Goal: Answer question/provide support

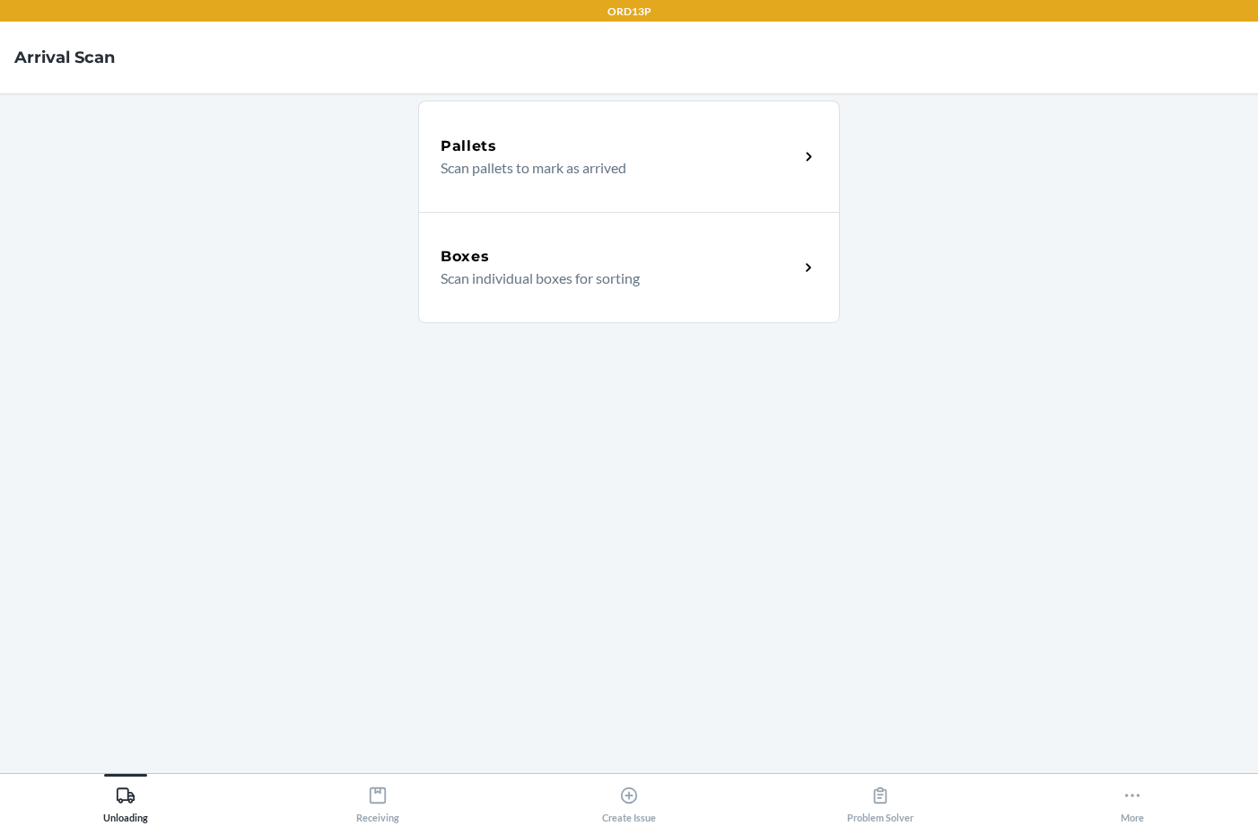
click at [442, 780] on button "Receiving" at bounding box center [376, 798] width 251 height 49
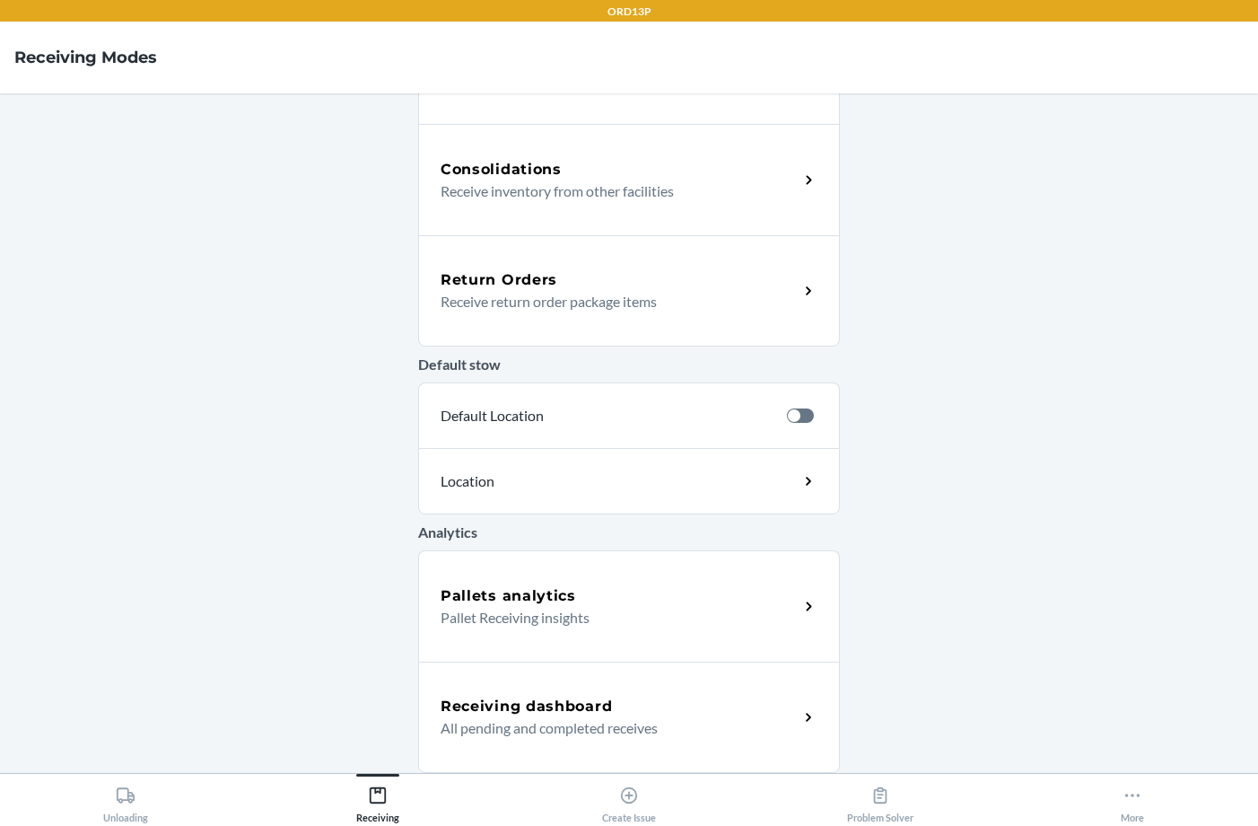
scroll to position [425, 0]
click at [662, 700] on div "Receiving dashboard" at bounding box center [620, 706] width 358 height 22
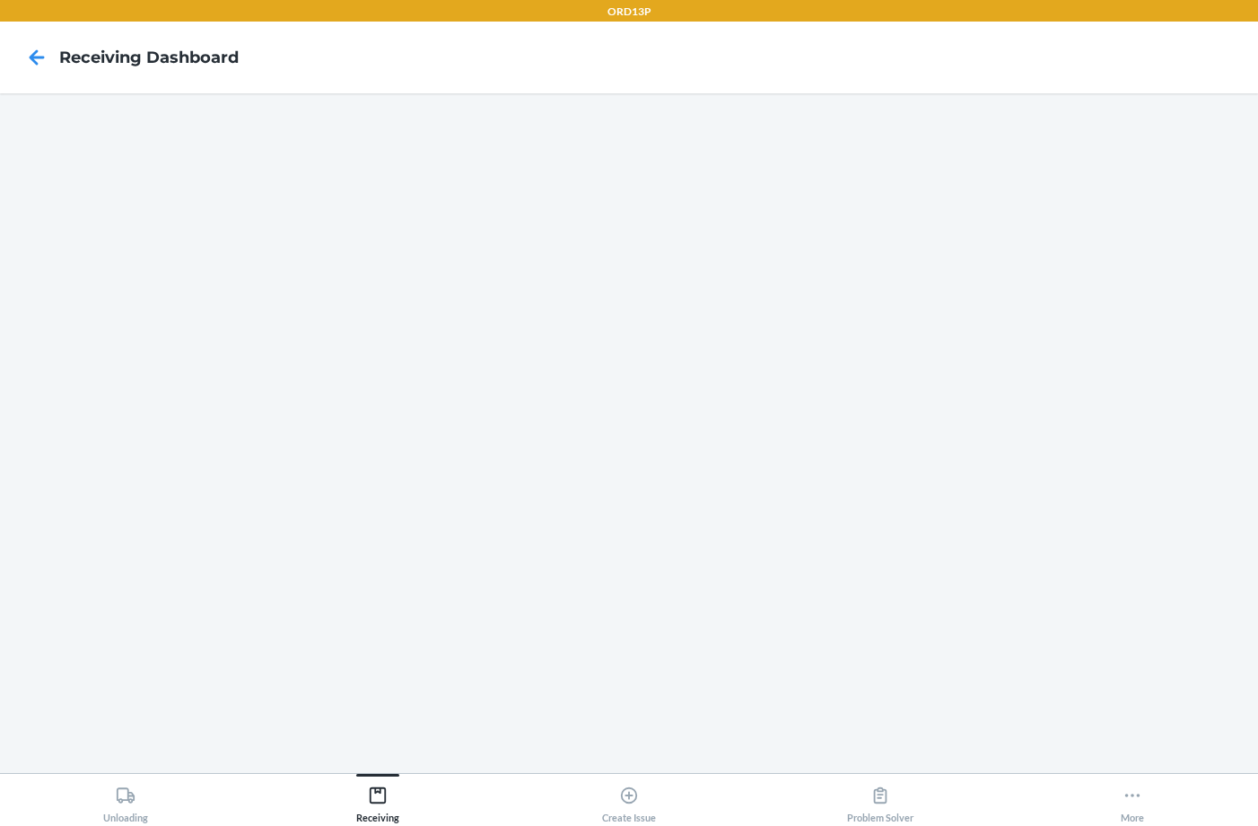
click at [905, 786] on div "Problem Solver" at bounding box center [880, 800] width 66 height 45
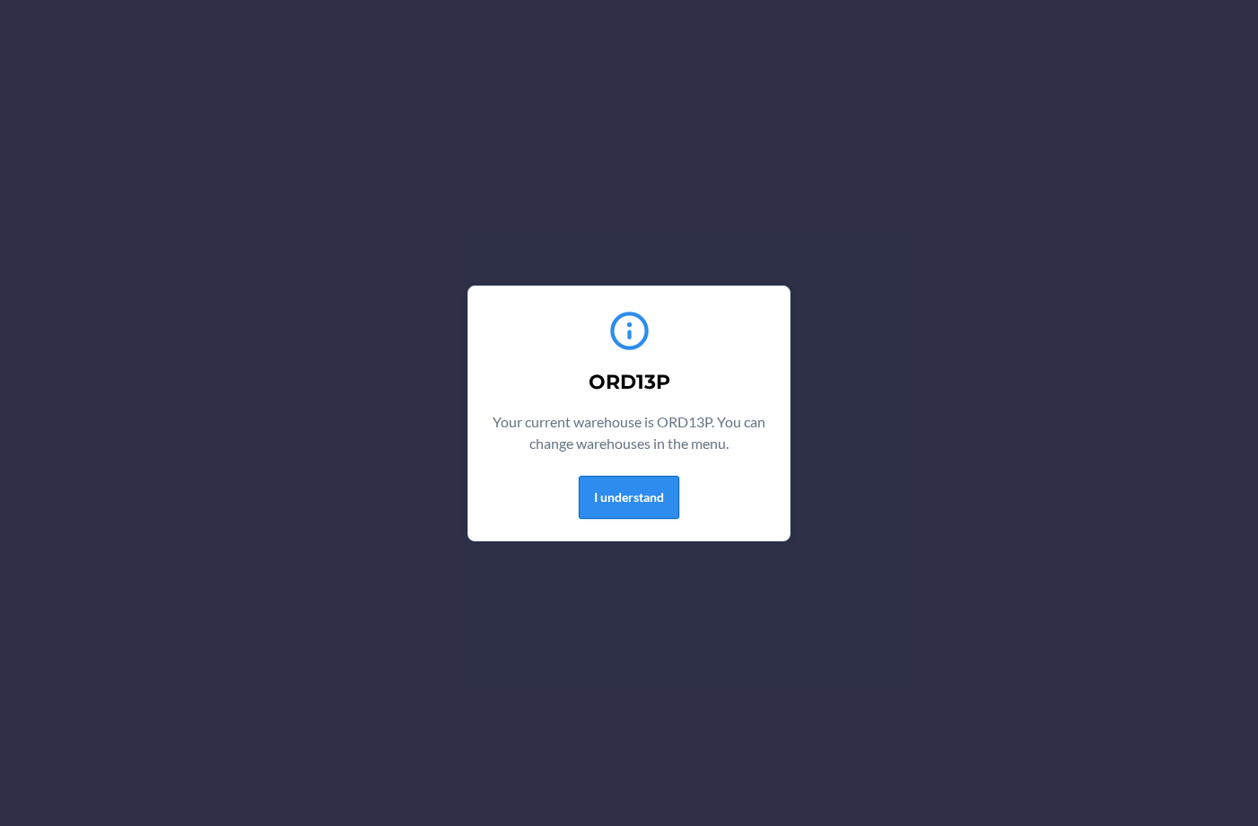
click at [641, 485] on button "I understand" at bounding box center [629, 497] width 101 height 43
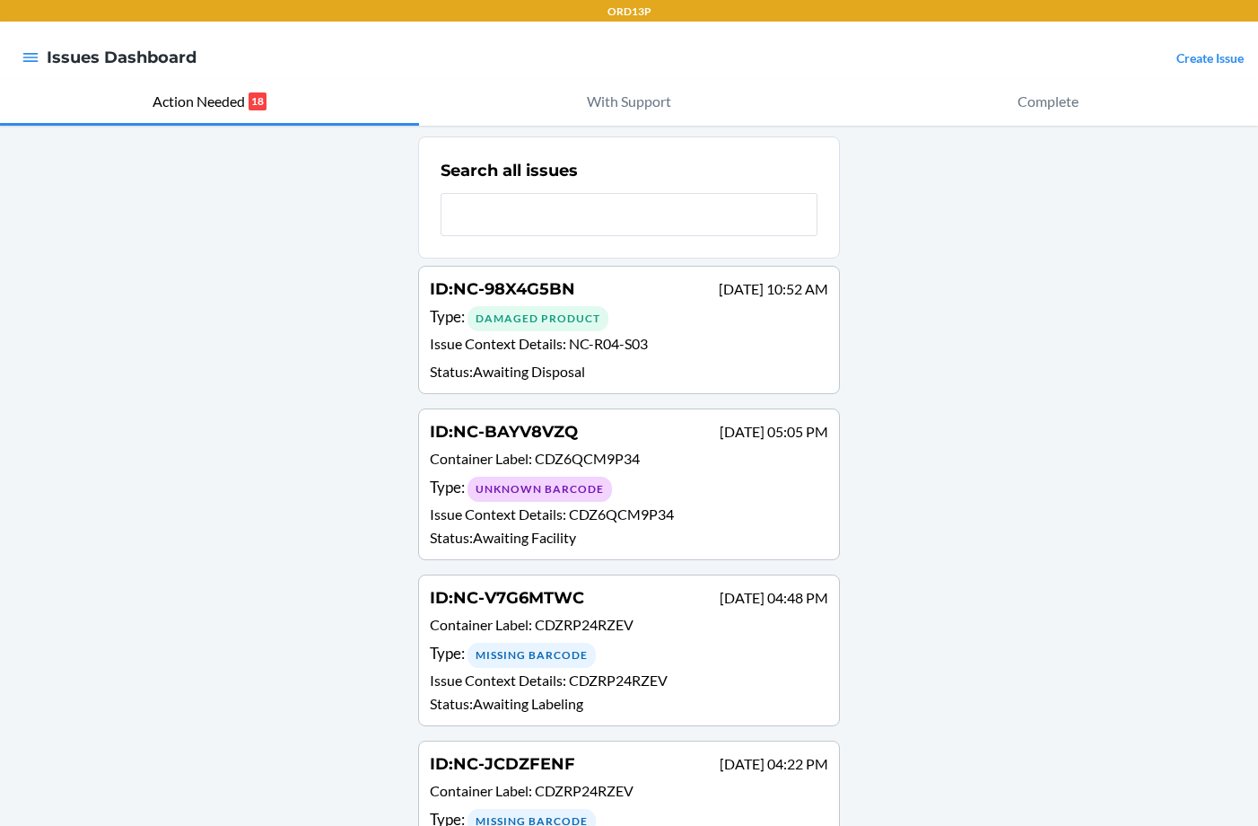
click at [634, 312] on div "Type : Damaged Product" at bounding box center [629, 318] width 398 height 26
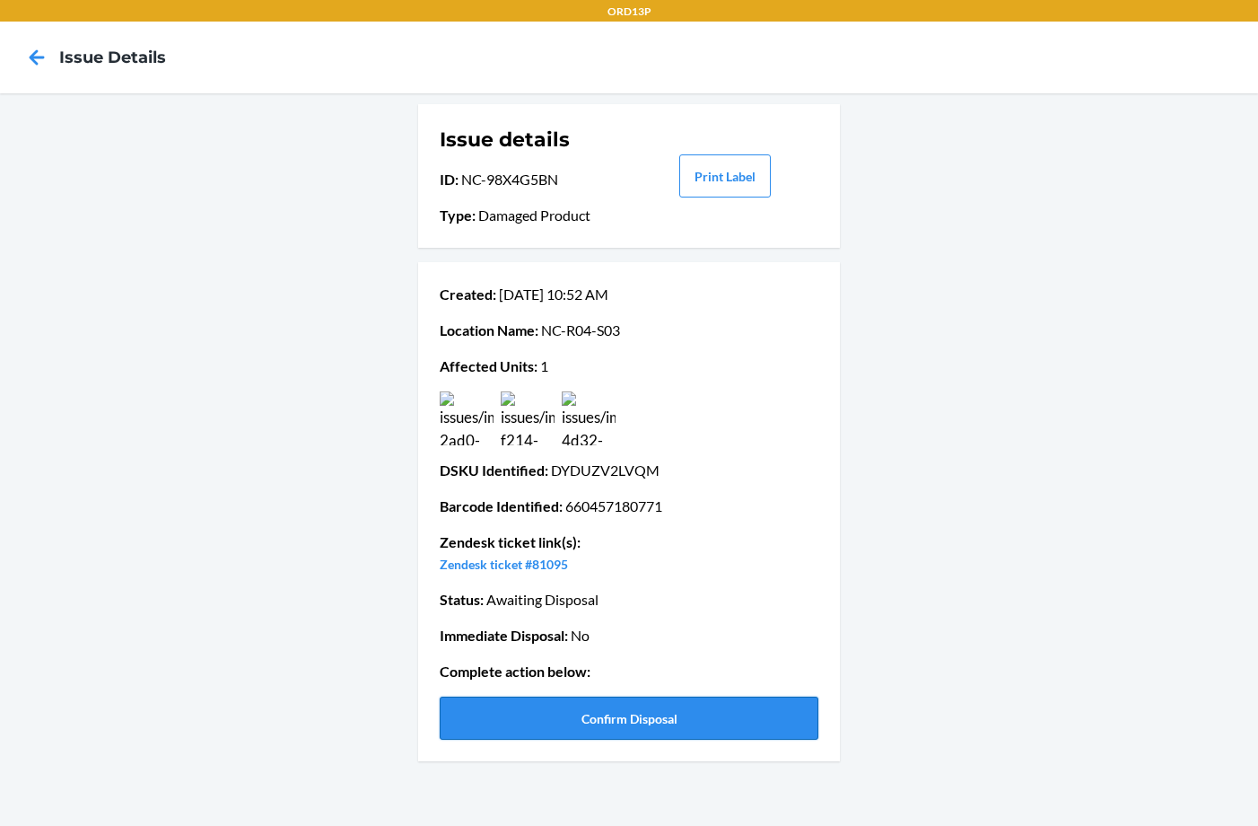
click at [638, 715] on button "Confirm Disposal" at bounding box center [629, 717] width 379 height 43
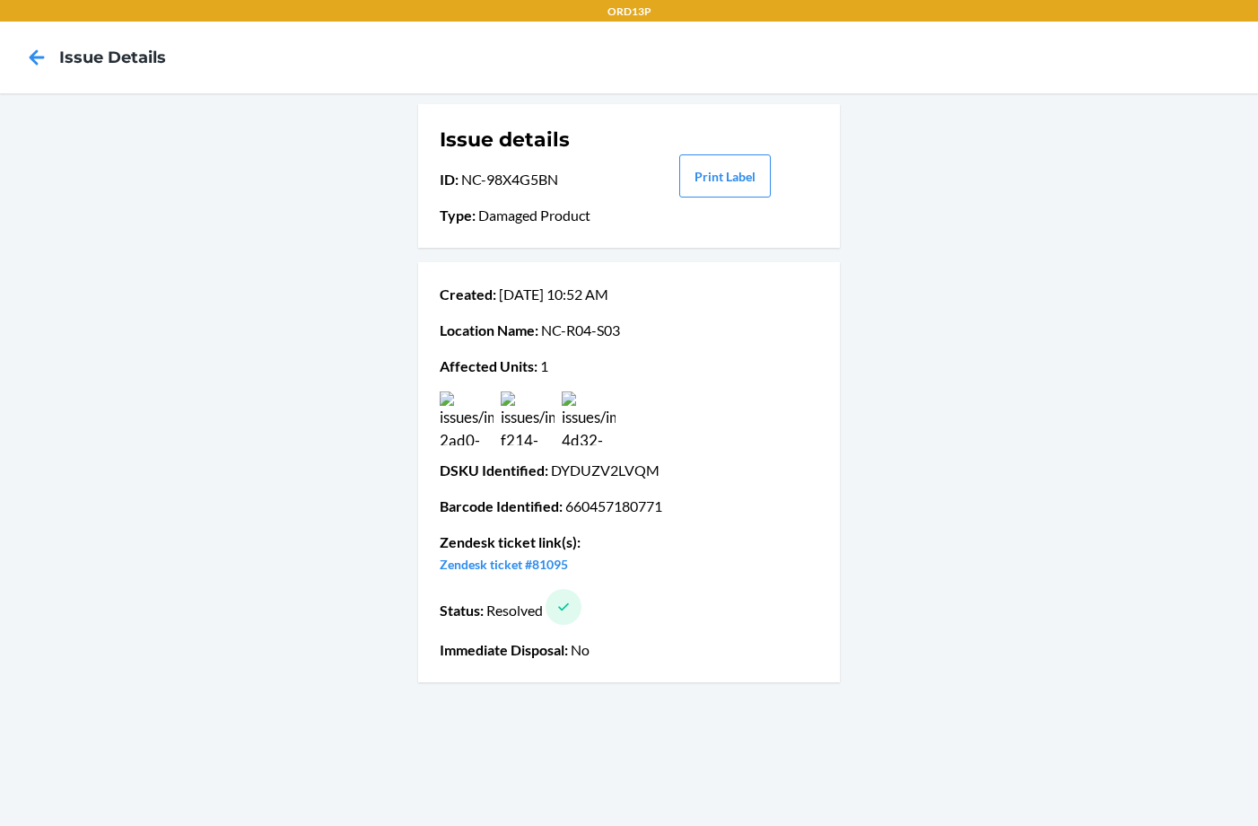
click at [39, 67] on icon at bounding box center [37, 57] width 31 height 31
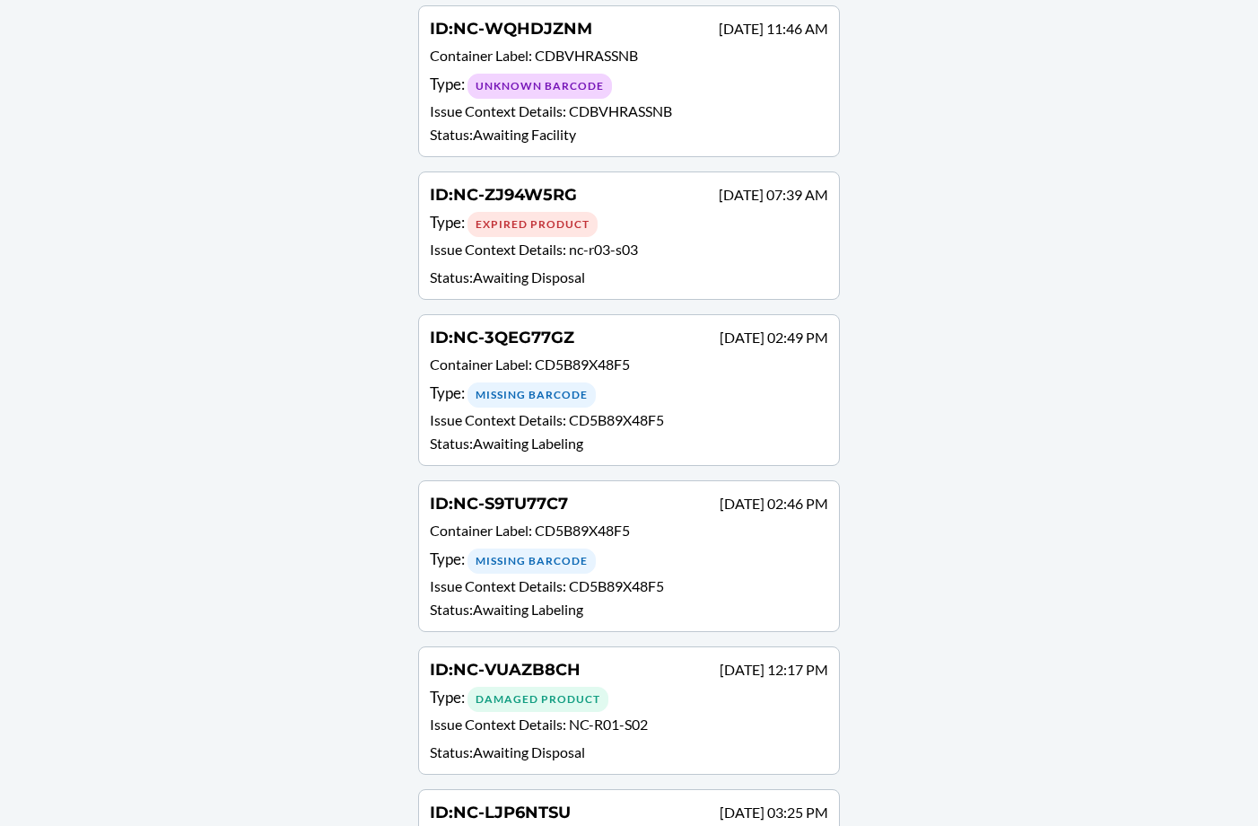
scroll to position [992, 0]
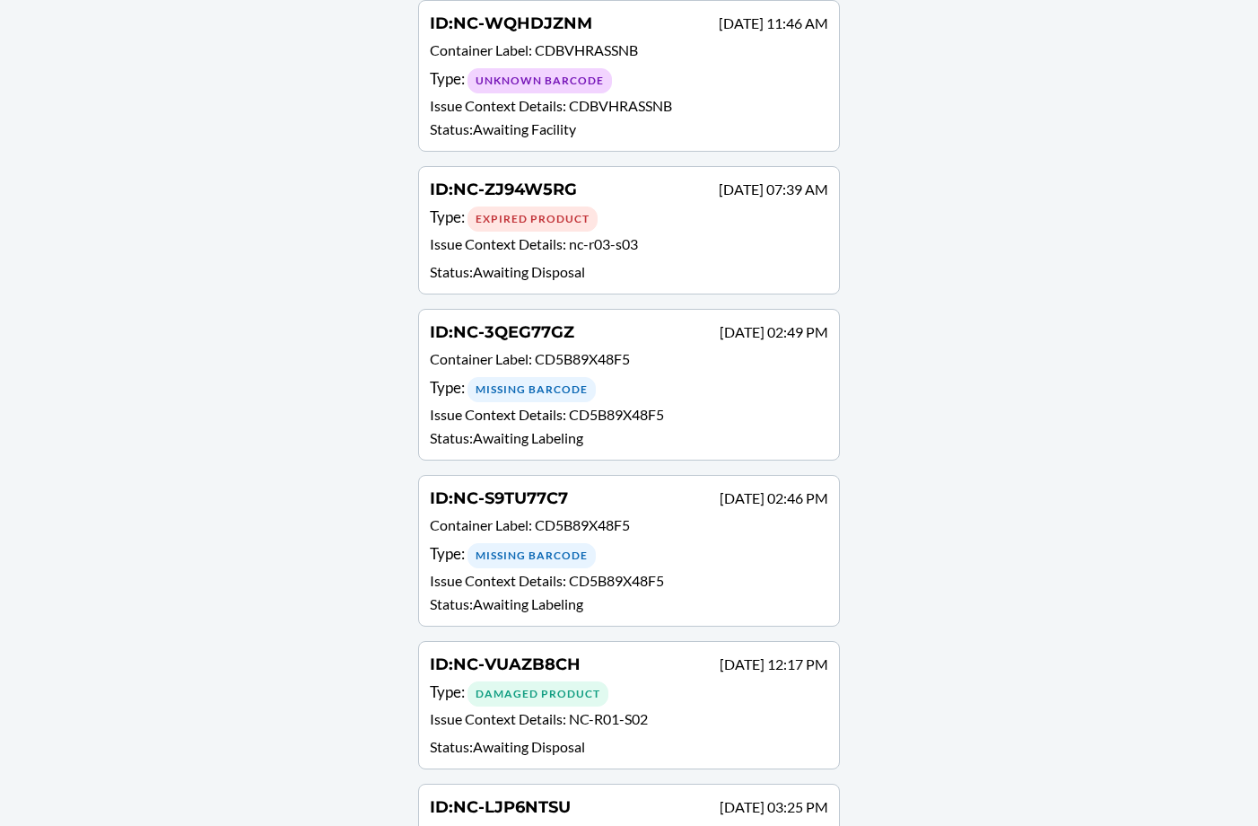
click at [652, 376] on div "Type : Missing Barcode" at bounding box center [629, 389] width 398 height 26
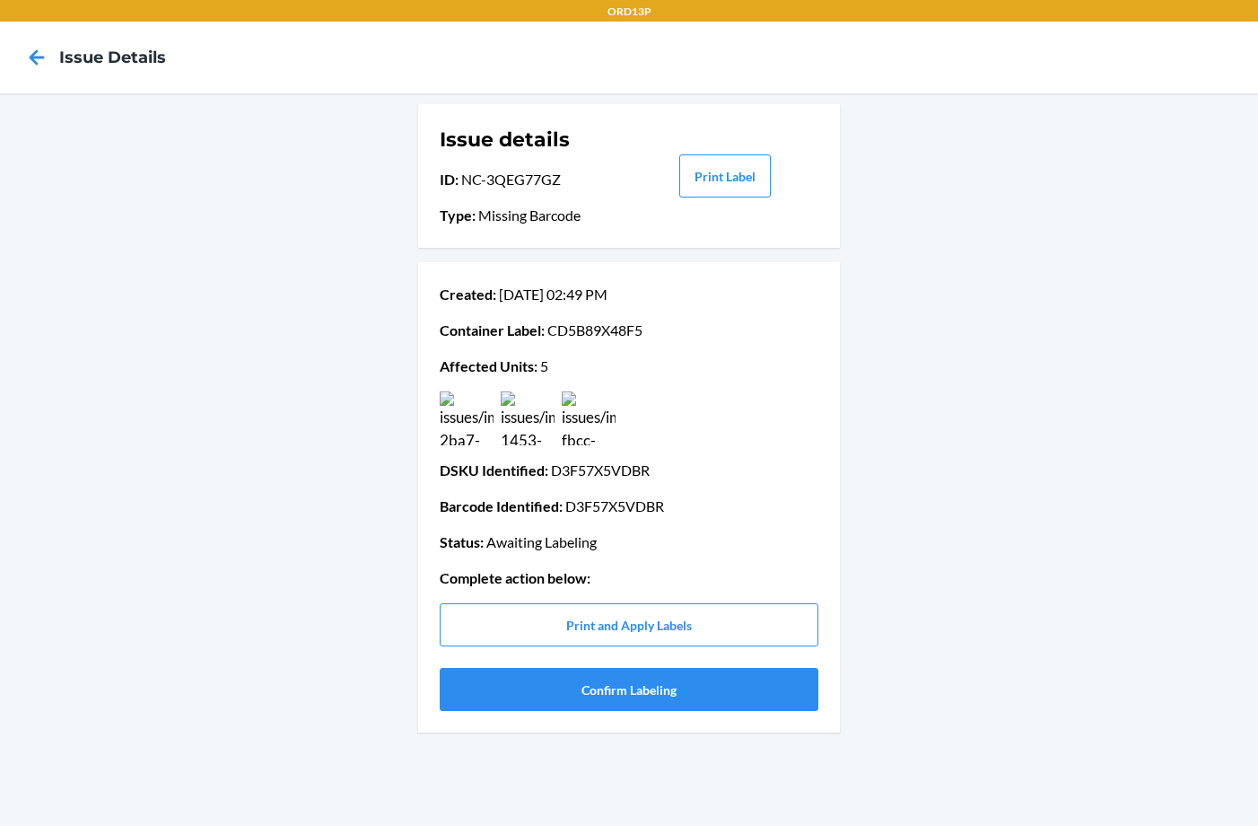
click at [34, 57] on icon at bounding box center [37, 56] width 15 height 15
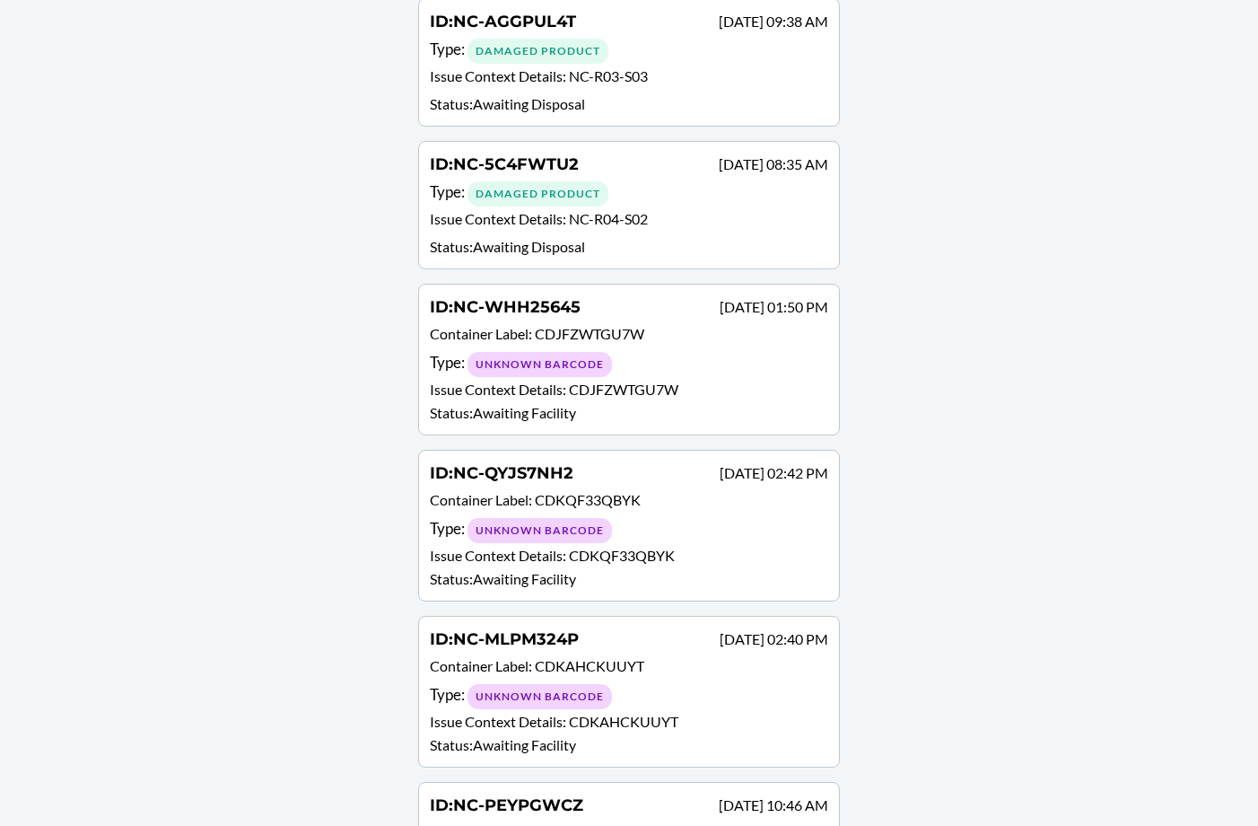
scroll to position [2114, 0]
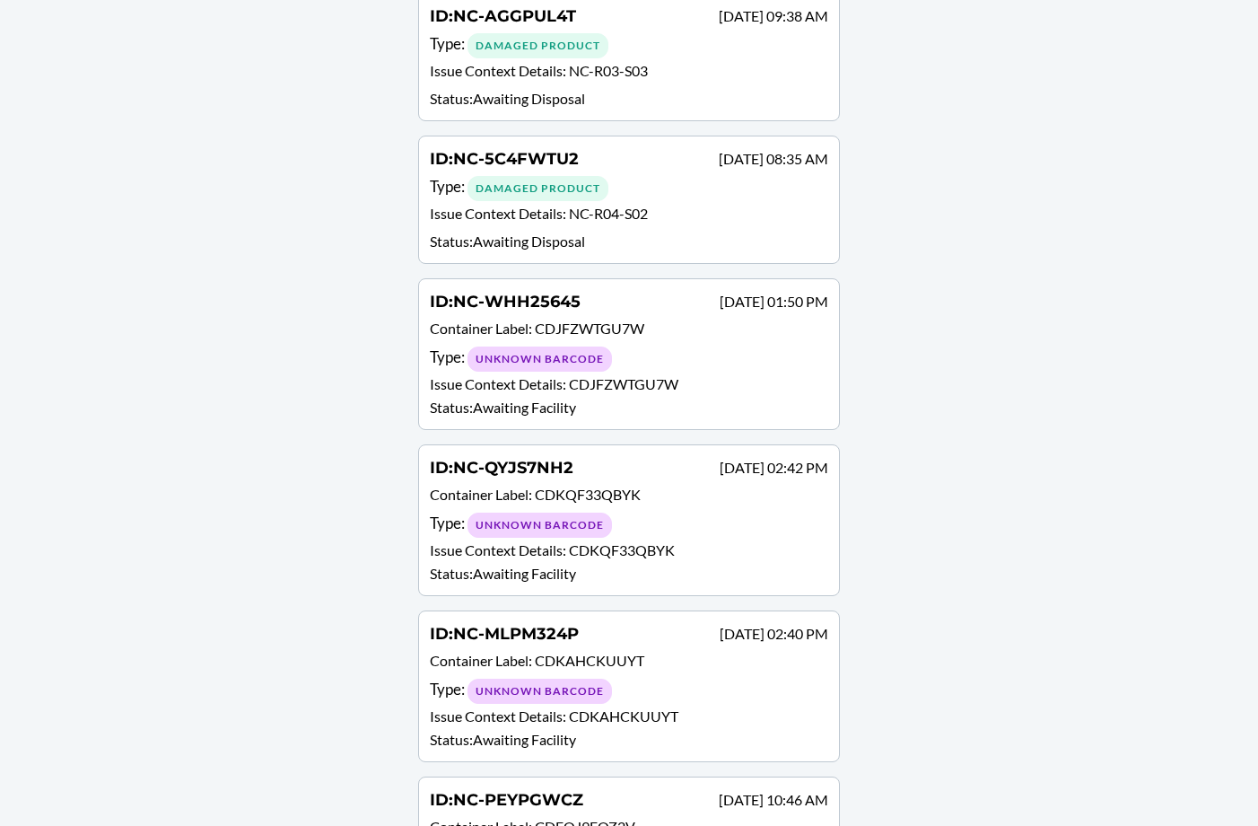
click at [560, 149] on span "NC-5C4FWTU2" at bounding box center [516, 159] width 126 height 20
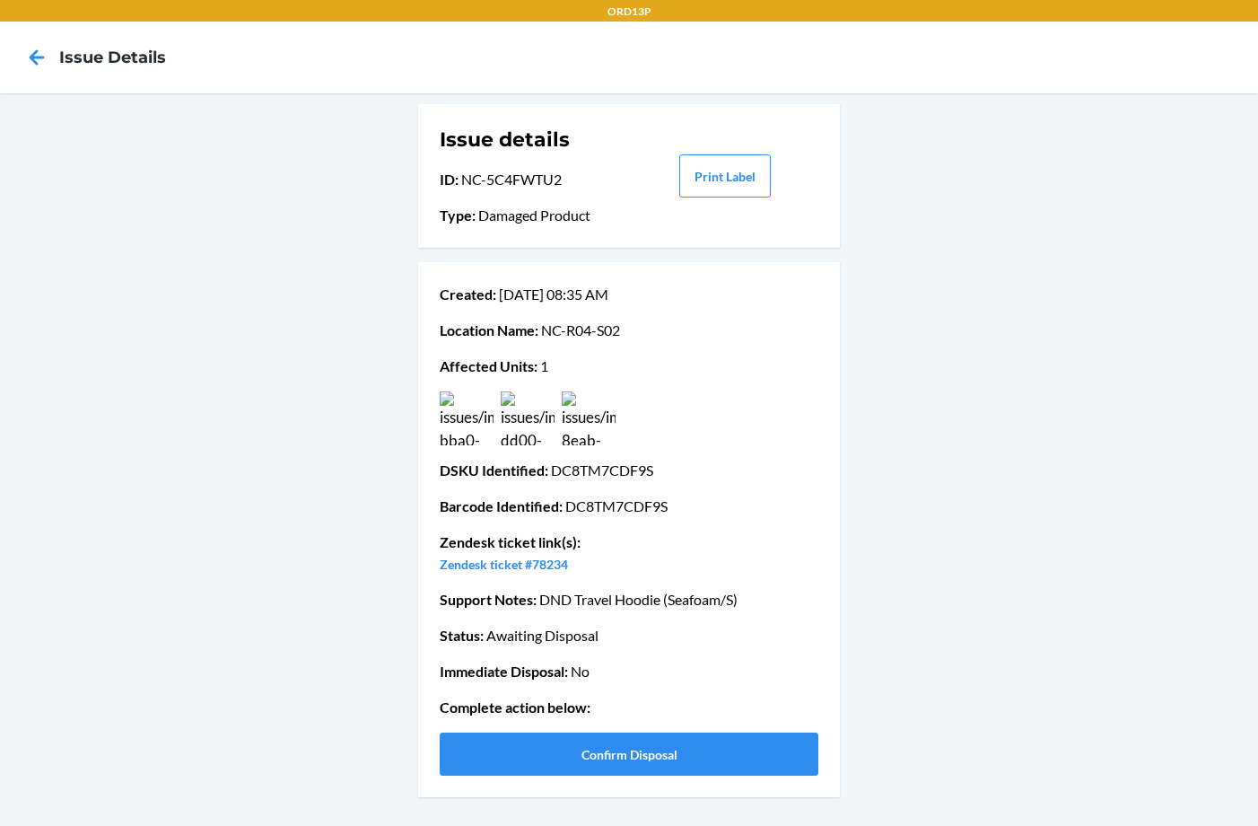
click at [481, 425] on img at bounding box center [467, 418] width 54 height 54
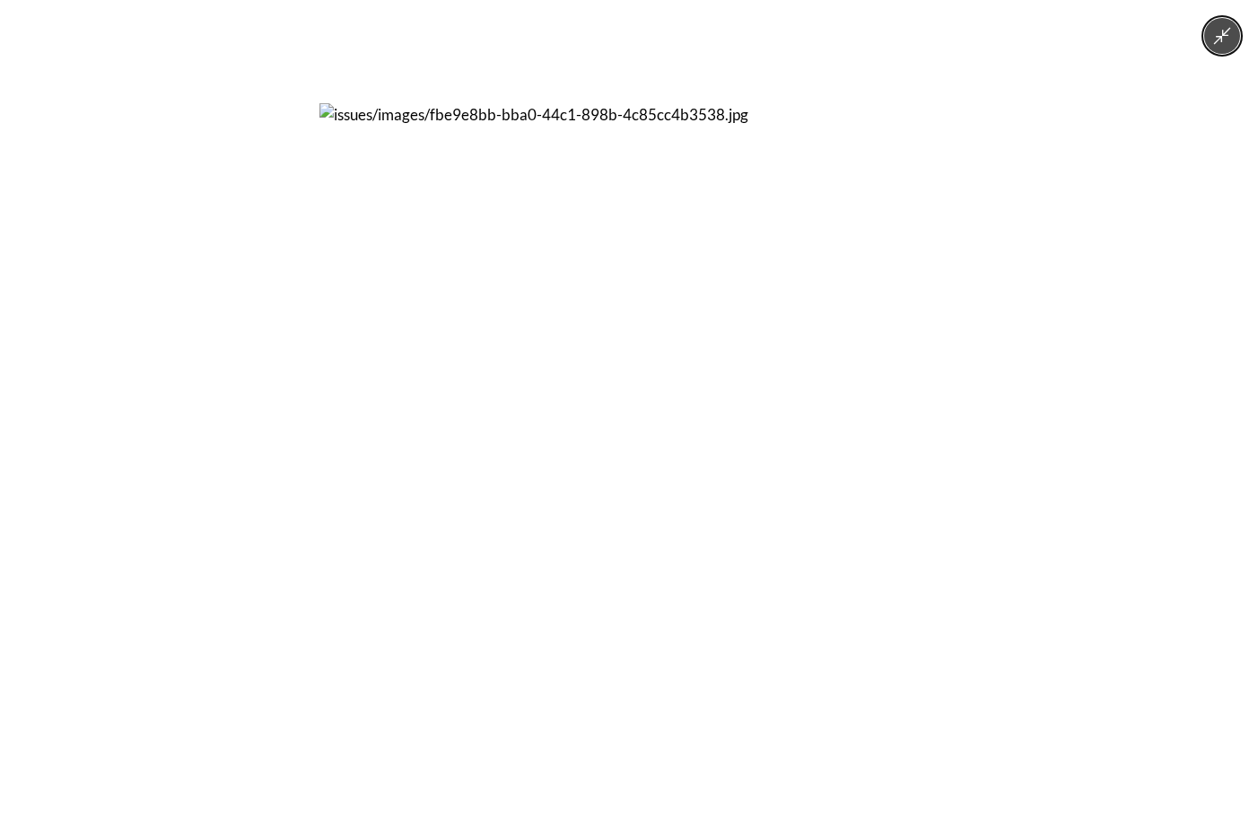
click at [613, 398] on img at bounding box center [628, 412] width 619 height 619
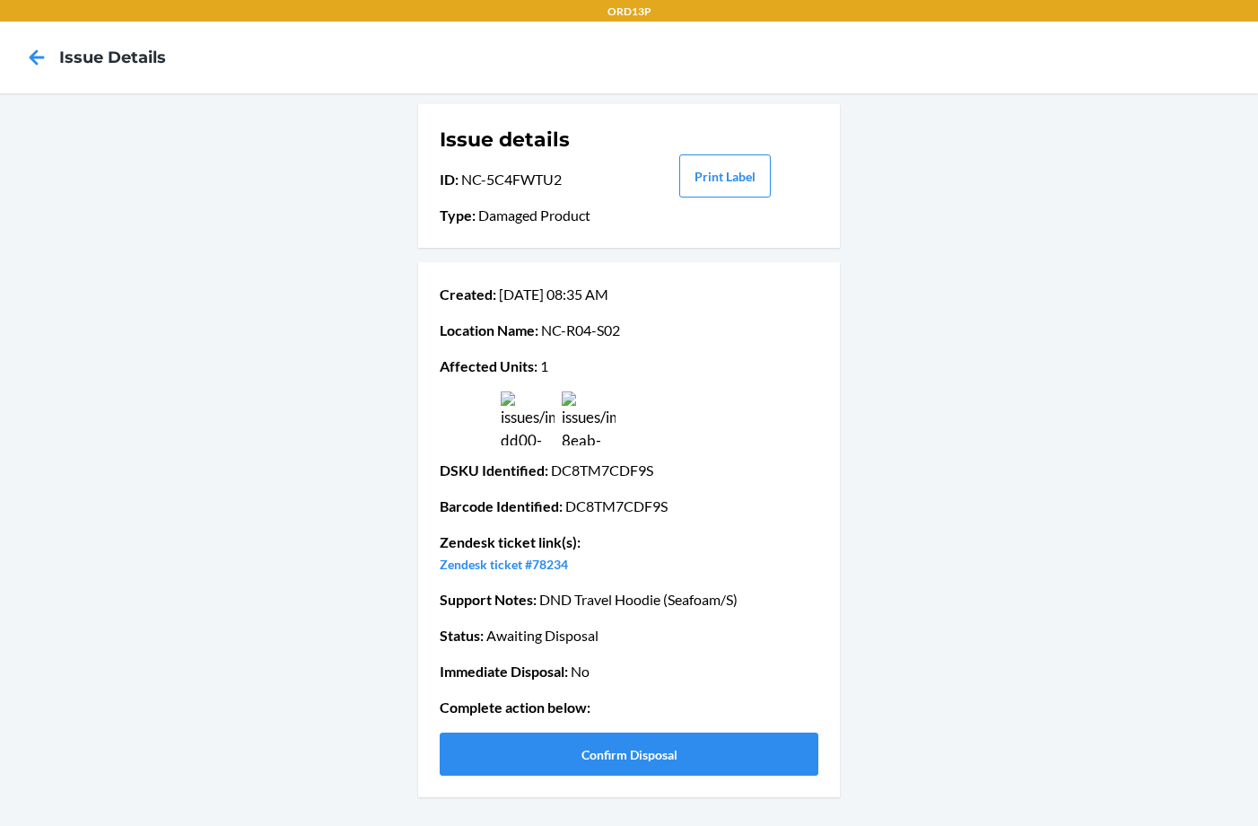
click at [525, 419] on img at bounding box center [528, 418] width 54 height 54
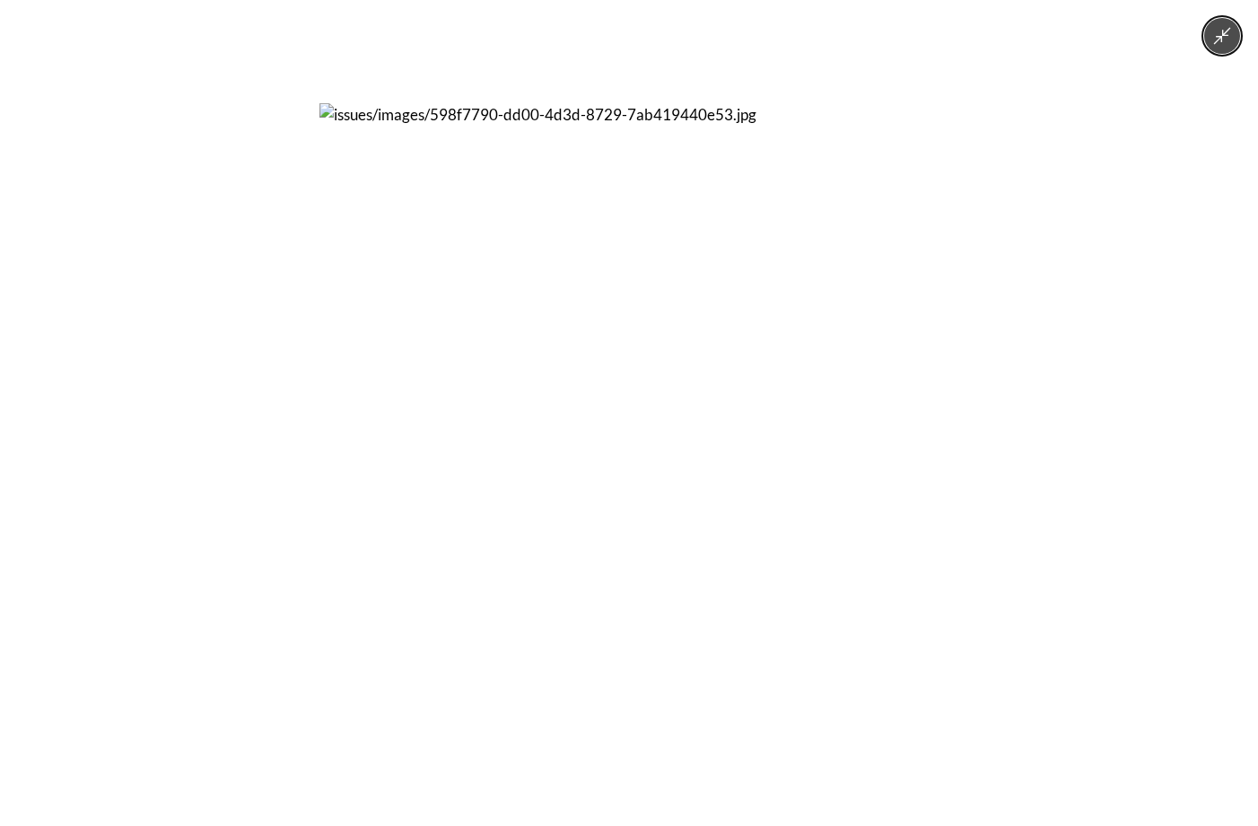
click at [627, 385] on img at bounding box center [628, 412] width 619 height 619
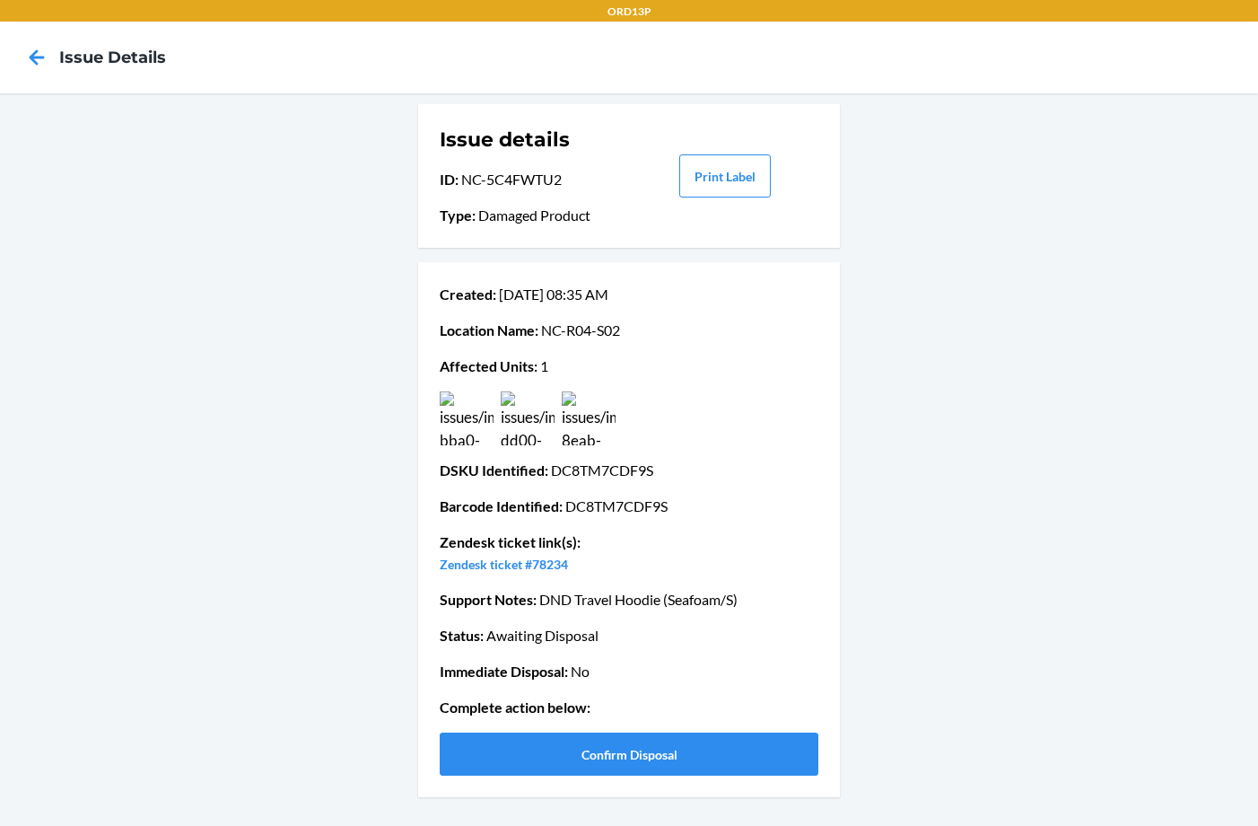
click at [32, 67] on icon at bounding box center [37, 57] width 31 height 31
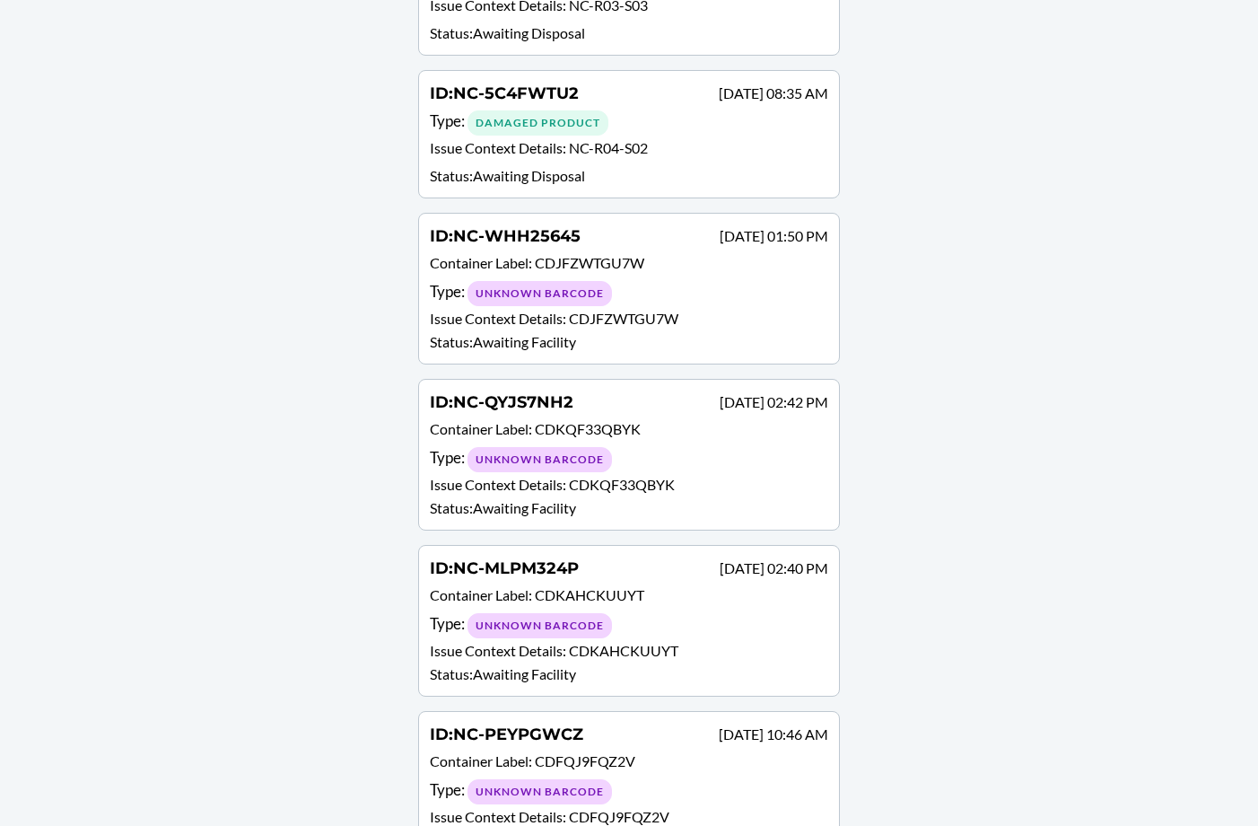
click at [662, 722] on div "ID : NC-PEYPGWCZ [DATE] 10:46 AM" at bounding box center [629, 735] width 398 height 26
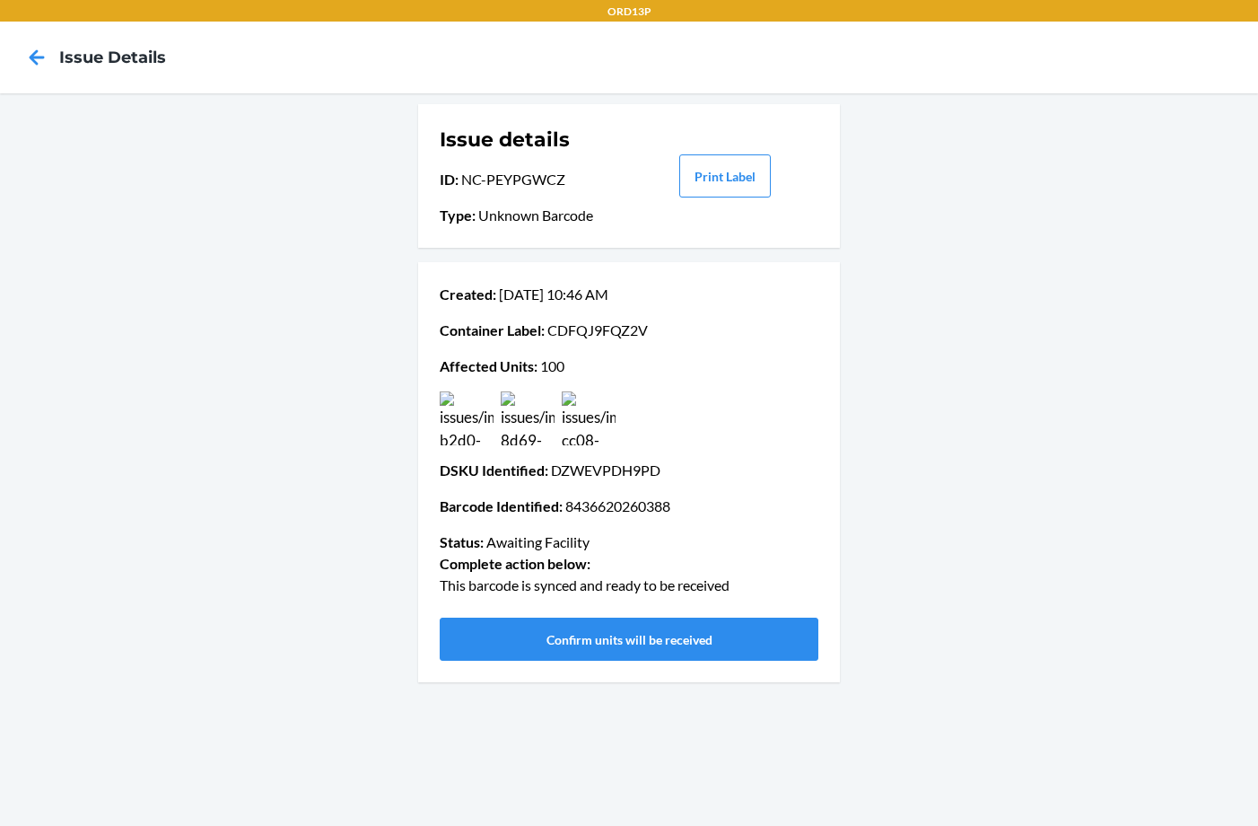
click at [547, 417] on img at bounding box center [528, 418] width 54 height 54
click at [483, 416] on img at bounding box center [467, 418] width 54 height 54
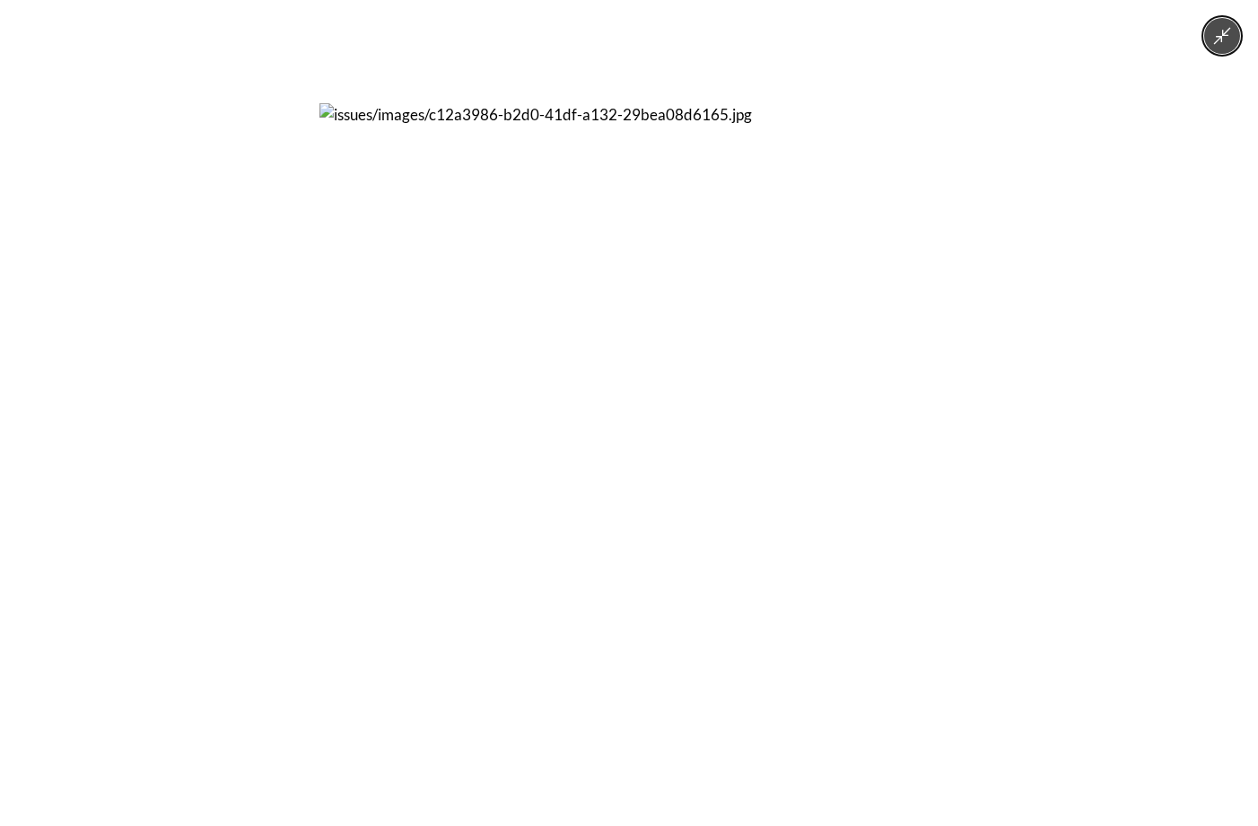
click at [532, 393] on img at bounding box center [628, 412] width 619 height 619
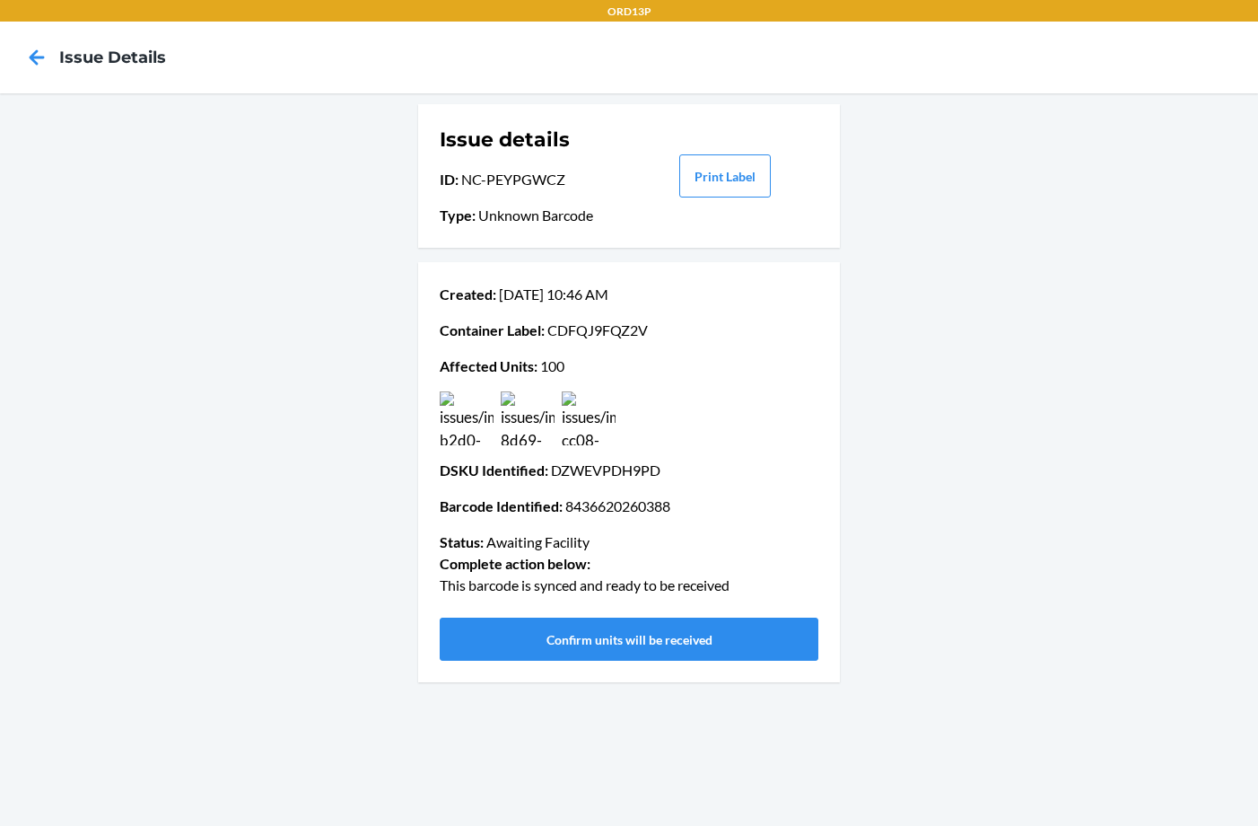
click at [583, 410] on img at bounding box center [589, 418] width 54 height 54
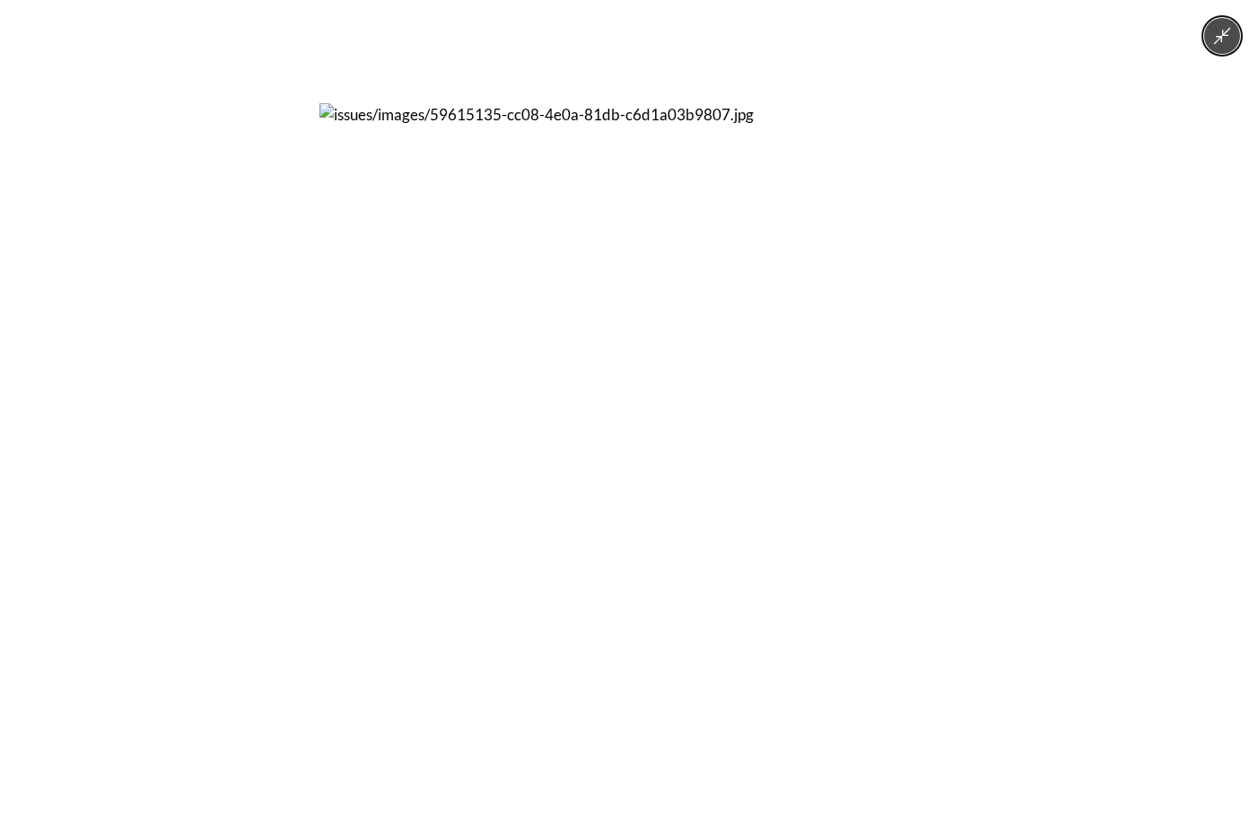
click at [544, 400] on img at bounding box center [628, 412] width 619 height 619
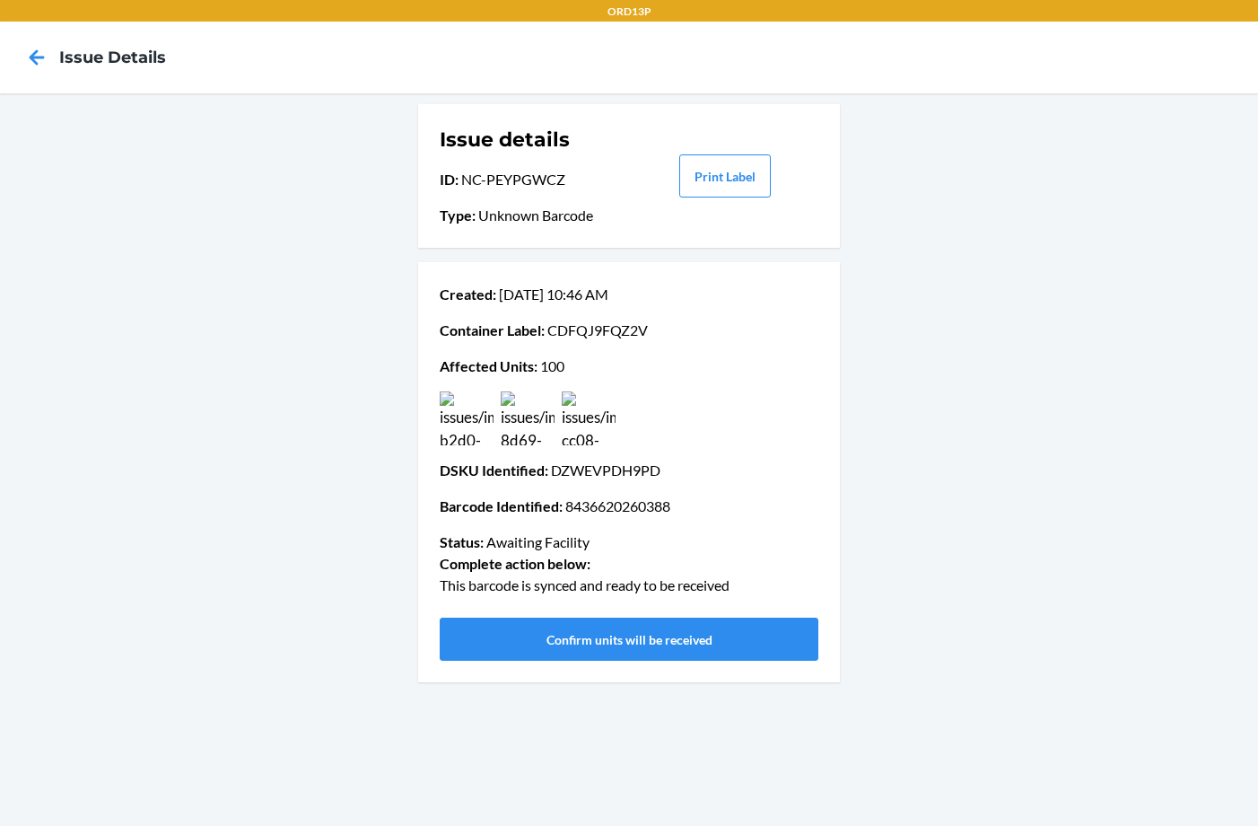
click at [41, 52] on icon at bounding box center [37, 57] width 31 height 31
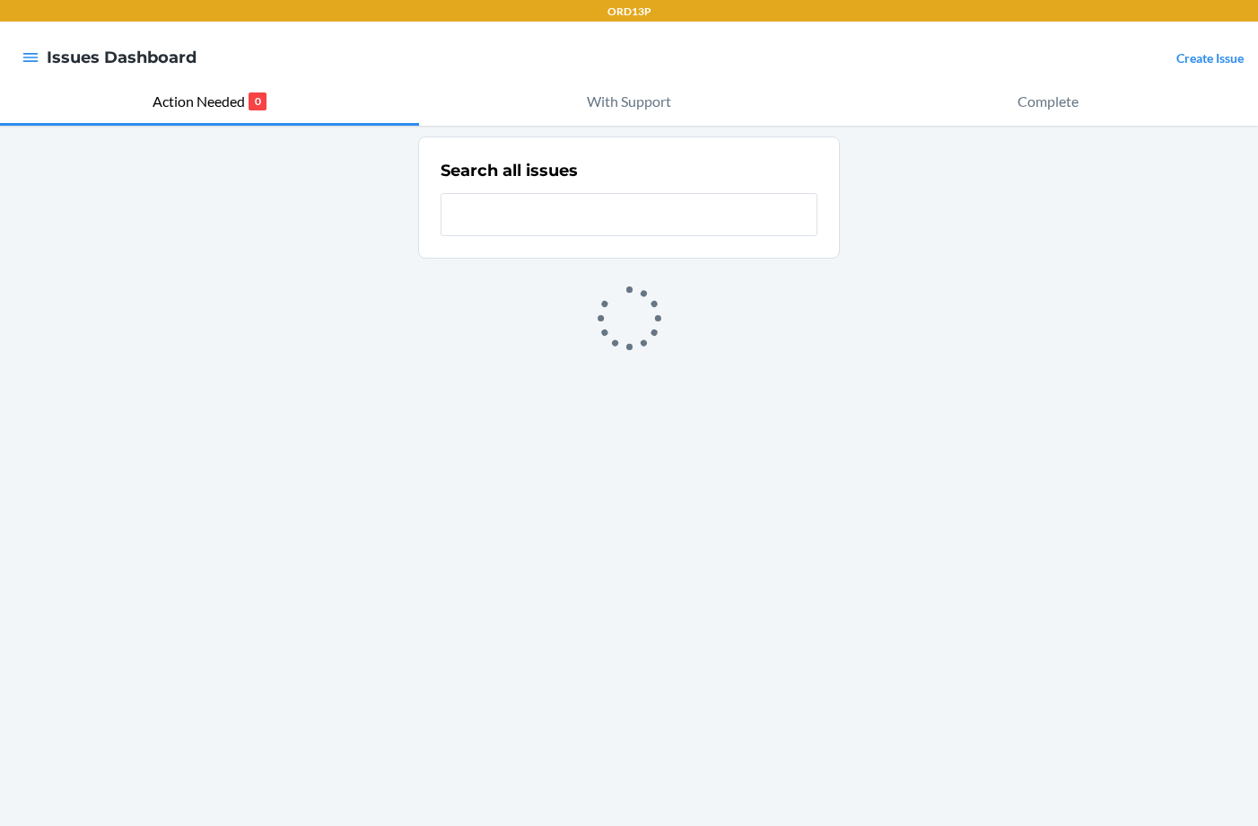
click at [656, 109] on p "With Support" at bounding box center [629, 102] width 84 height 22
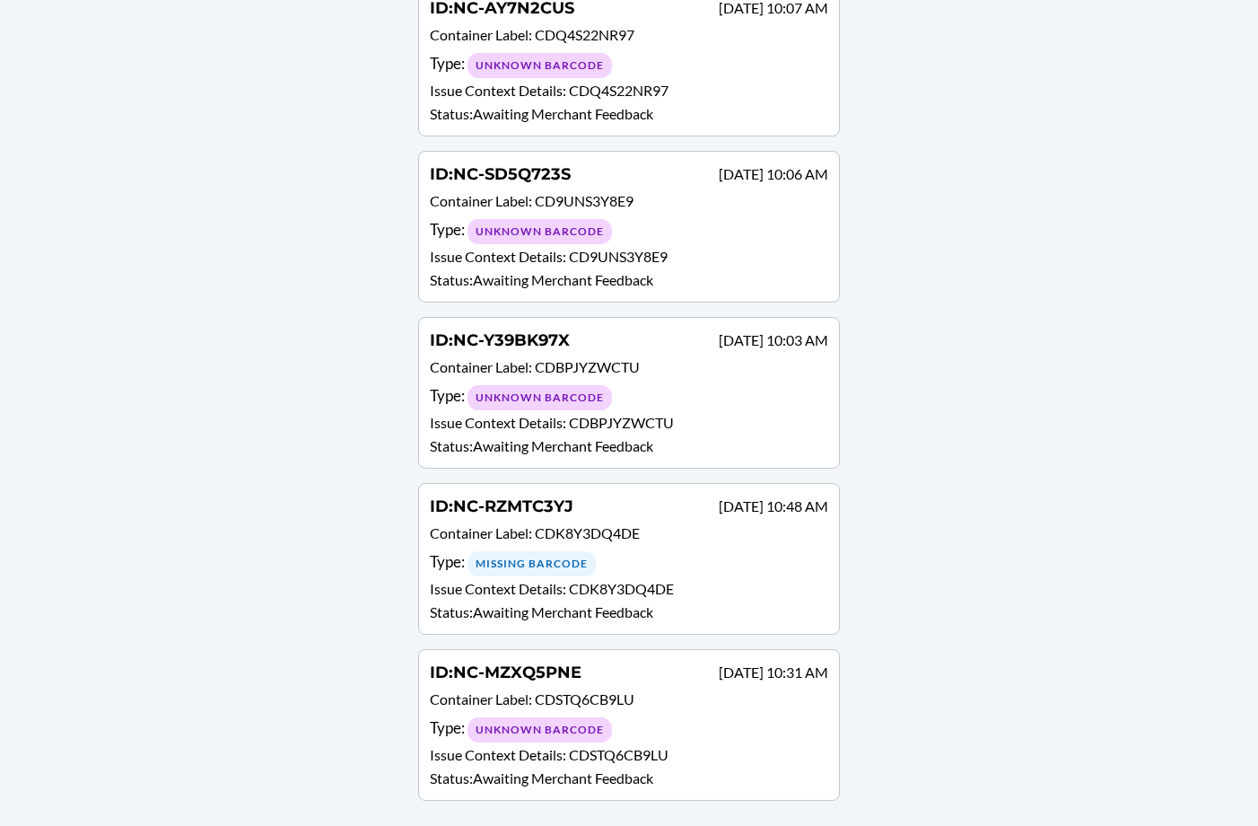
click at [748, 703] on p "Container Label : CDSTQ6CB9LU" at bounding box center [629, 701] width 398 height 26
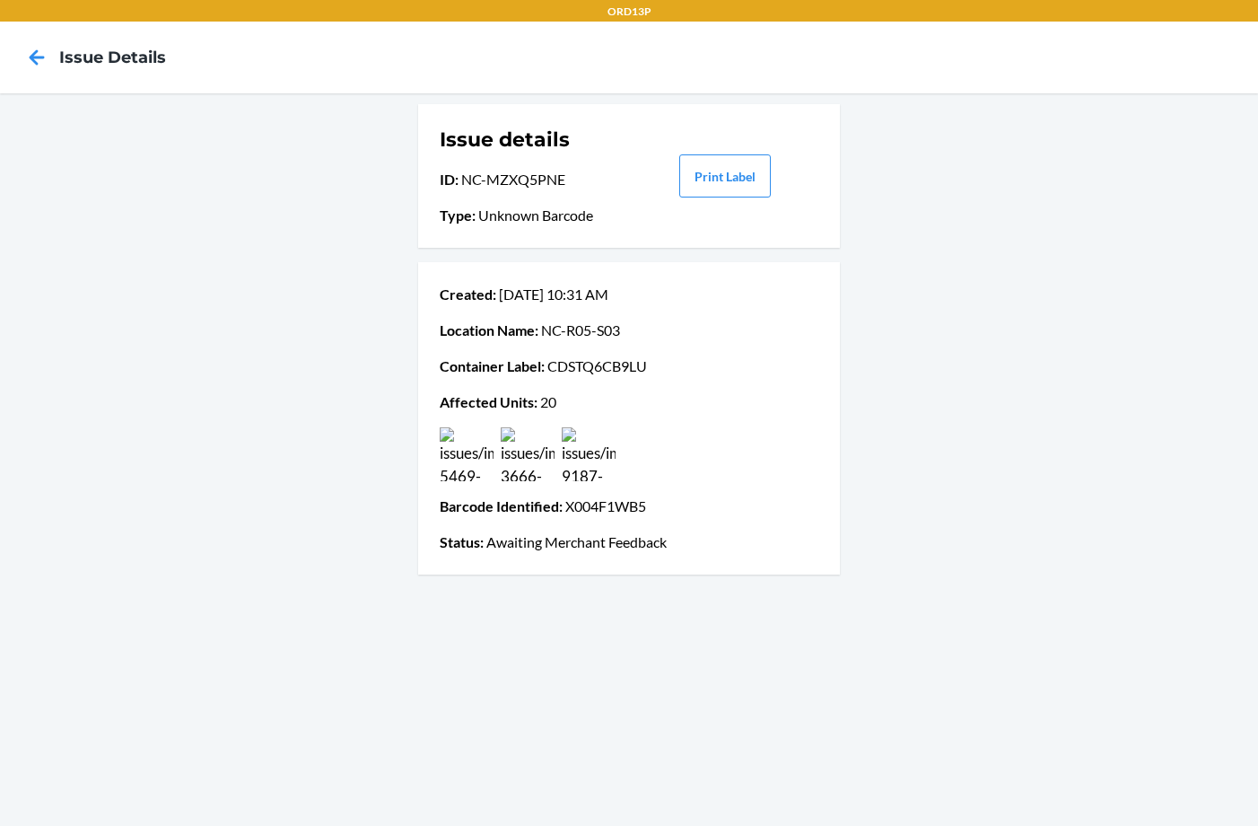
click at [587, 452] on img at bounding box center [589, 454] width 54 height 54
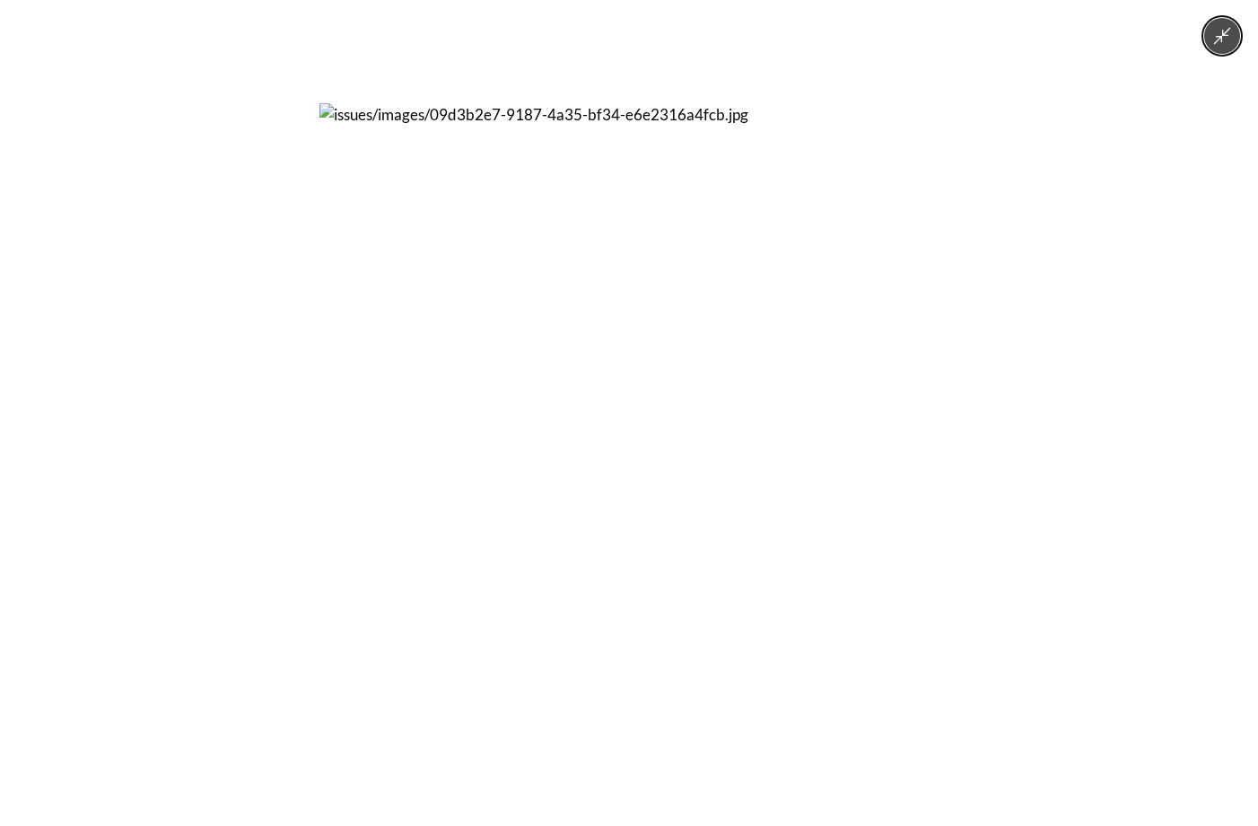
click at [587, 452] on img at bounding box center [628, 412] width 619 height 619
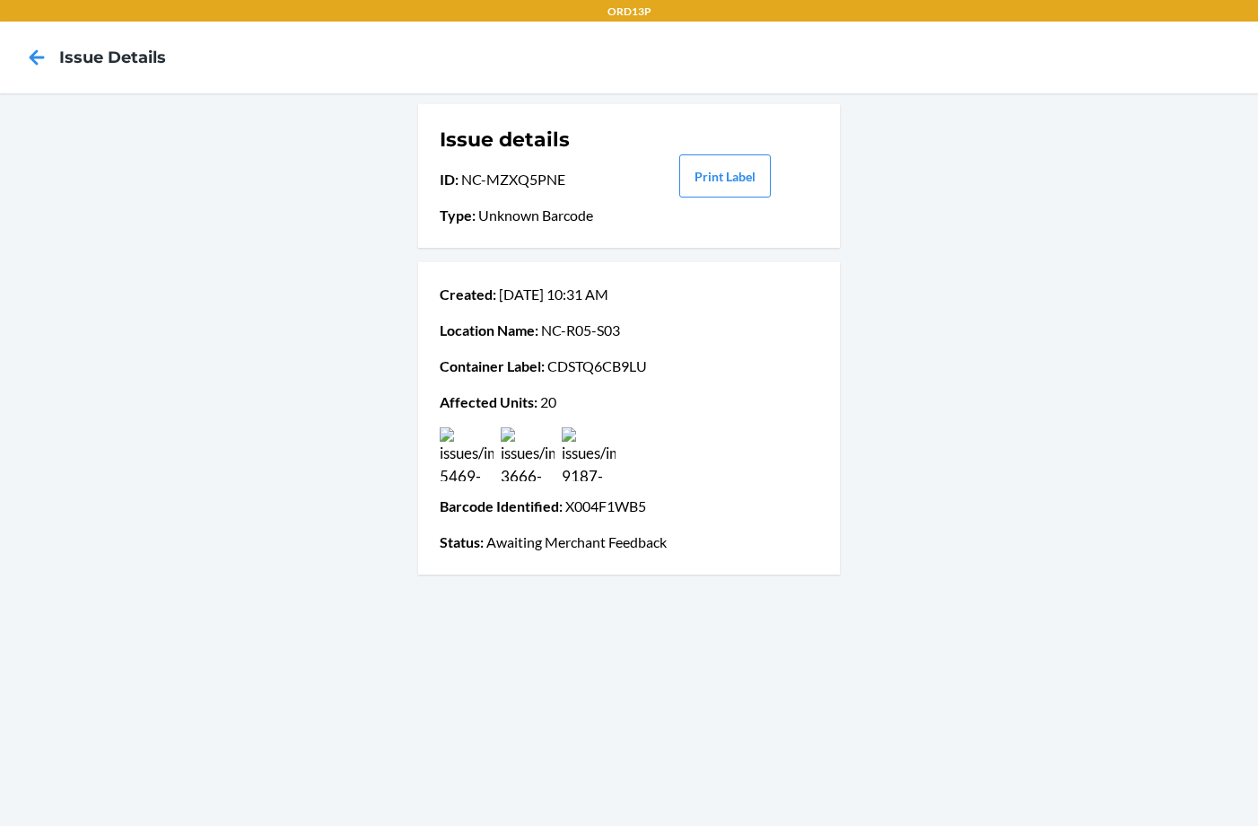
click at [503, 449] on img at bounding box center [528, 454] width 54 height 54
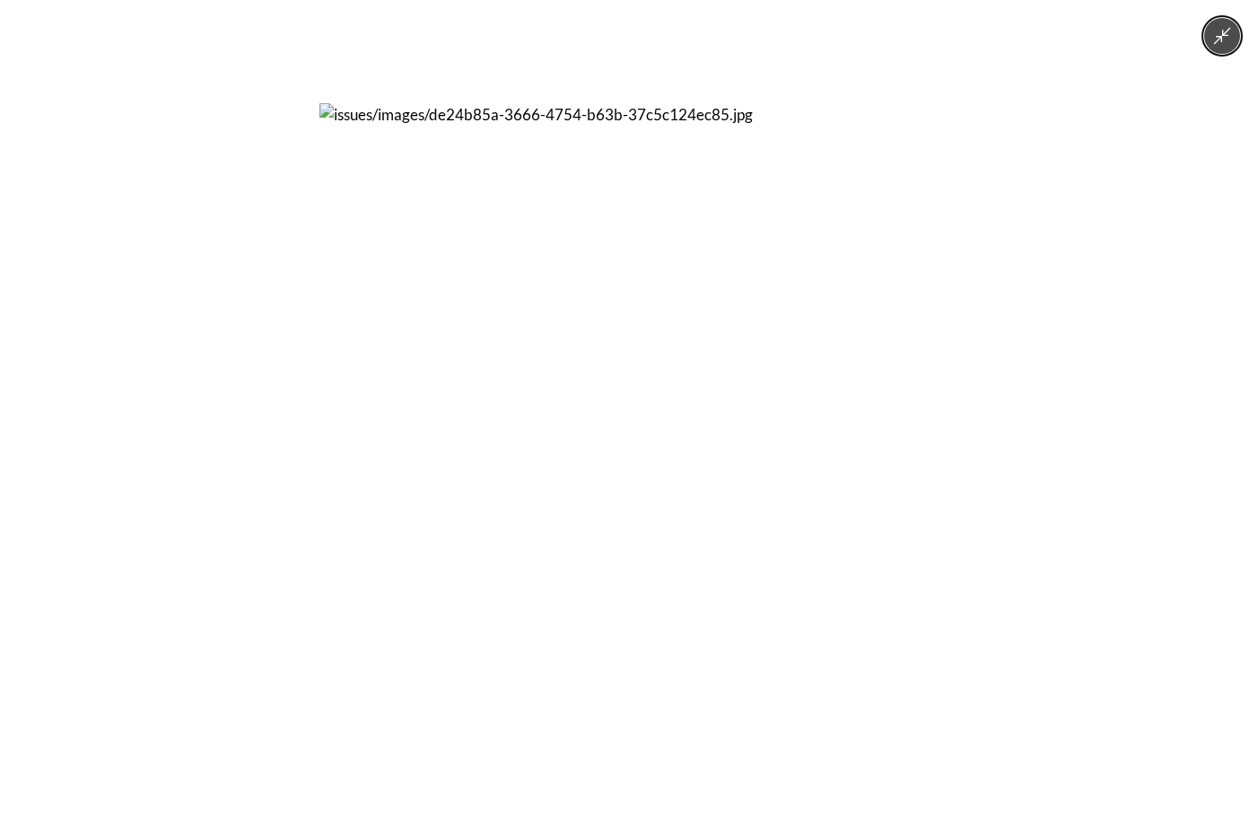
click at [514, 407] on img at bounding box center [628, 412] width 619 height 619
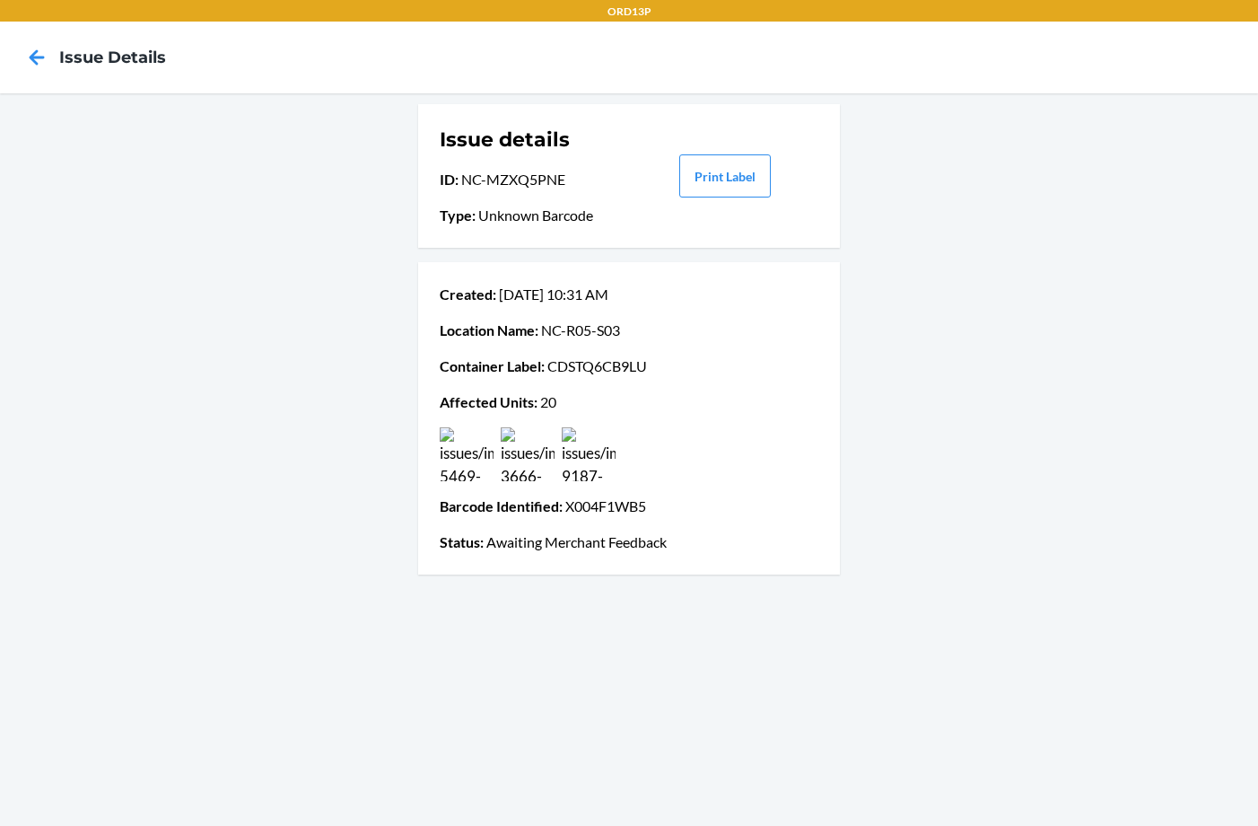
click at [42, 61] on icon at bounding box center [37, 57] width 31 height 31
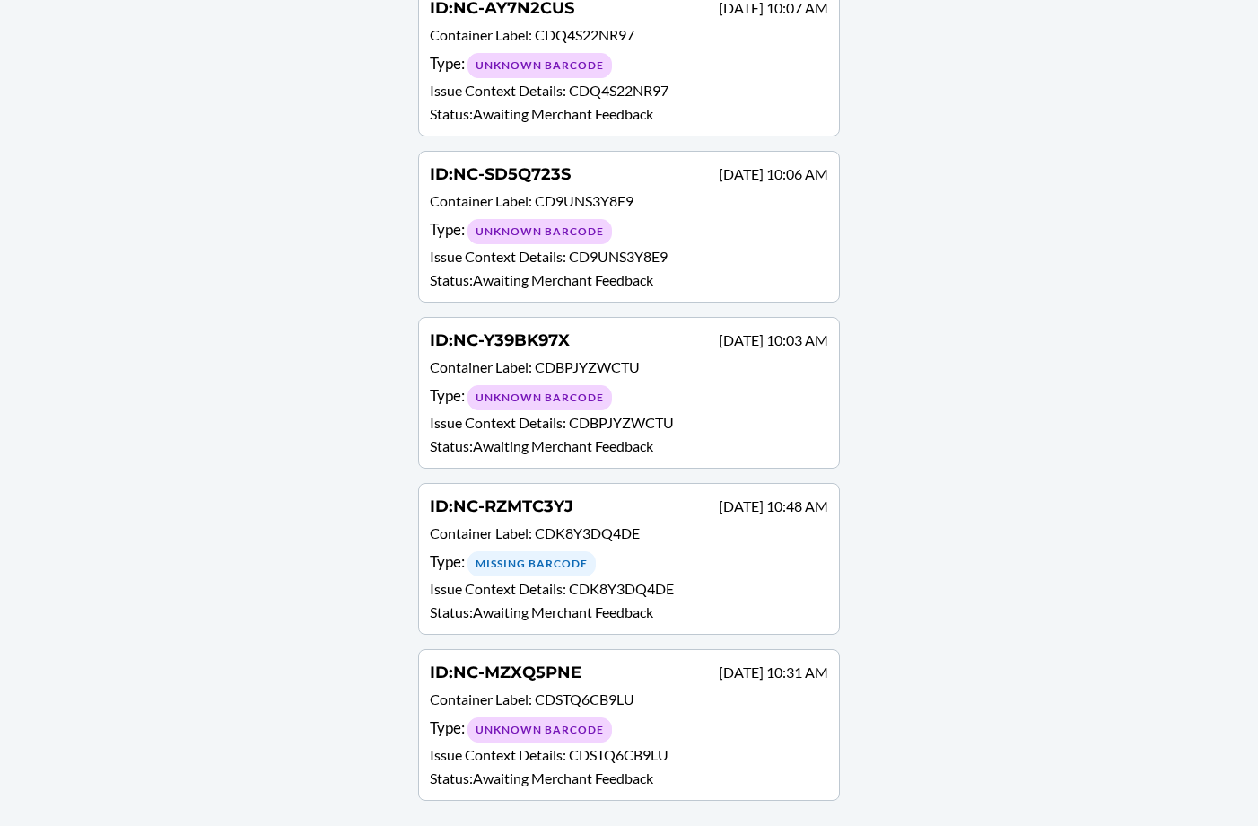
click at [739, 539] on p "Container Label : CDK8Y3DQ4DE" at bounding box center [629, 535] width 398 height 26
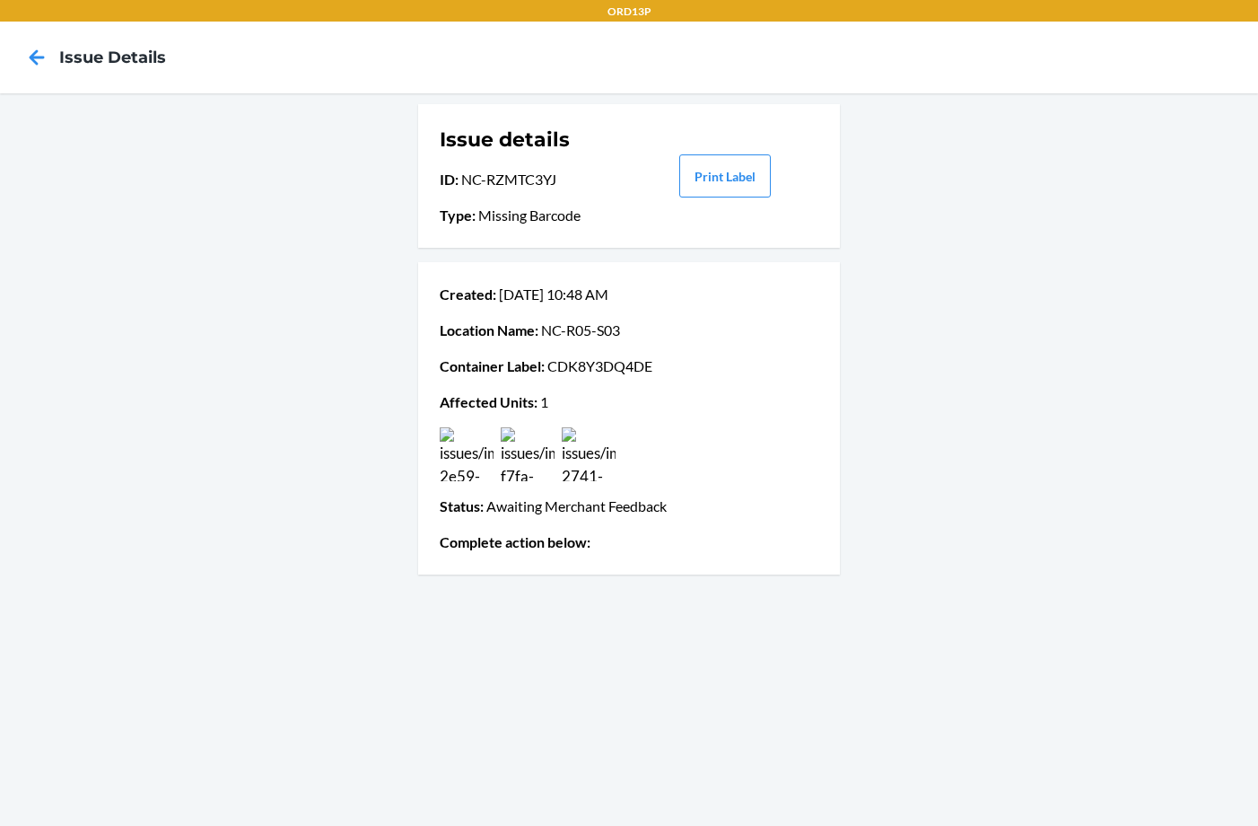
click at [595, 459] on img at bounding box center [589, 454] width 54 height 54
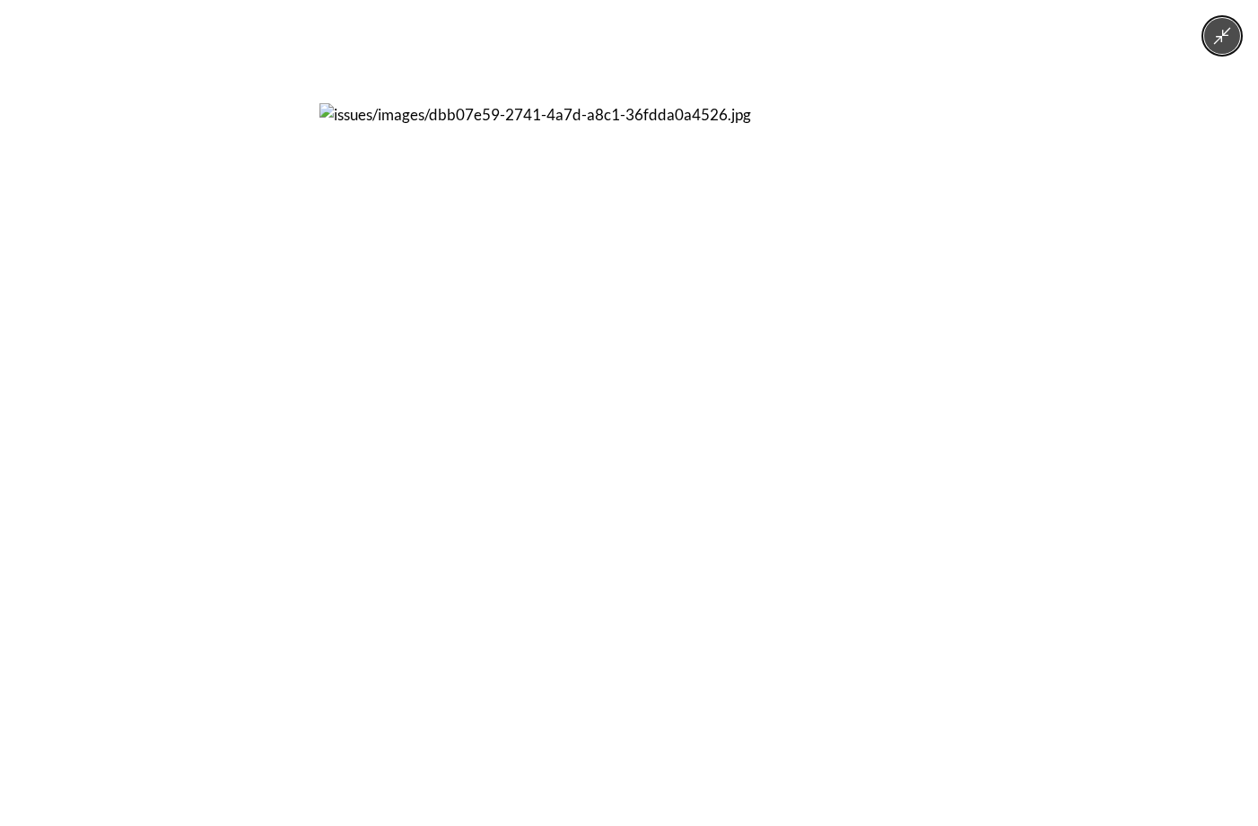
click at [589, 385] on img at bounding box center [628, 412] width 619 height 619
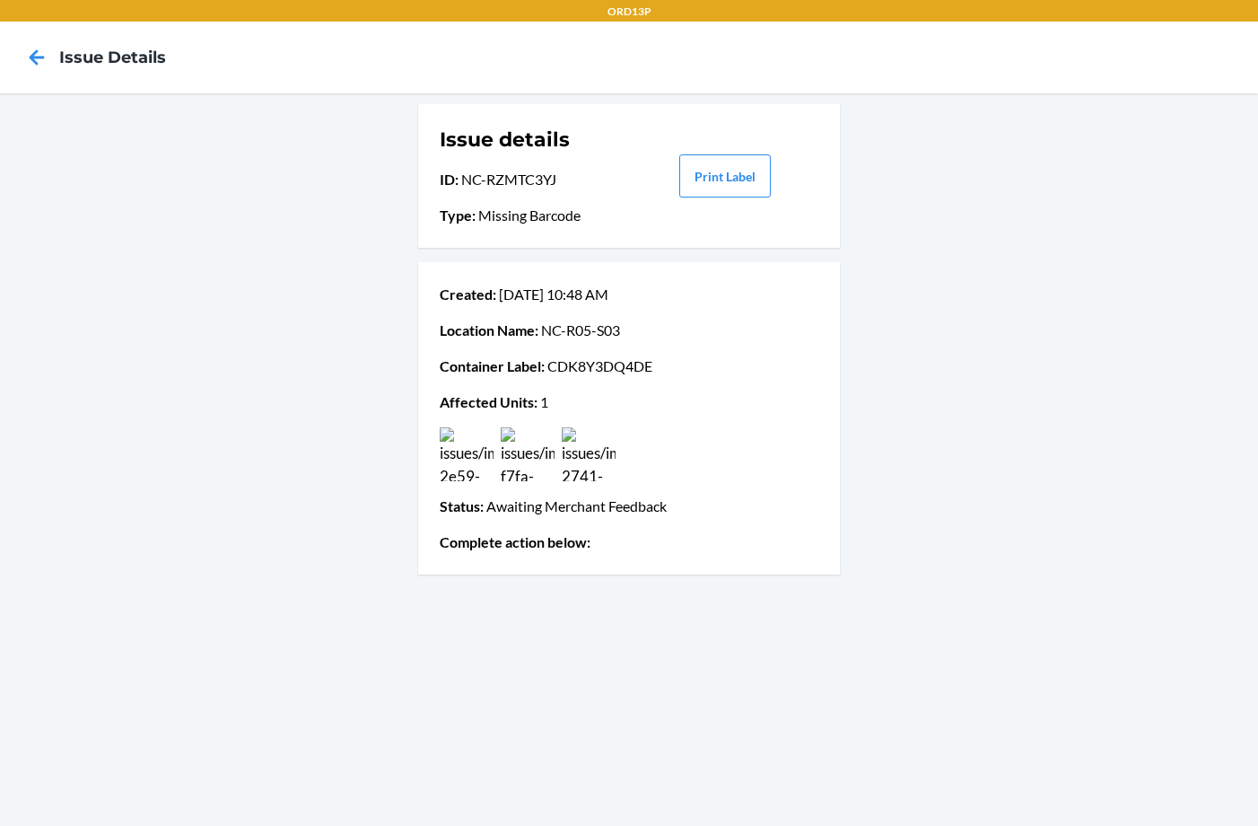
click at [477, 449] on img at bounding box center [467, 454] width 54 height 54
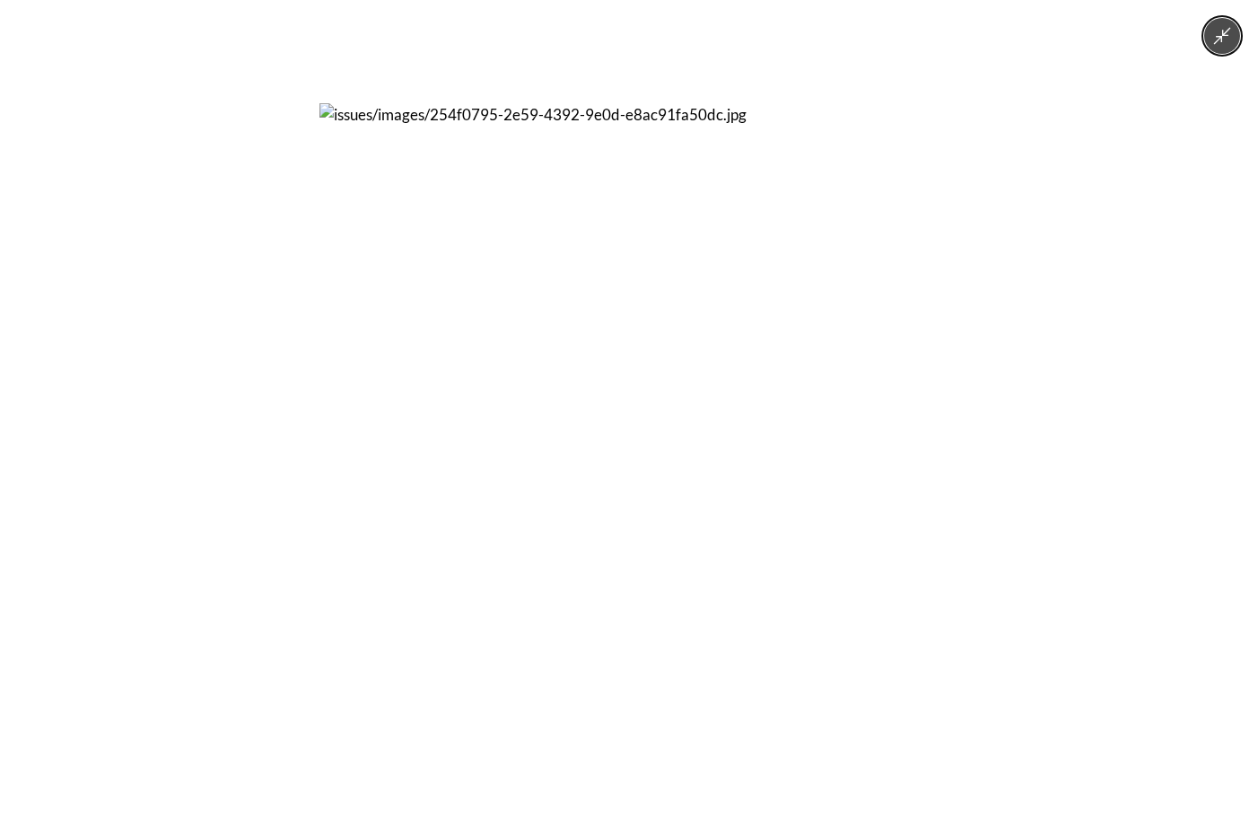
click at [535, 365] on img at bounding box center [628, 412] width 619 height 619
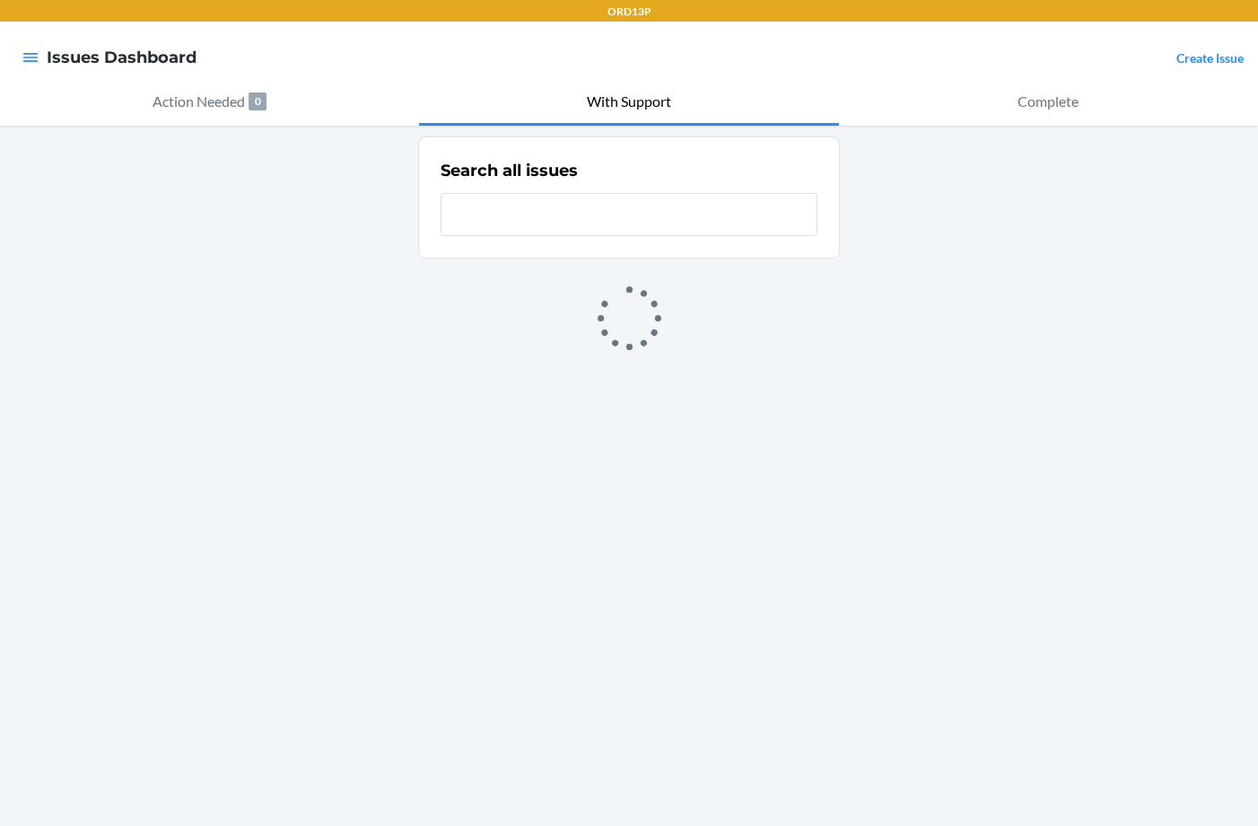
click at [602, 354] on div at bounding box center [629, 318] width 422 height 76
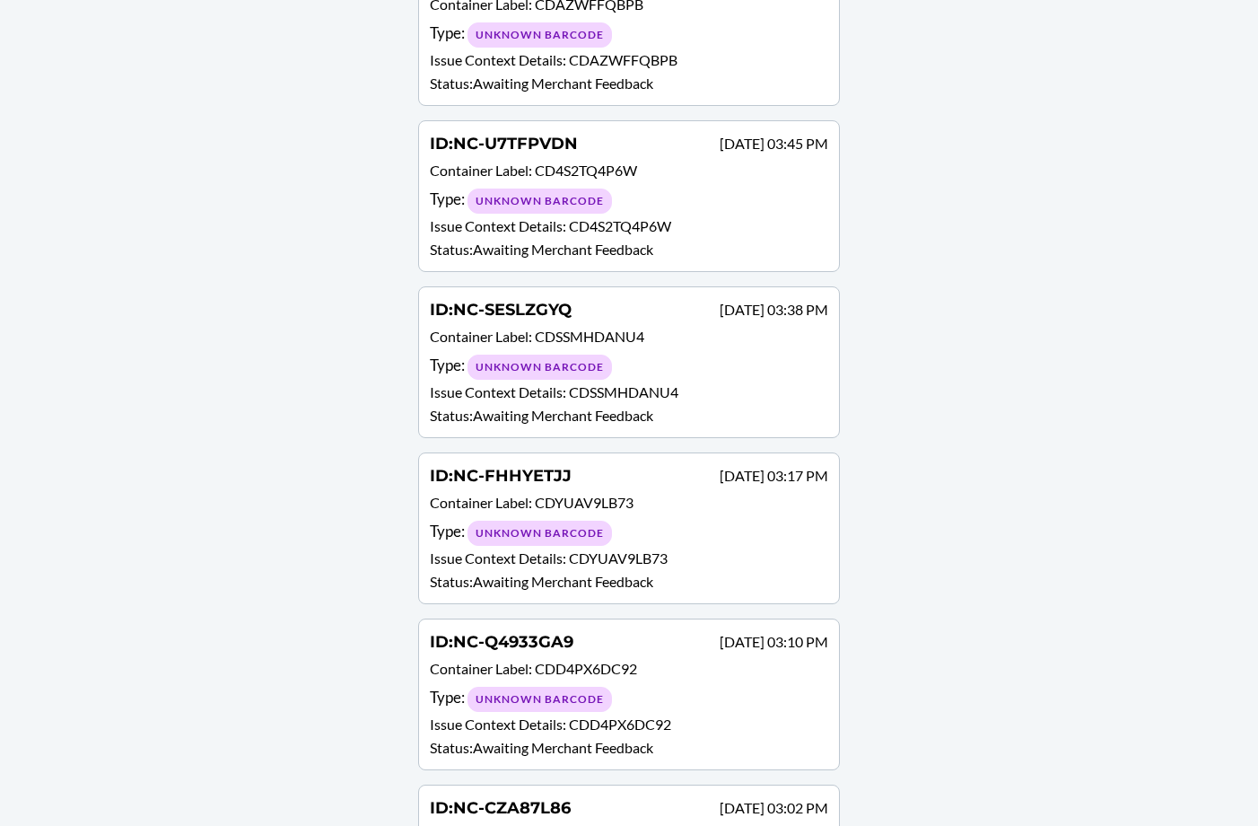
scroll to position [521, 0]
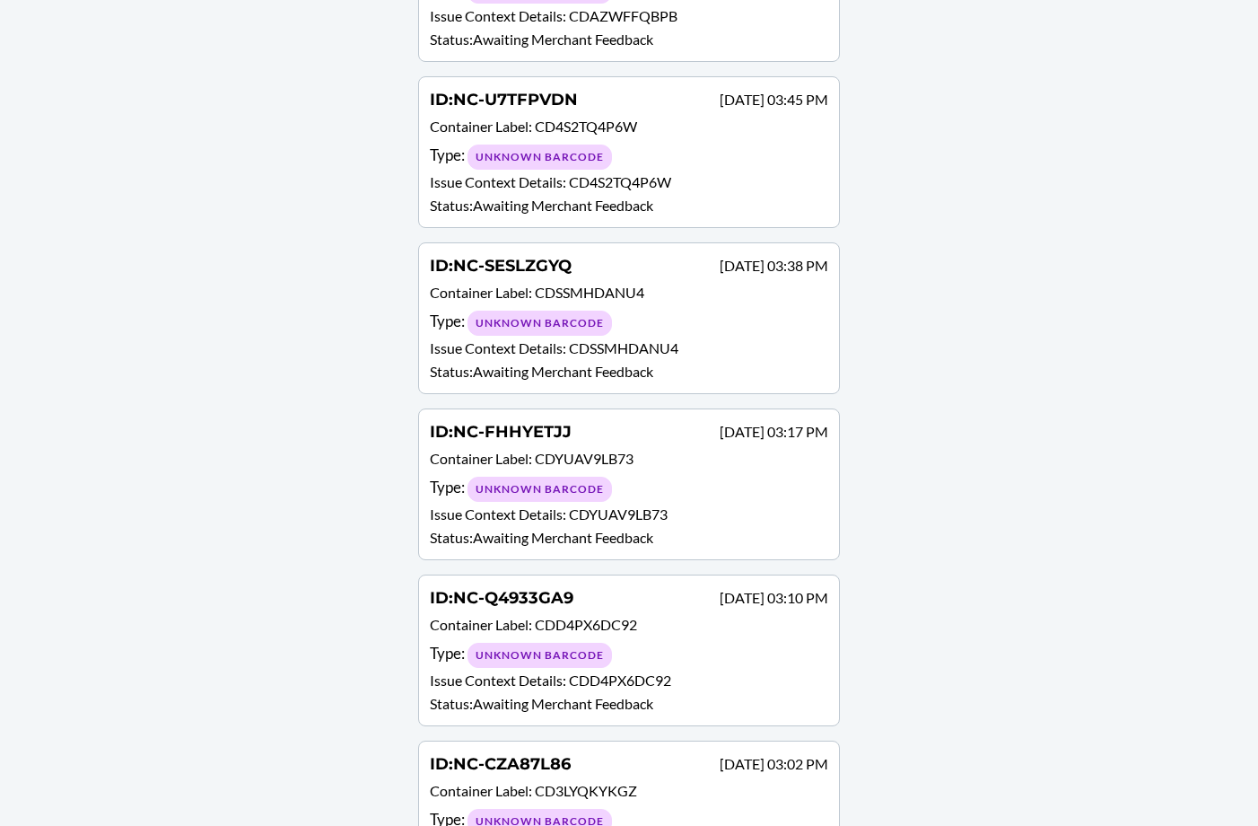
click at [664, 442] on div "ID : NC-FHHYETJJ [DATE] 03:17 PM" at bounding box center [629, 433] width 398 height 26
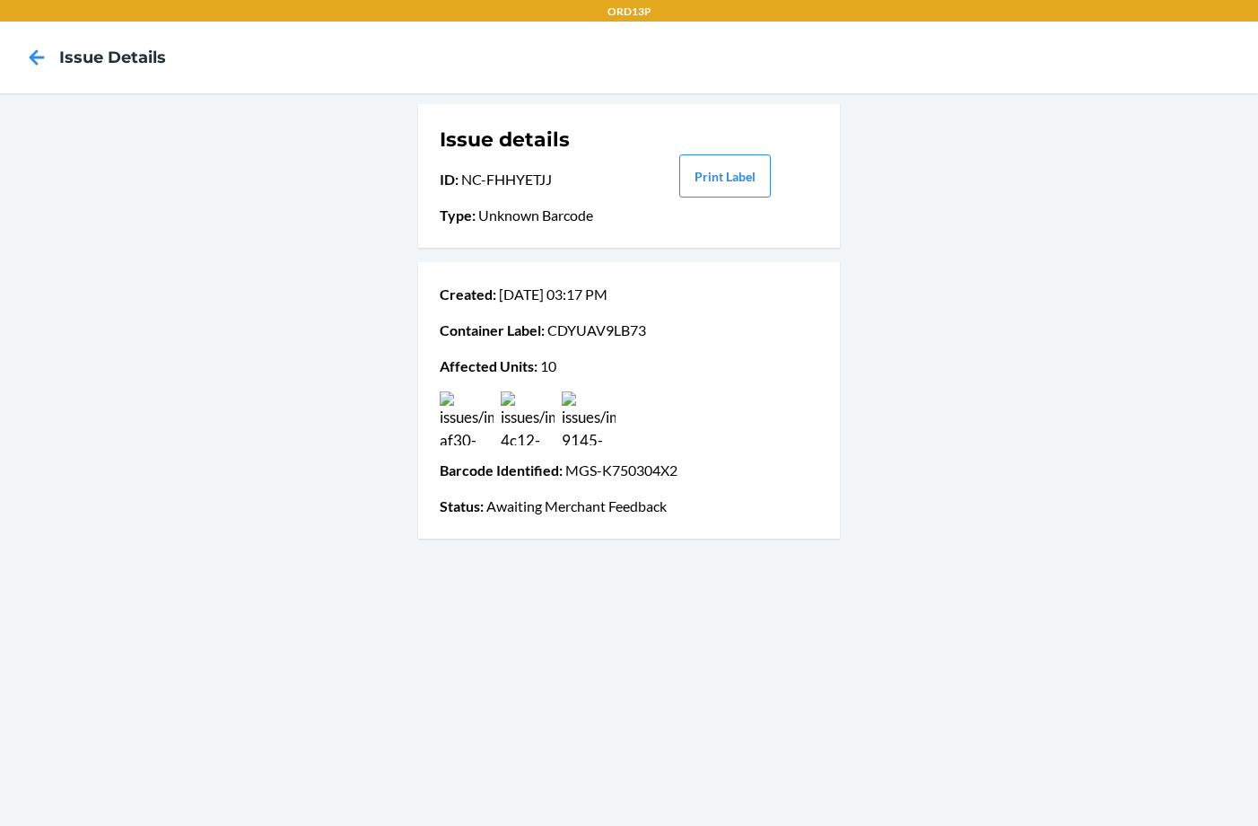
click at [44, 63] on icon at bounding box center [37, 57] width 31 height 31
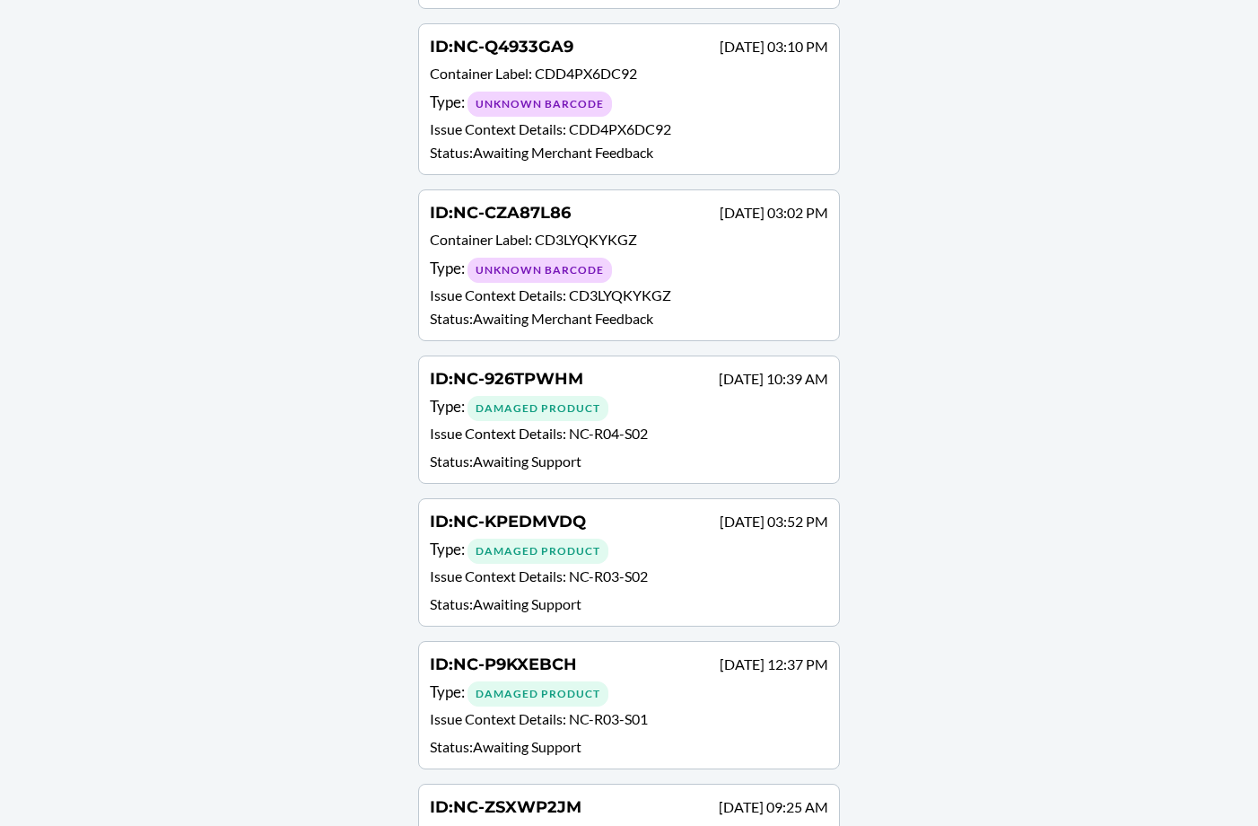
scroll to position [1073, 0]
click at [660, 381] on div "ID : NC-926TPWHM [DATE] 10:39 AM" at bounding box center [629, 379] width 398 height 26
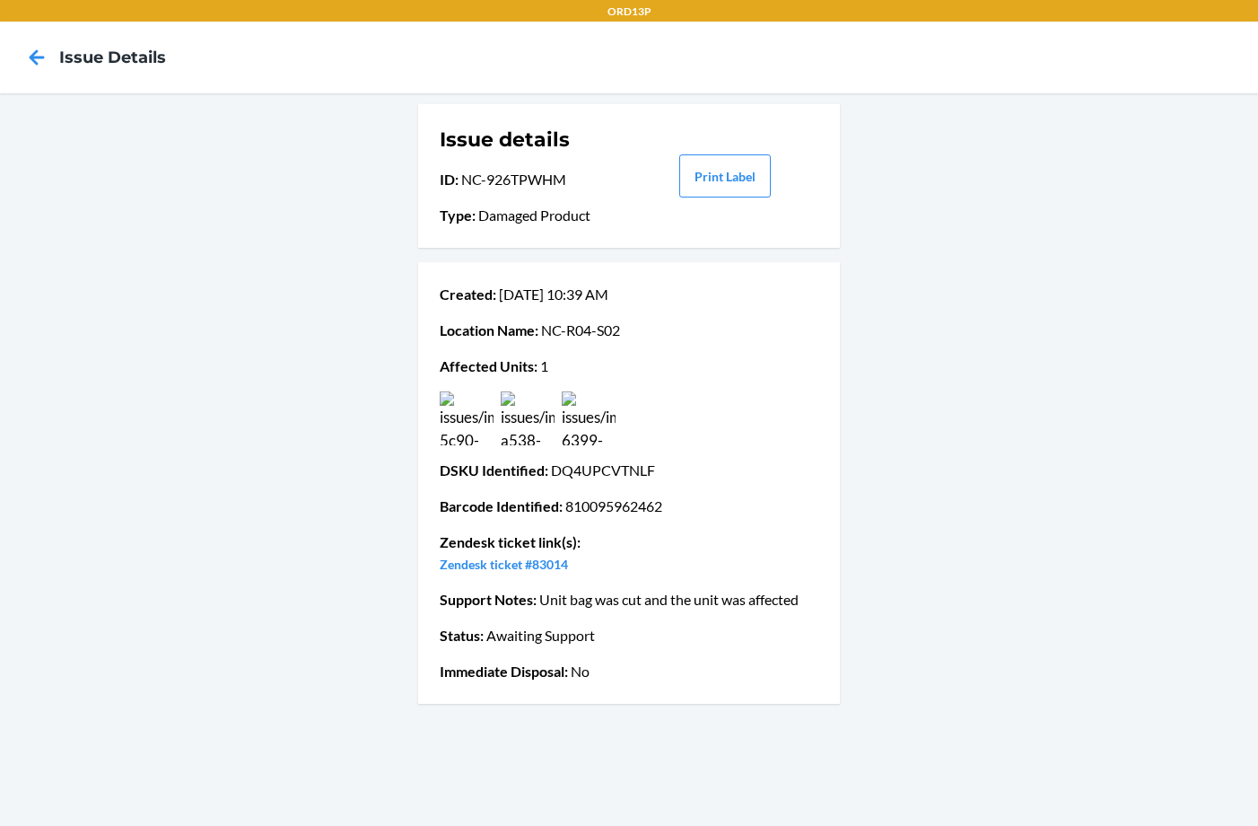
click at [493, 413] on img at bounding box center [467, 418] width 54 height 54
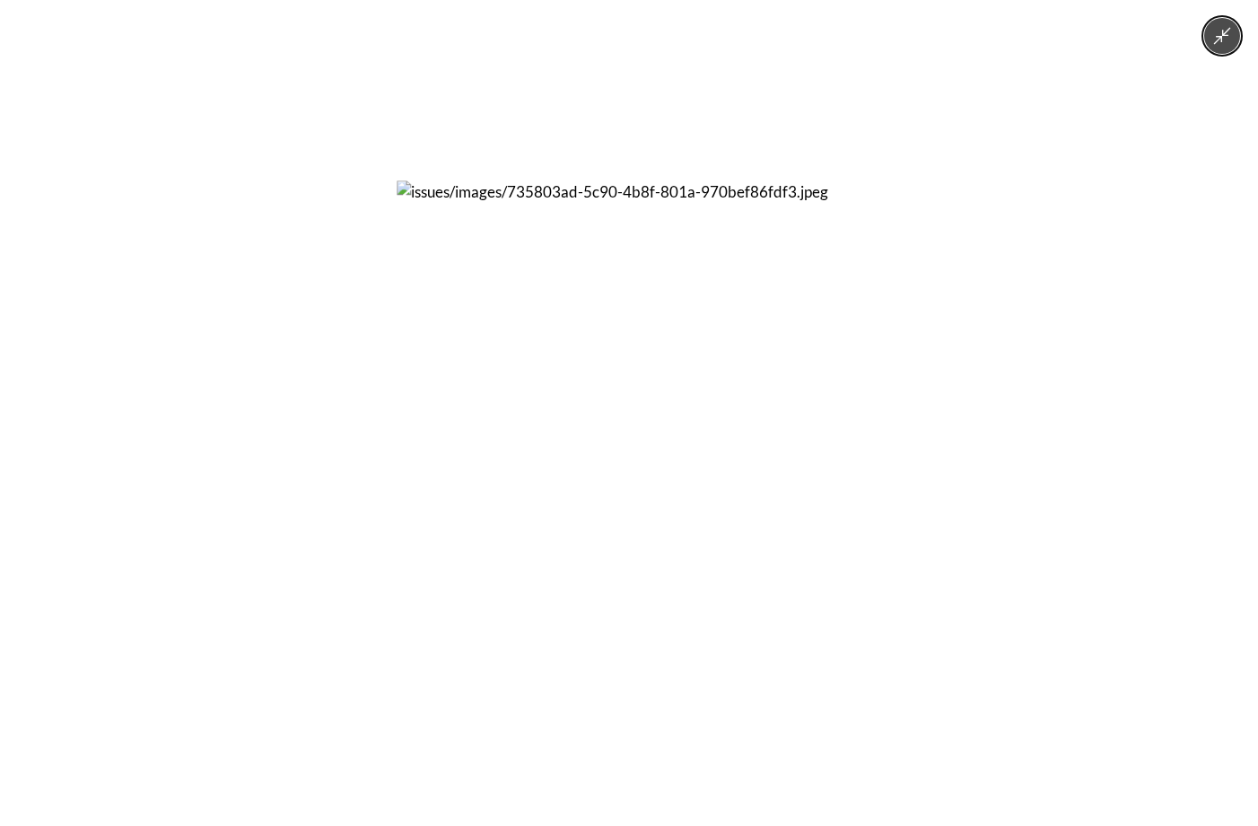
click at [593, 400] on img at bounding box center [629, 412] width 465 height 465
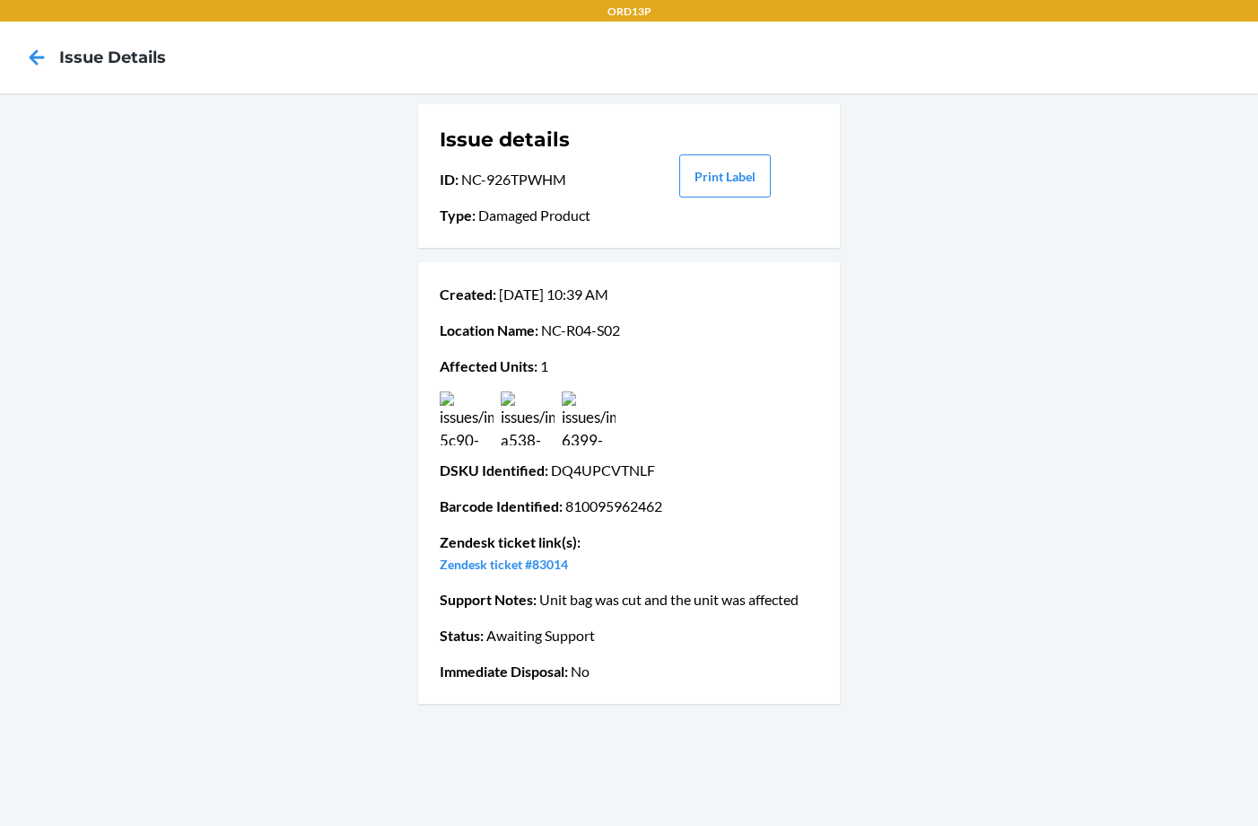
click at [35, 48] on icon at bounding box center [37, 57] width 31 height 31
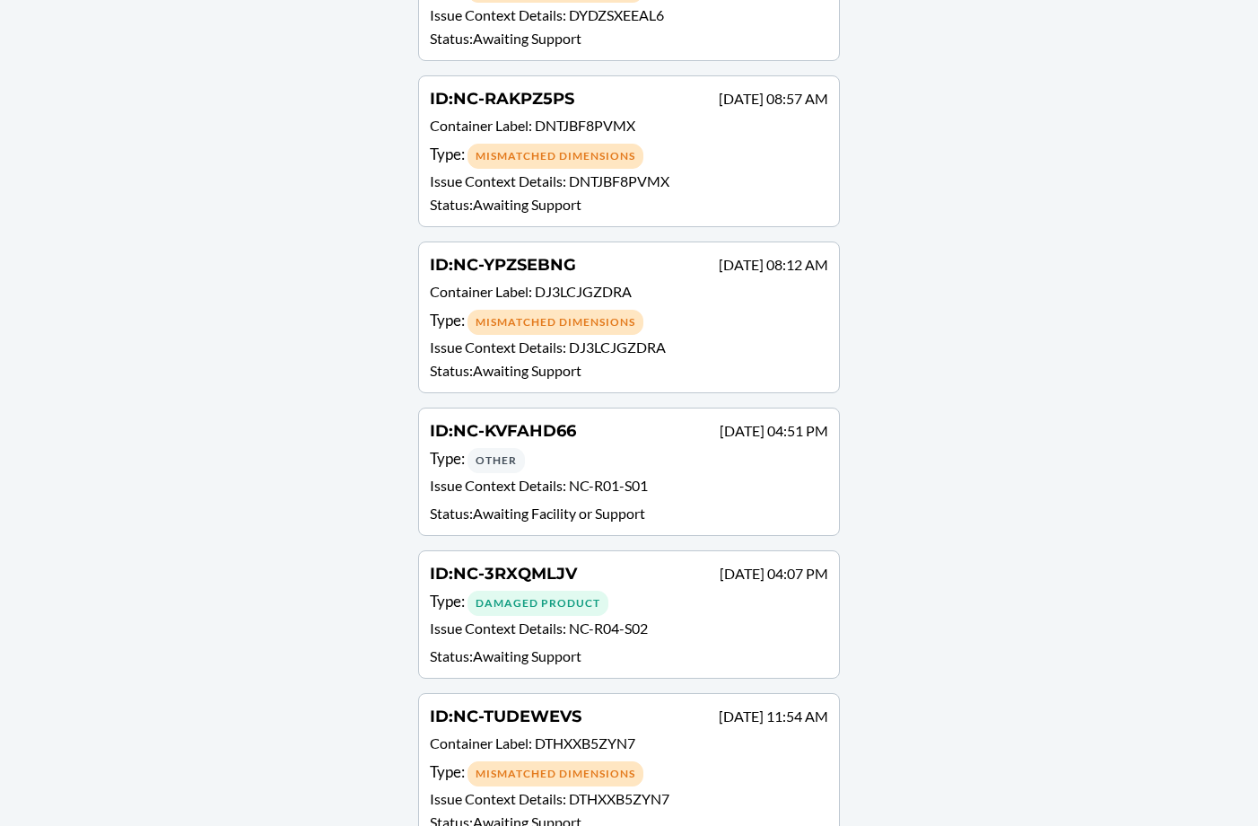
scroll to position [2214, 0]
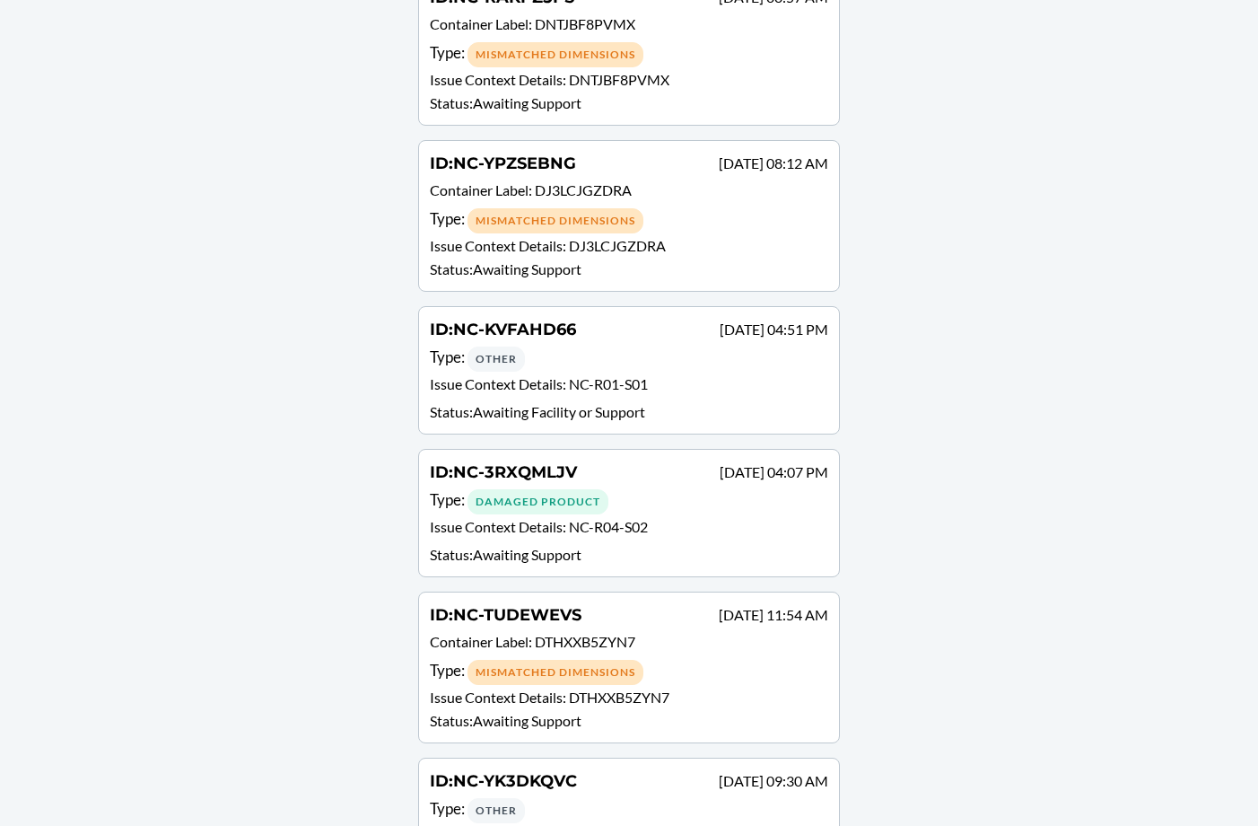
click at [595, 175] on div "ID : NC-YPZSEBNG [DATE] 08:12 AM" at bounding box center [629, 165] width 398 height 26
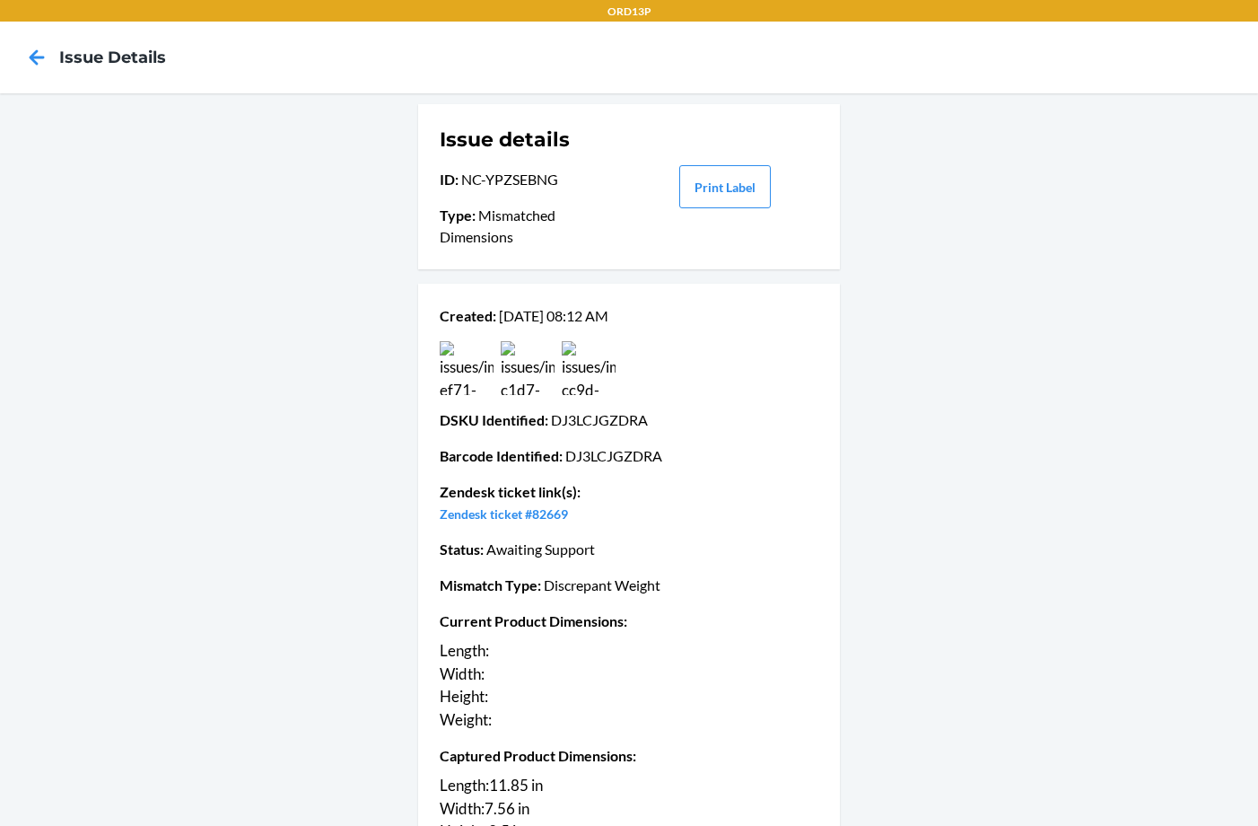
click at [477, 367] on img at bounding box center [467, 368] width 54 height 54
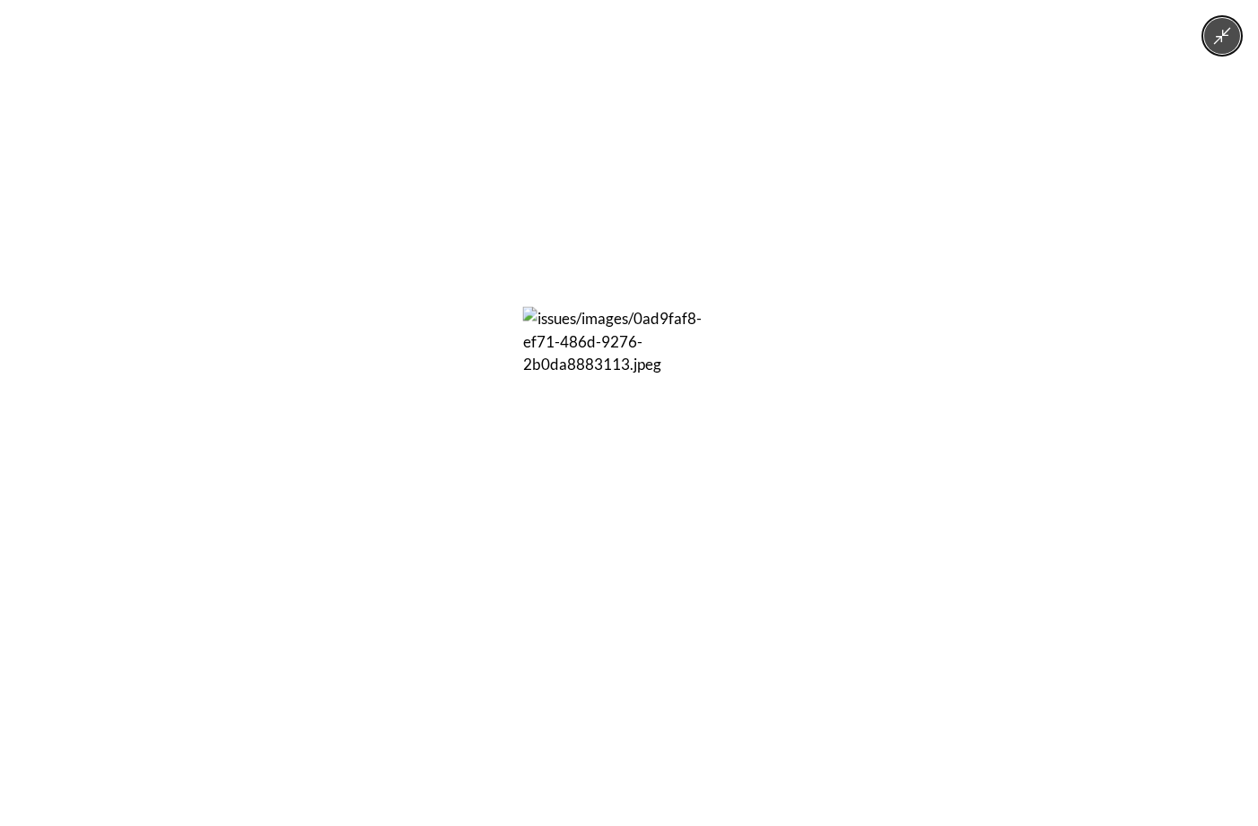
click at [639, 397] on img at bounding box center [629, 413] width 213 height 213
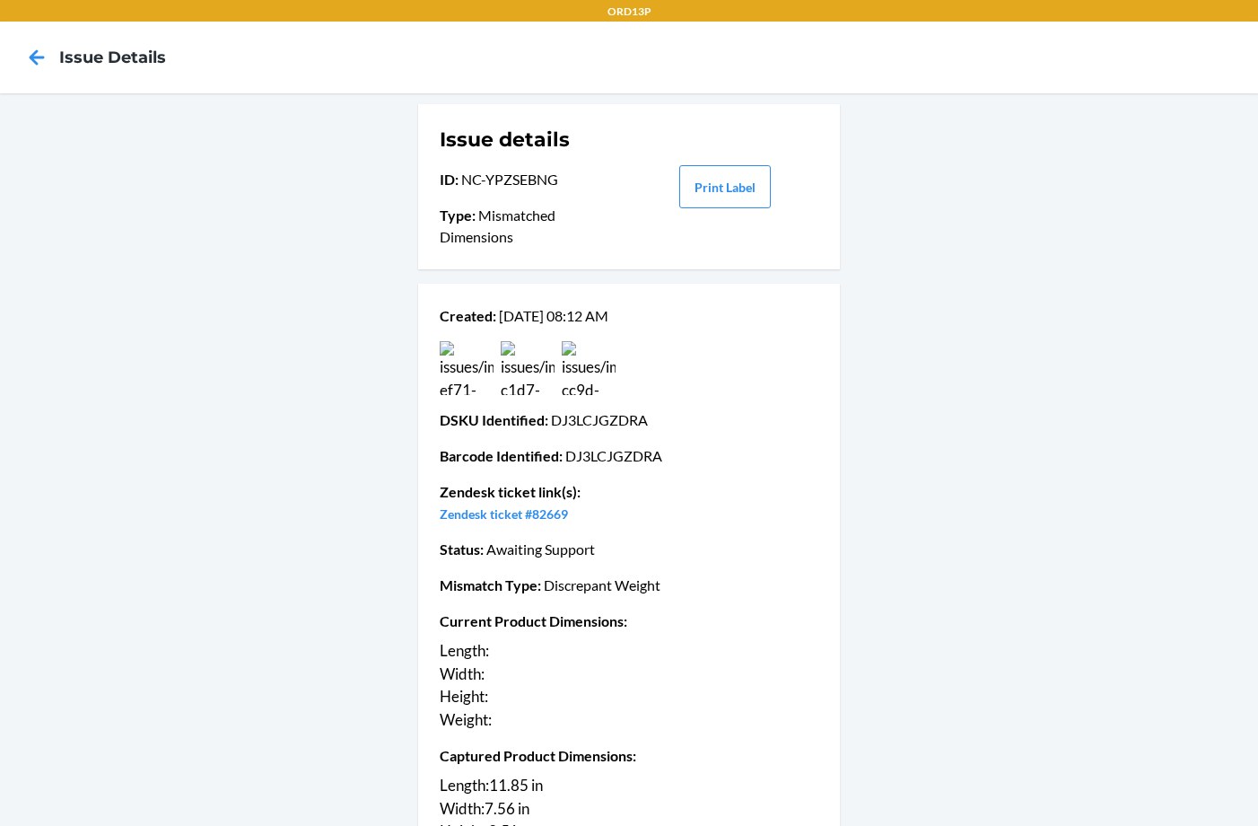
click at [41, 55] on icon at bounding box center [37, 57] width 31 height 31
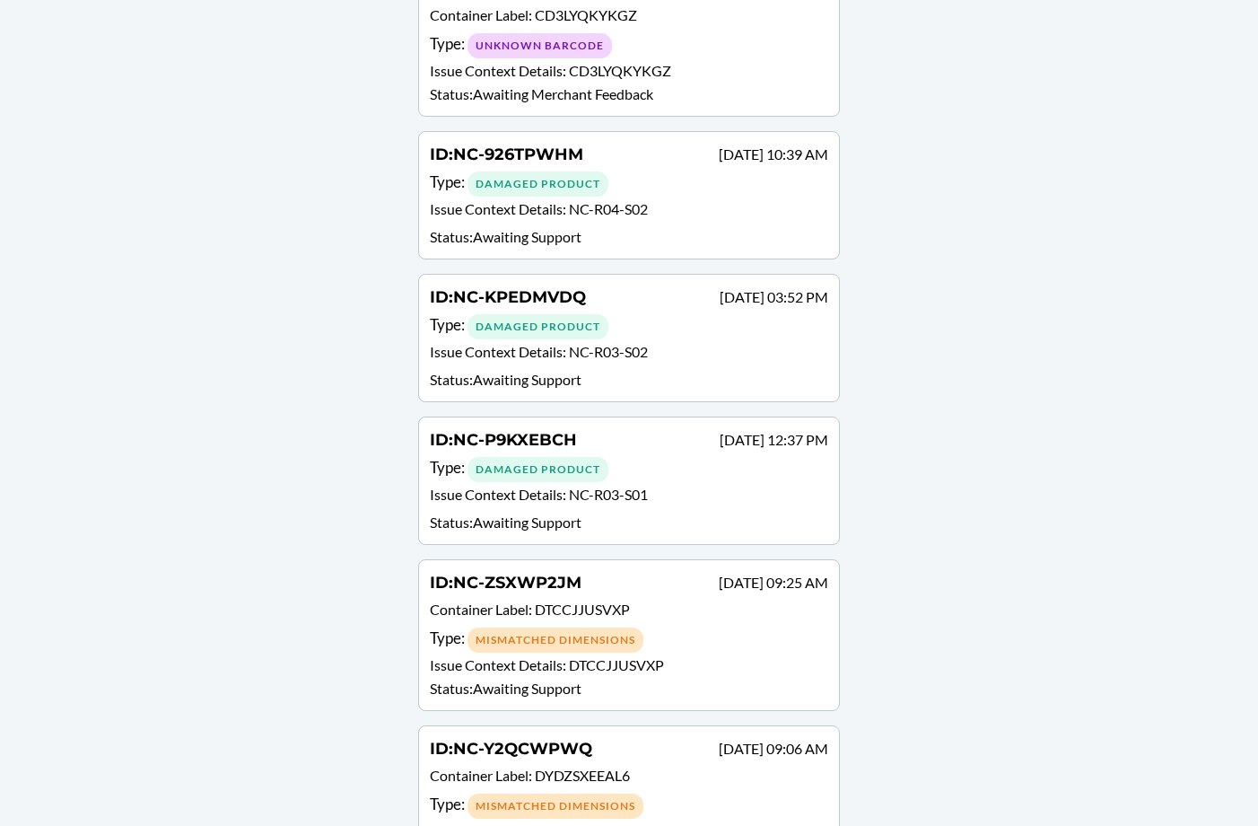
scroll to position [1304, 0]
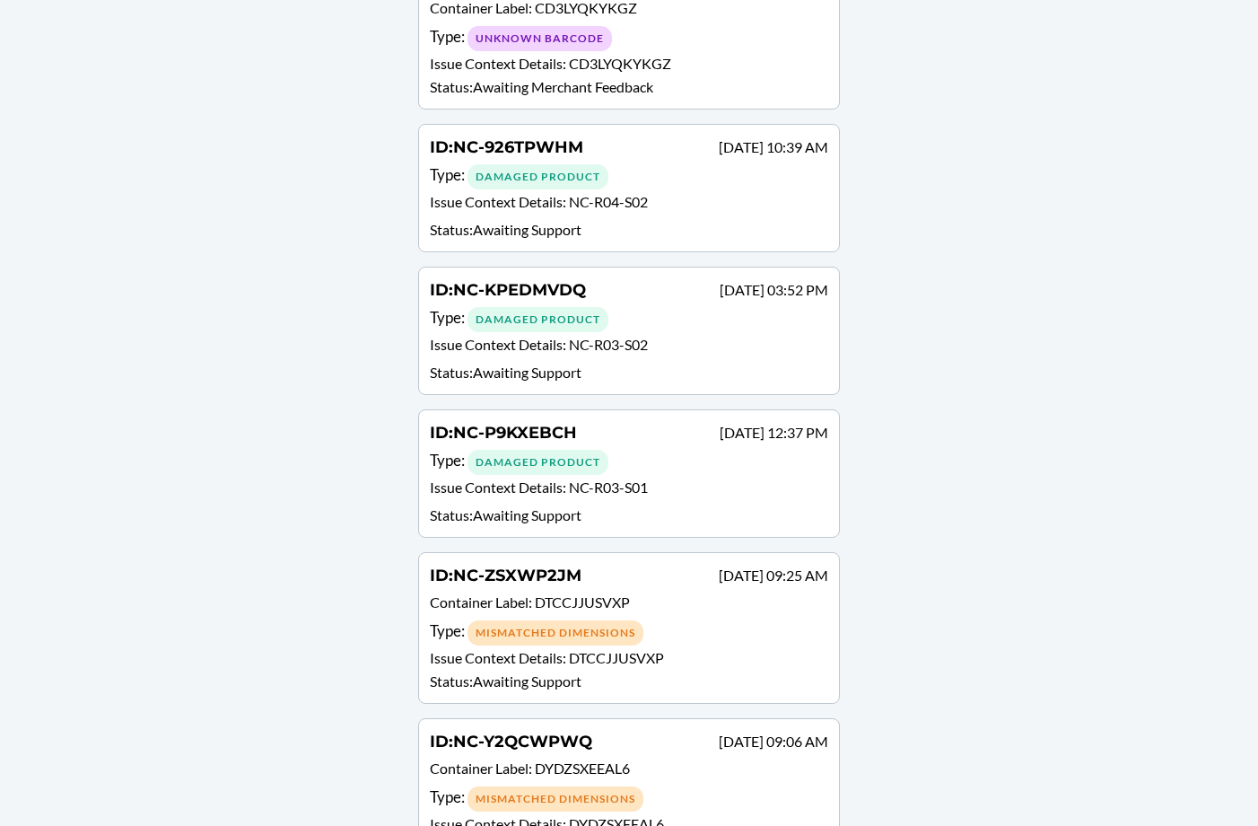
click at [577, 439] on span "NC-P9KXEBCH" at bounding box center [515, 433] width 124 height 20
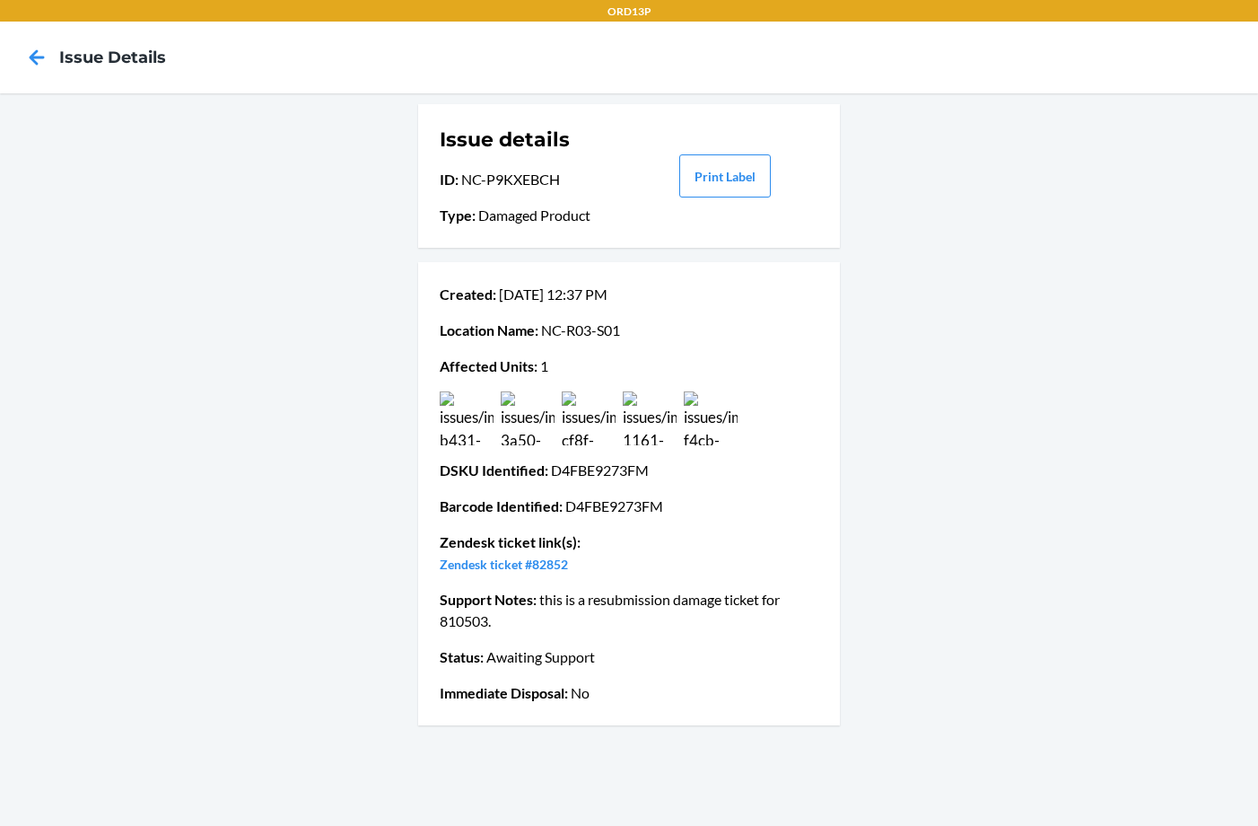
click at [555, 562] on link "Zendesk ticket #82852" at bounding box center [504, 563] width 128 height 15
click at [645, 407] on img at bounding box center [650, 418] width 54 height 54
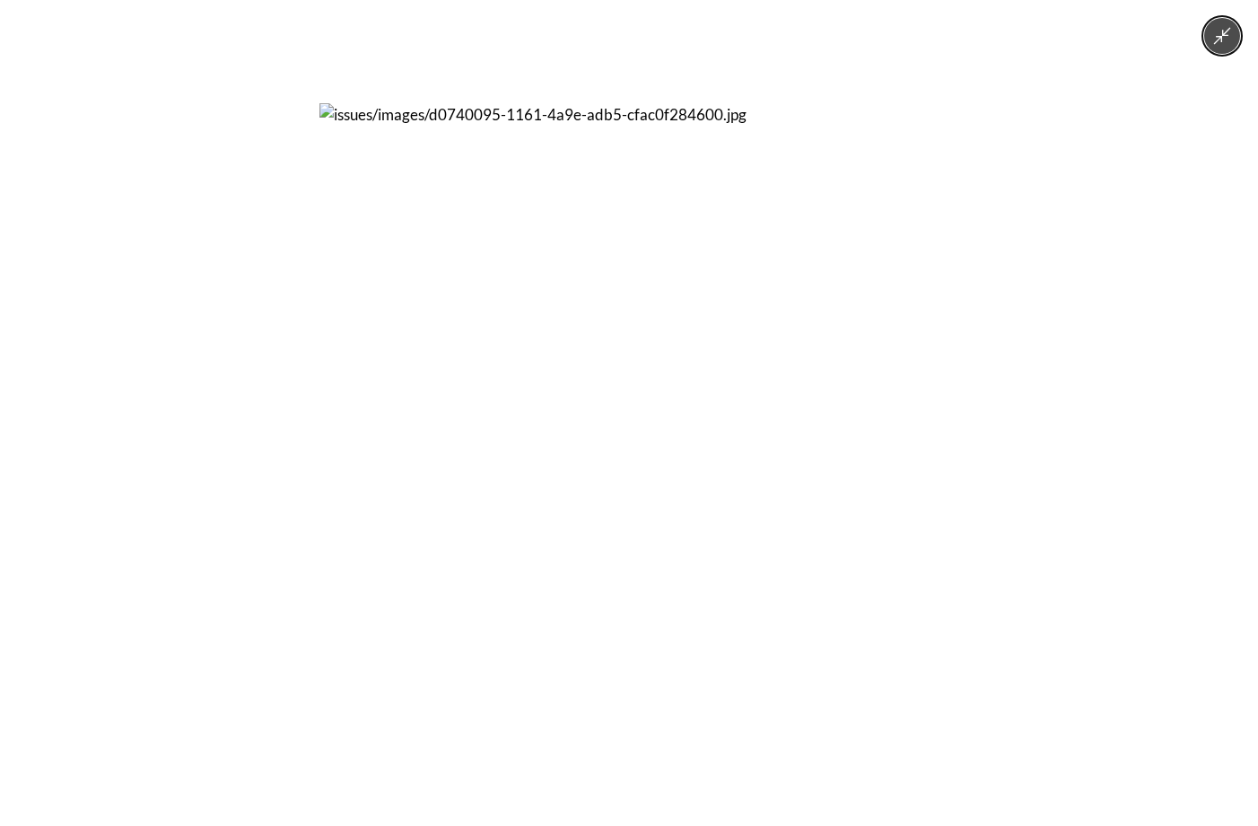
click at [680, 293] on img at bounding box center [628, 412] width 619 height 619
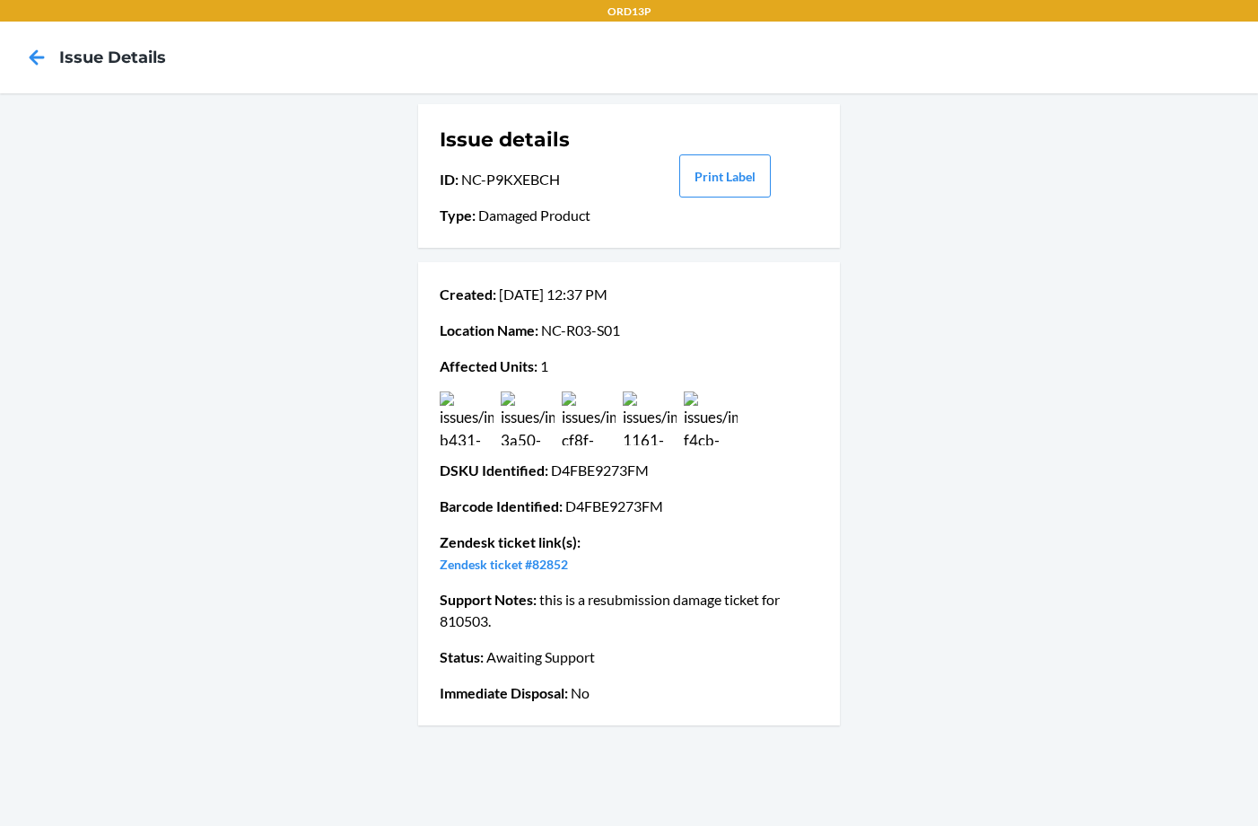
click at [529, 405] on img at bounding box center [528, 418] width 54 height 54
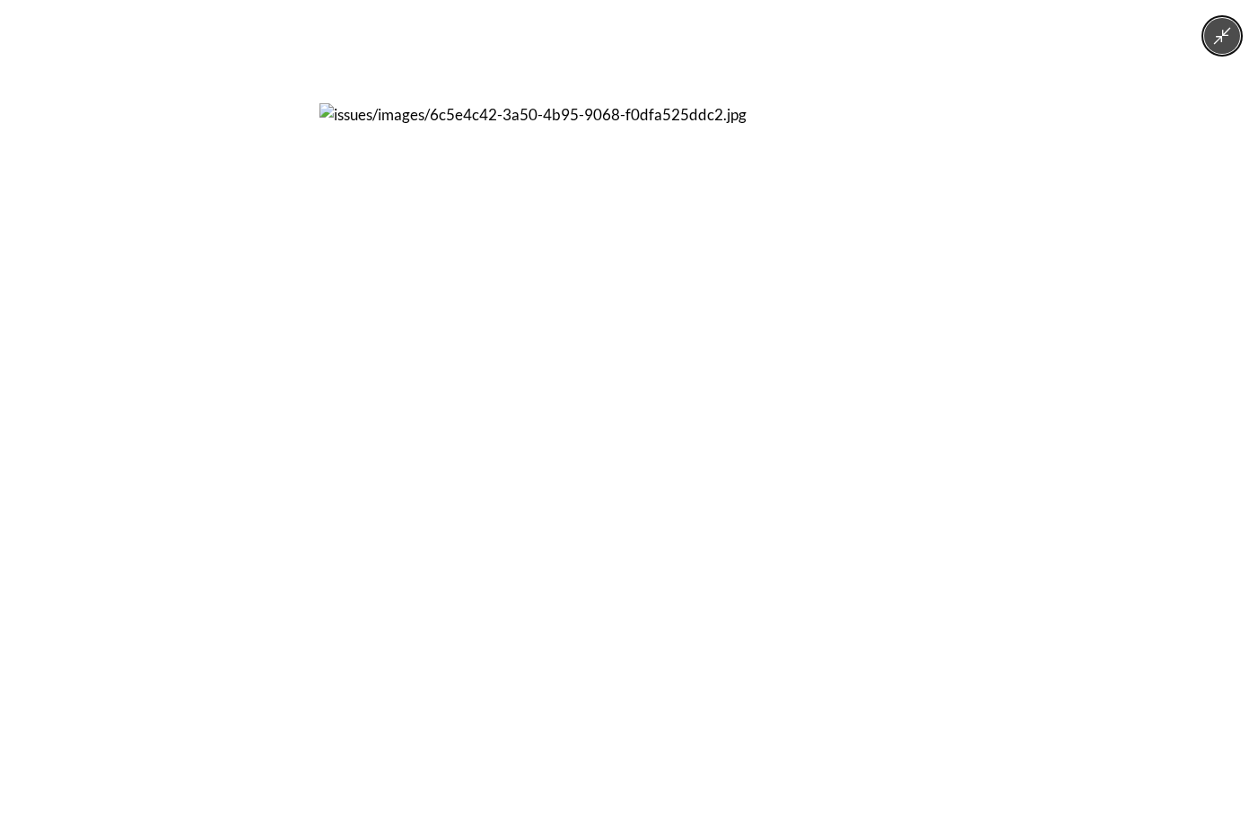
click at [529, 405] on img at bounding box center [628, 412] width 619 height 619
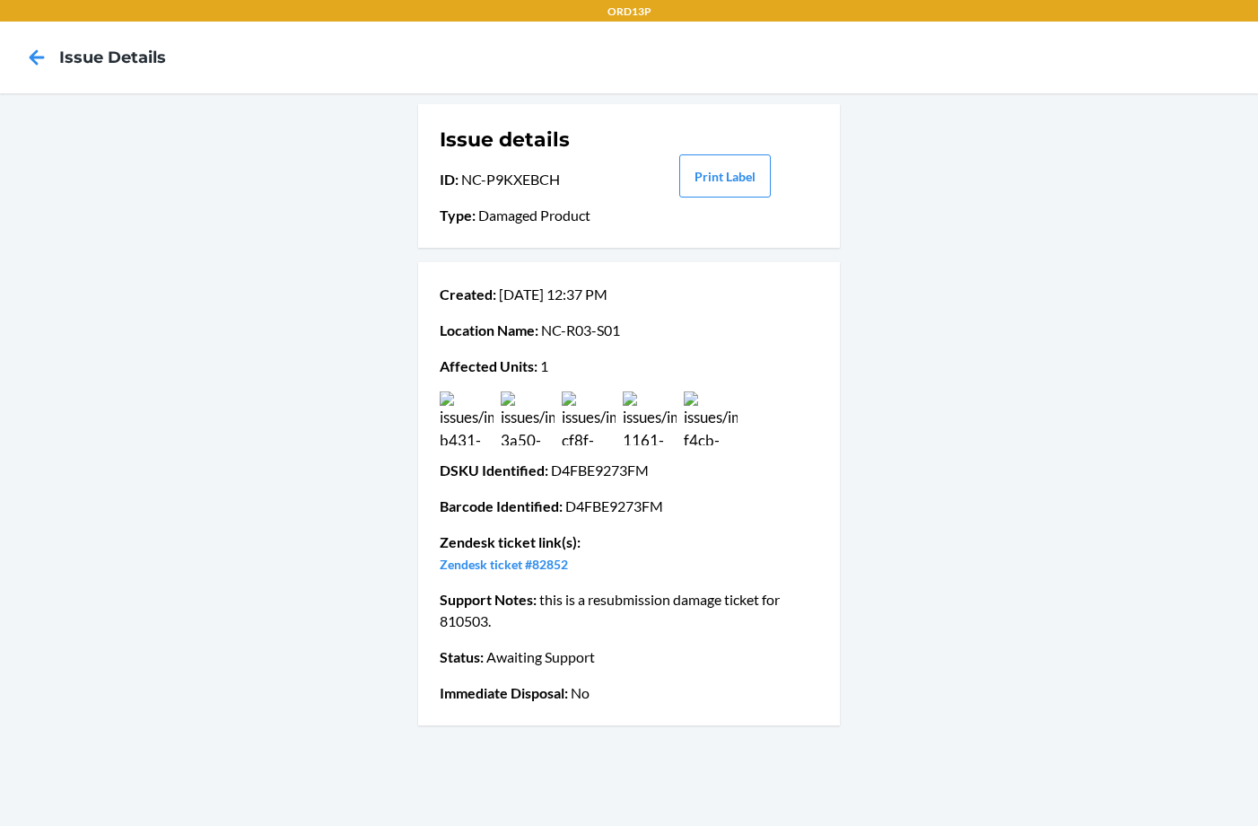
click at [45, 57] on icon at bounding box center [37, 57] width 31 height 31
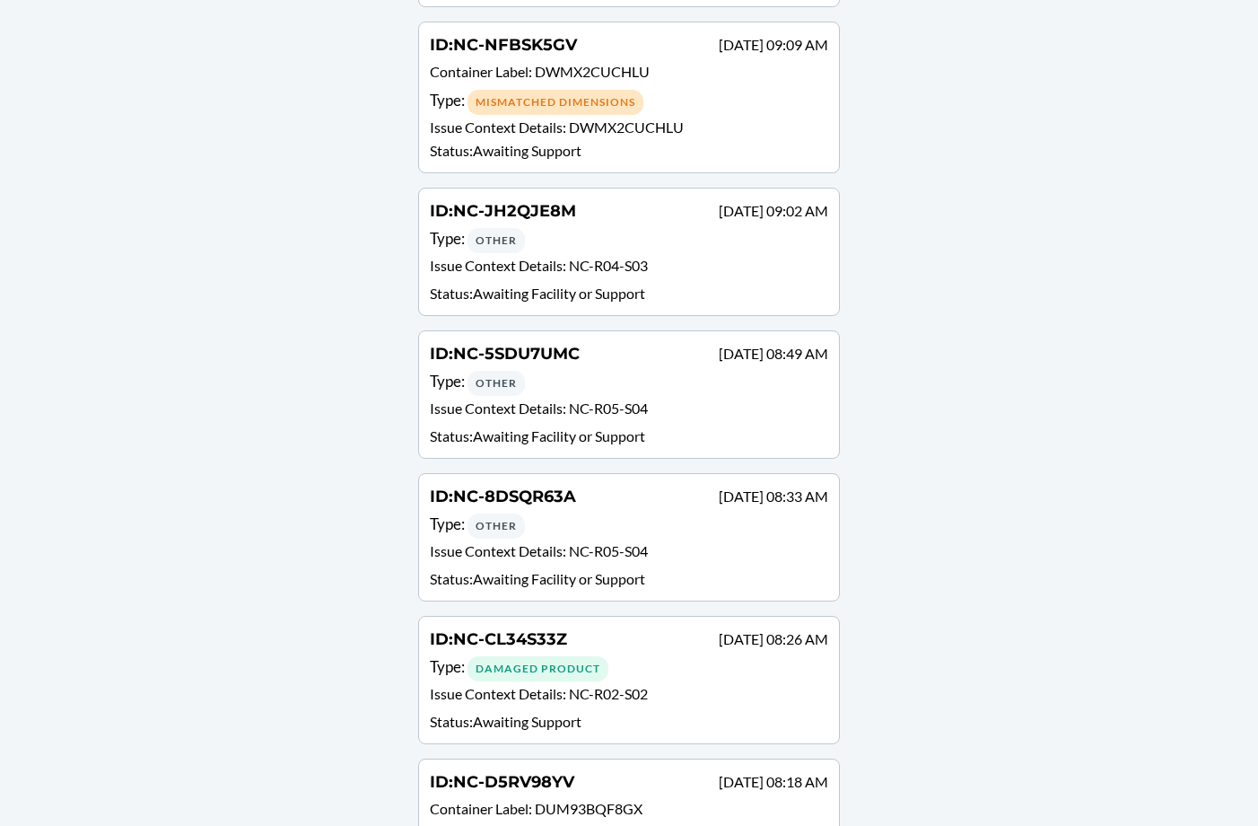
scroll to position [3379, 0]
click at [697, 363] on div "ID : NC-5SDU7UMC [DATE] 08:49 AM" at bounding box center [629, 354] width 398 height 26
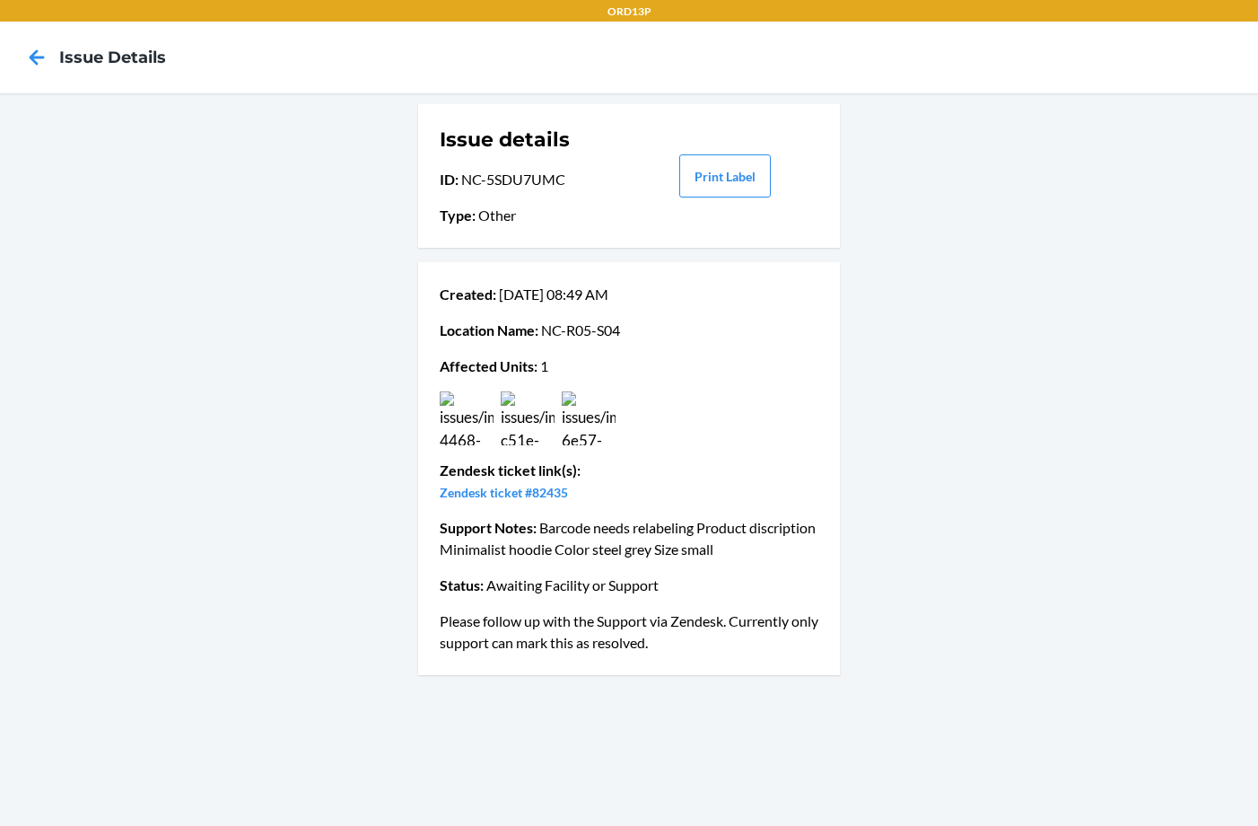
click at [520, 414] on img at bounding box center [528, 418] width 54 height 54
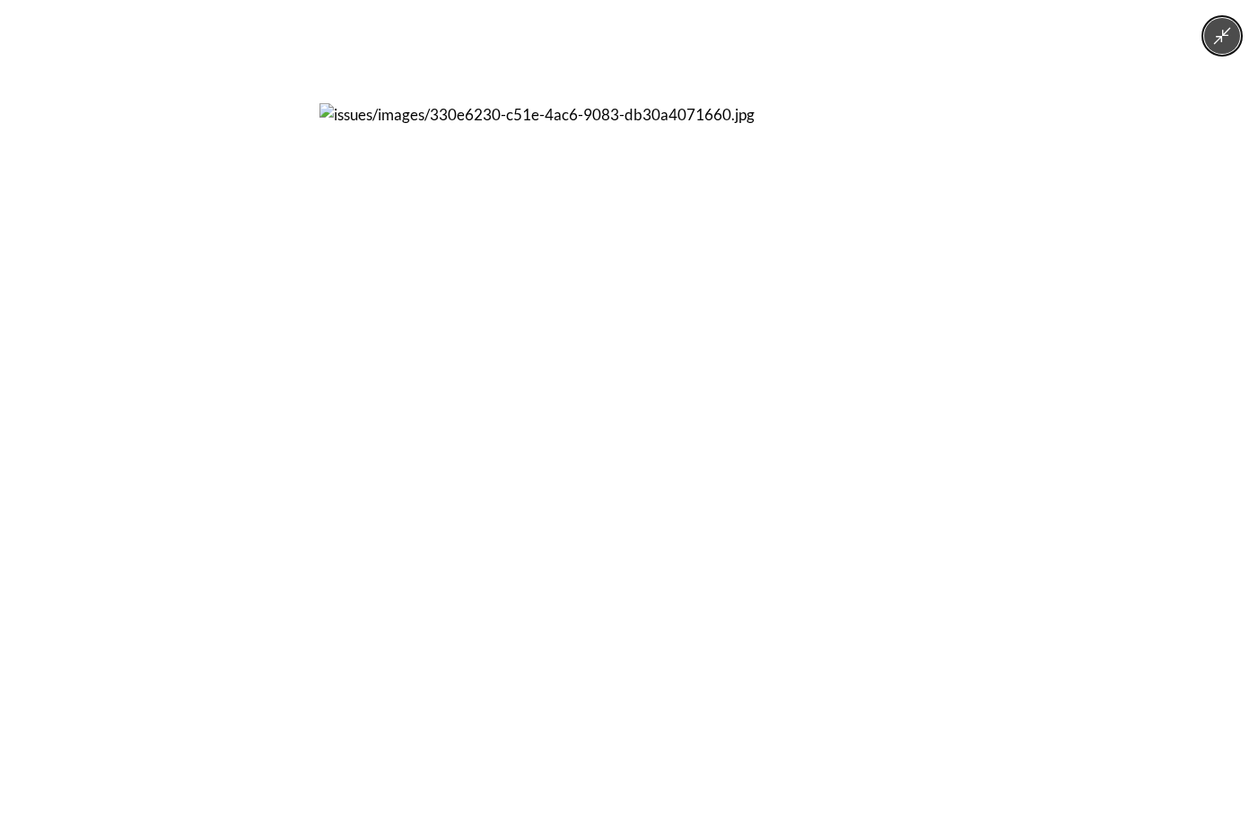
click at [500, 403] on img at bounding box center [628, 412] width 619 height 619
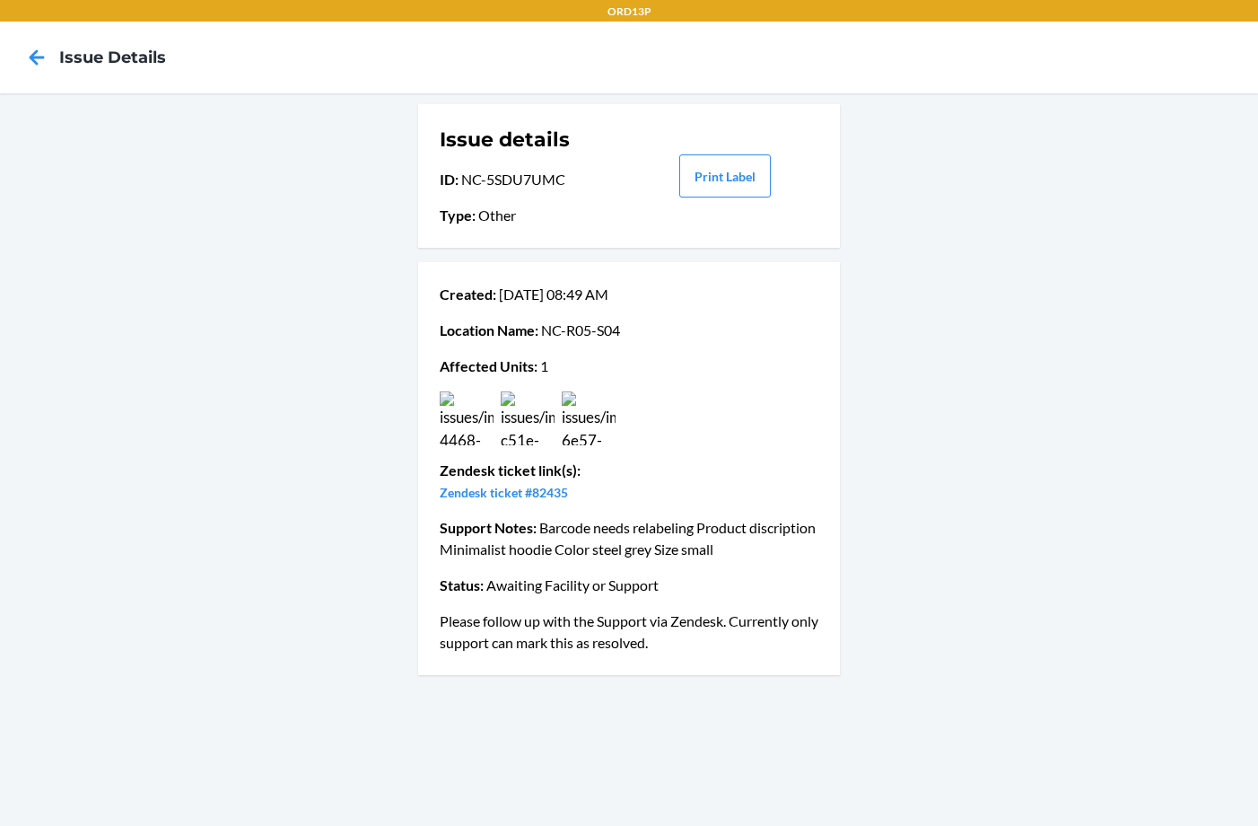
click at [492, 418] on img at bounding box center [467, 418] width 54 height 54
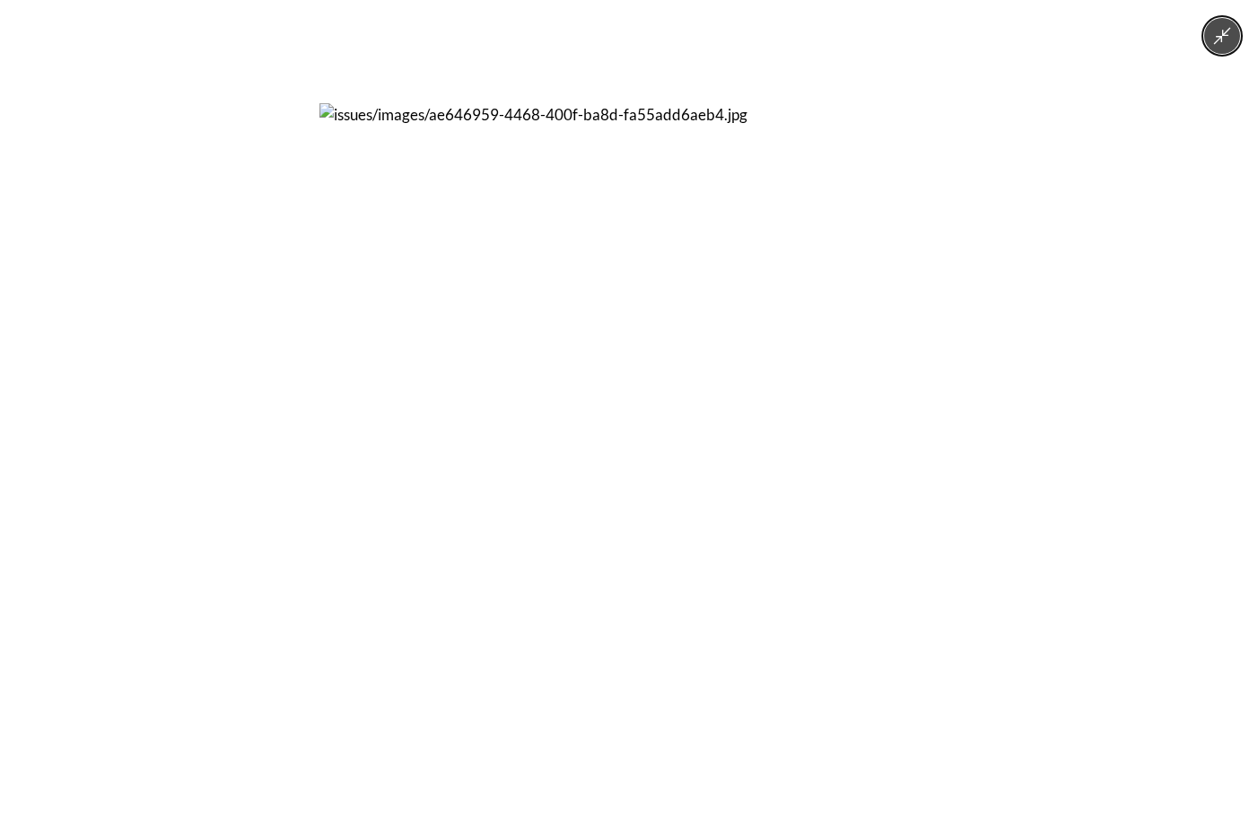
click at [822, 636] on img at bounding box center [628, 412] width 619 height 619
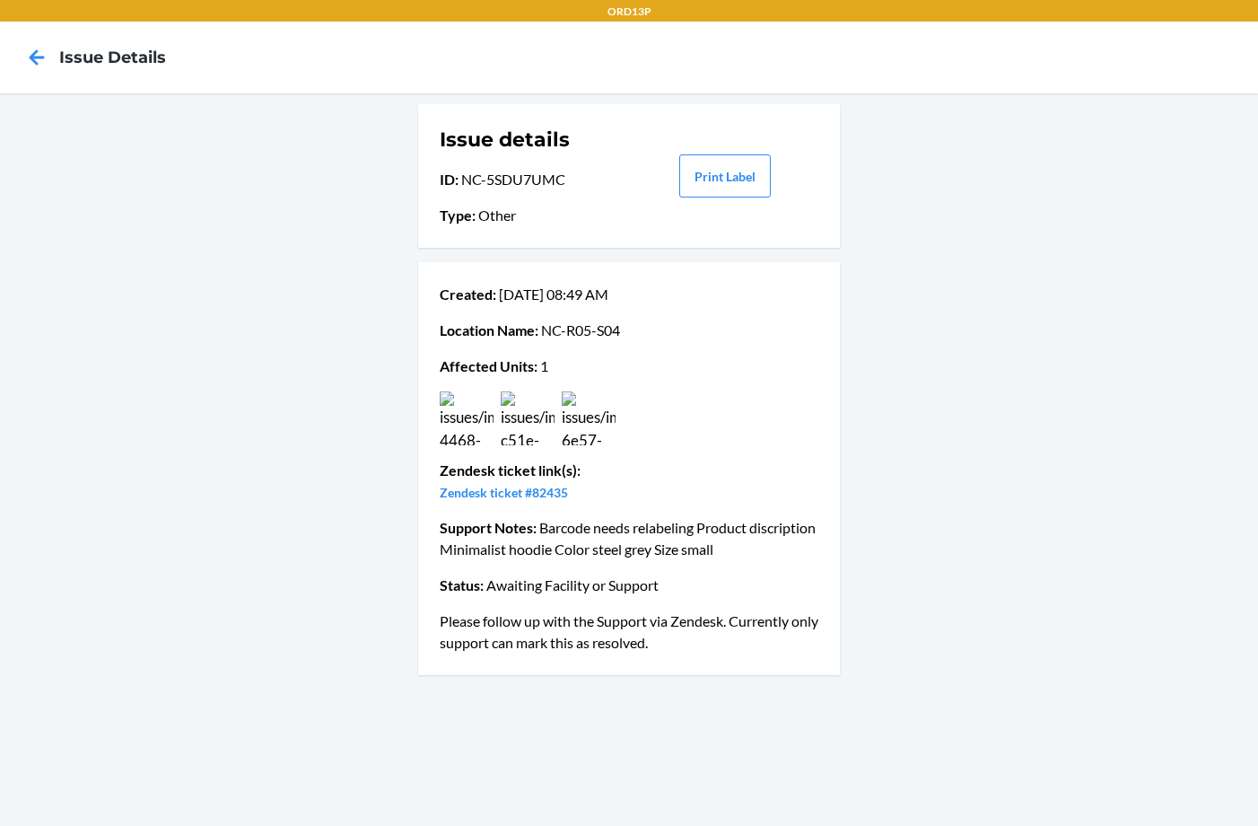
click at [614, 424] on img at bounding box center [589, 418] width 54 height 54
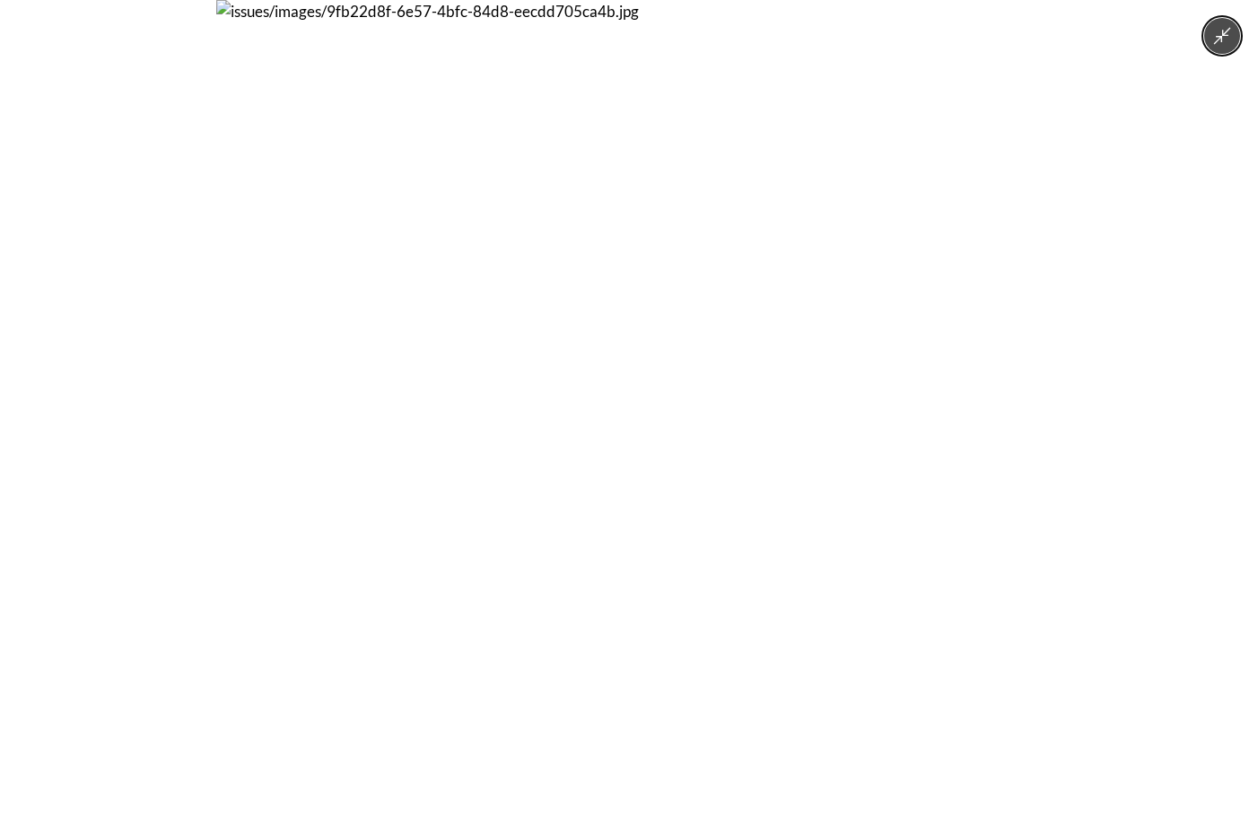
click at [571, 423] on img at bounding box center [629, 413] width 826 height 826
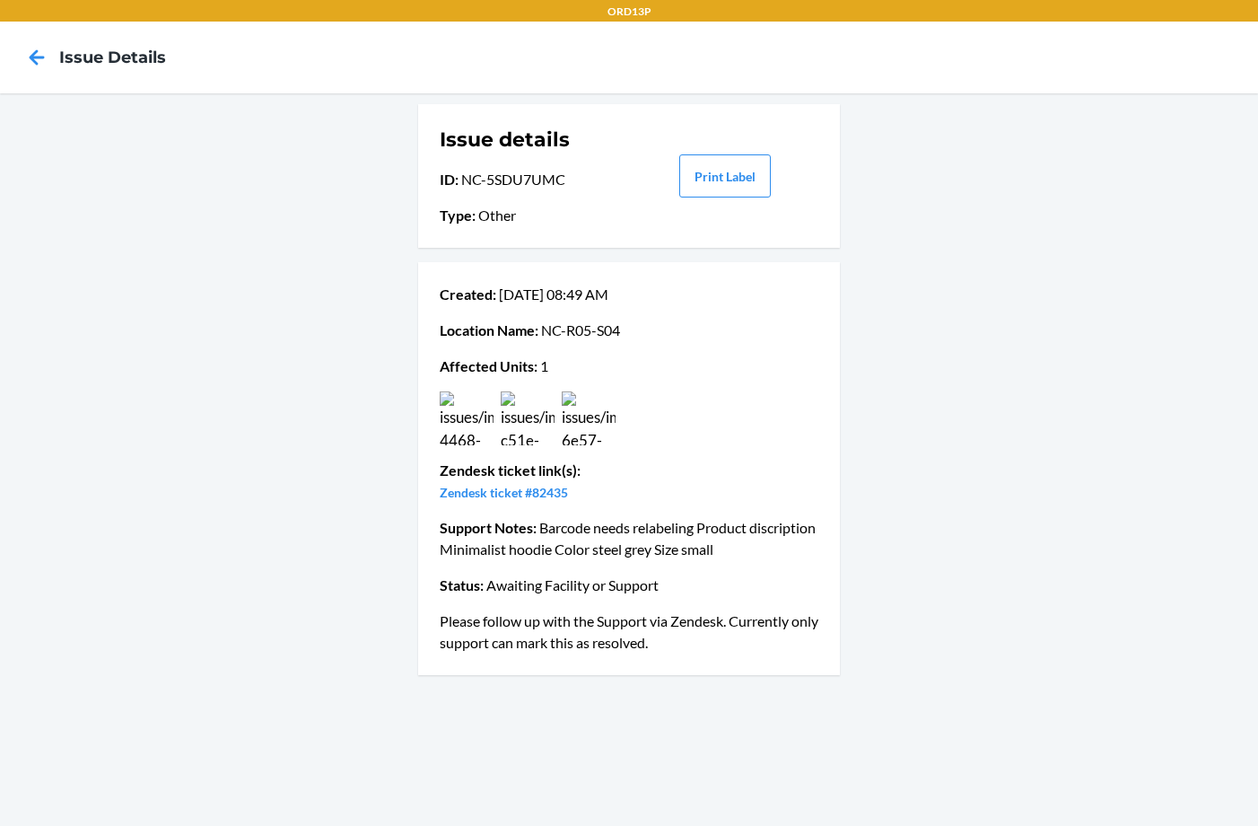
click at [40, 49] on icon at bounding box center [37, 57] width 31 height 31
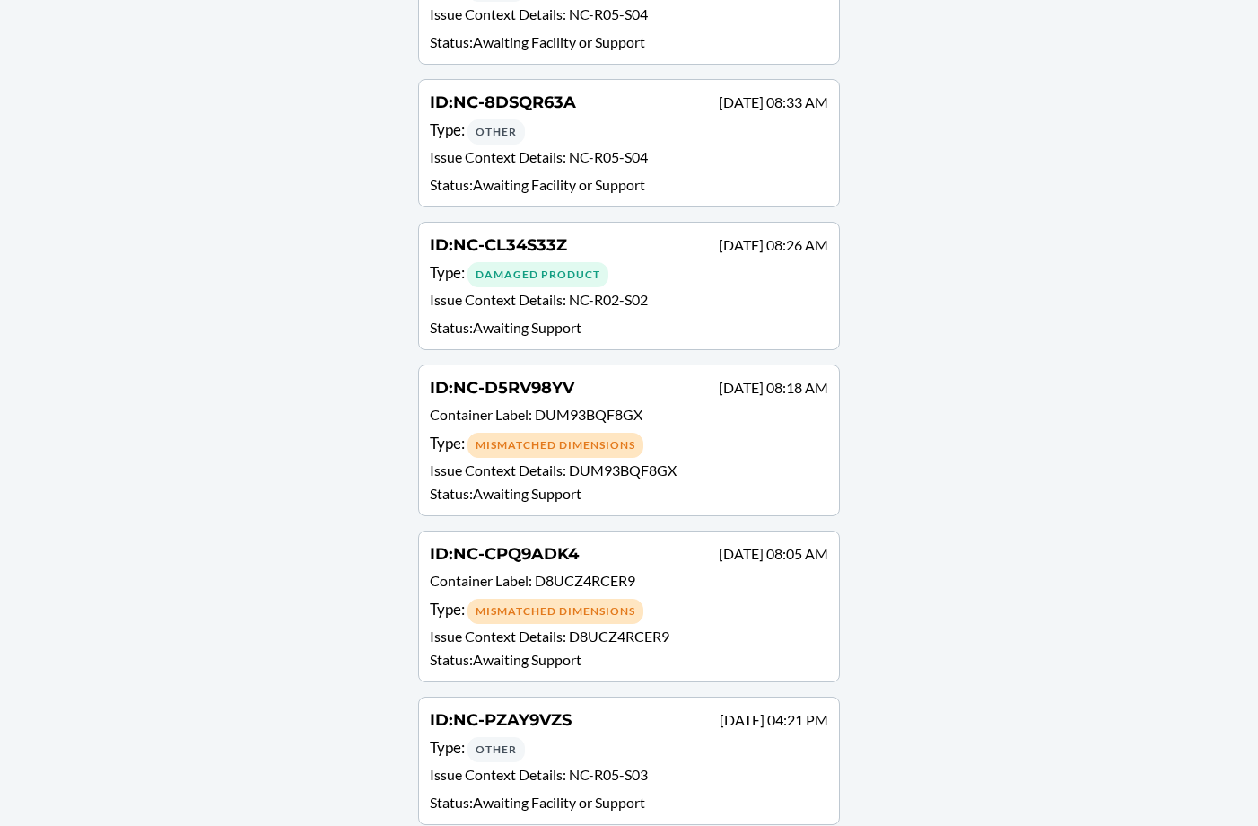
scroll to position [3680, 0]
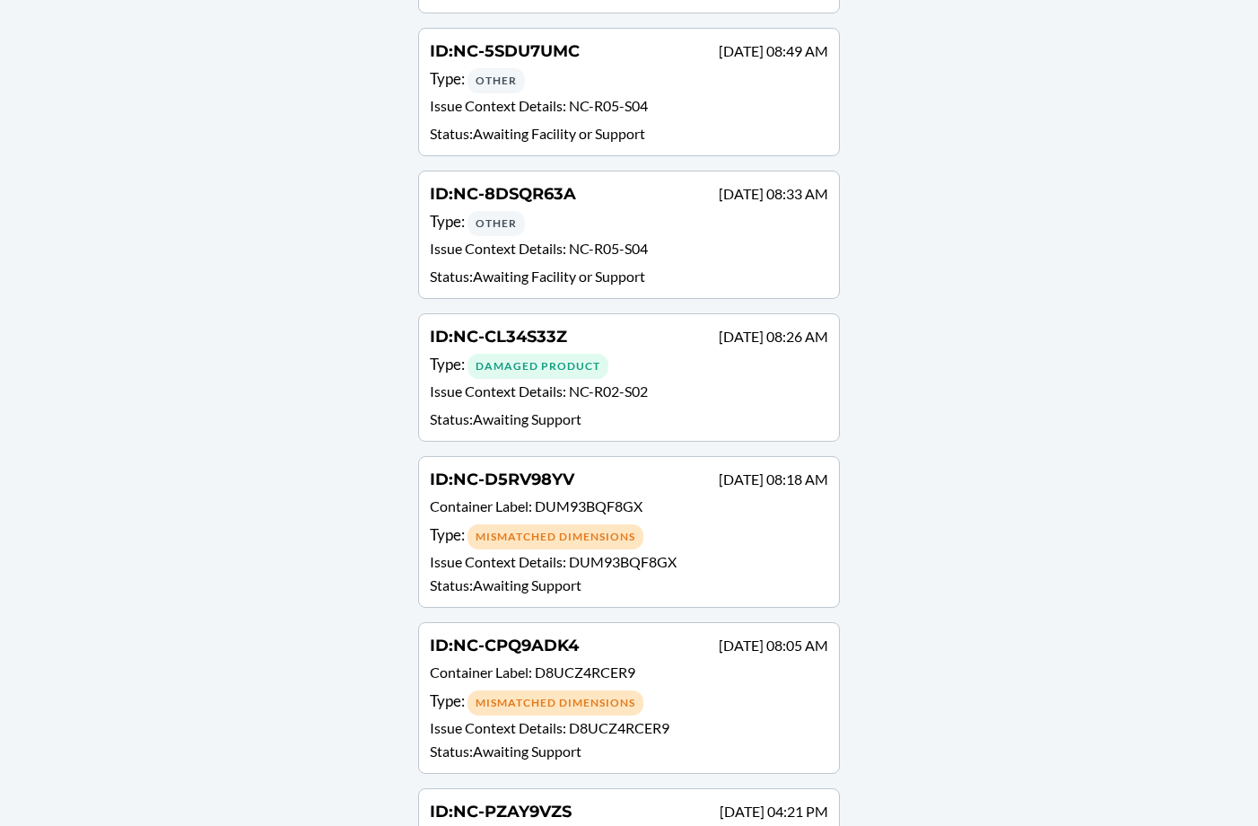
click at [691, 372] on div "Type : Damaged Product" at bounding box center [629, 366] width 398 height 26
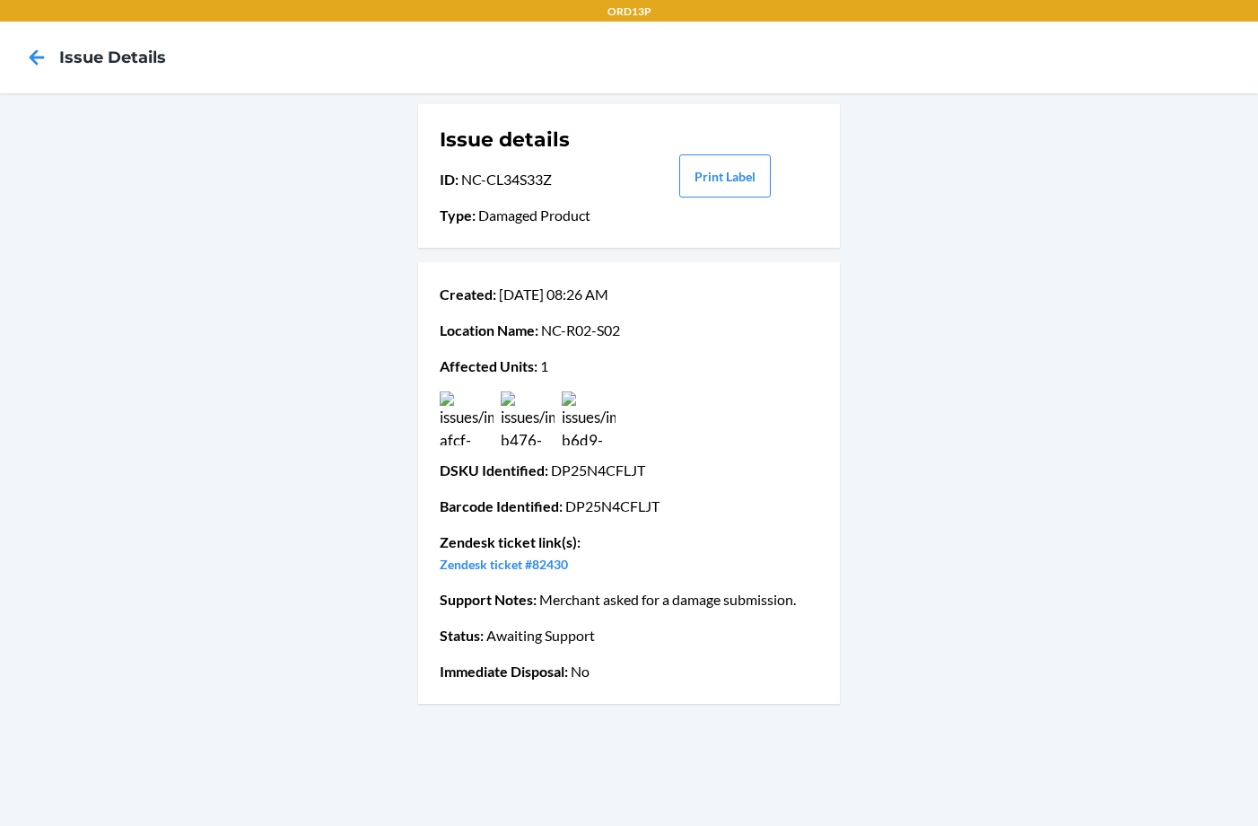
click at [482, 433] on img at bounding box center [467, 418] width 54 height 54
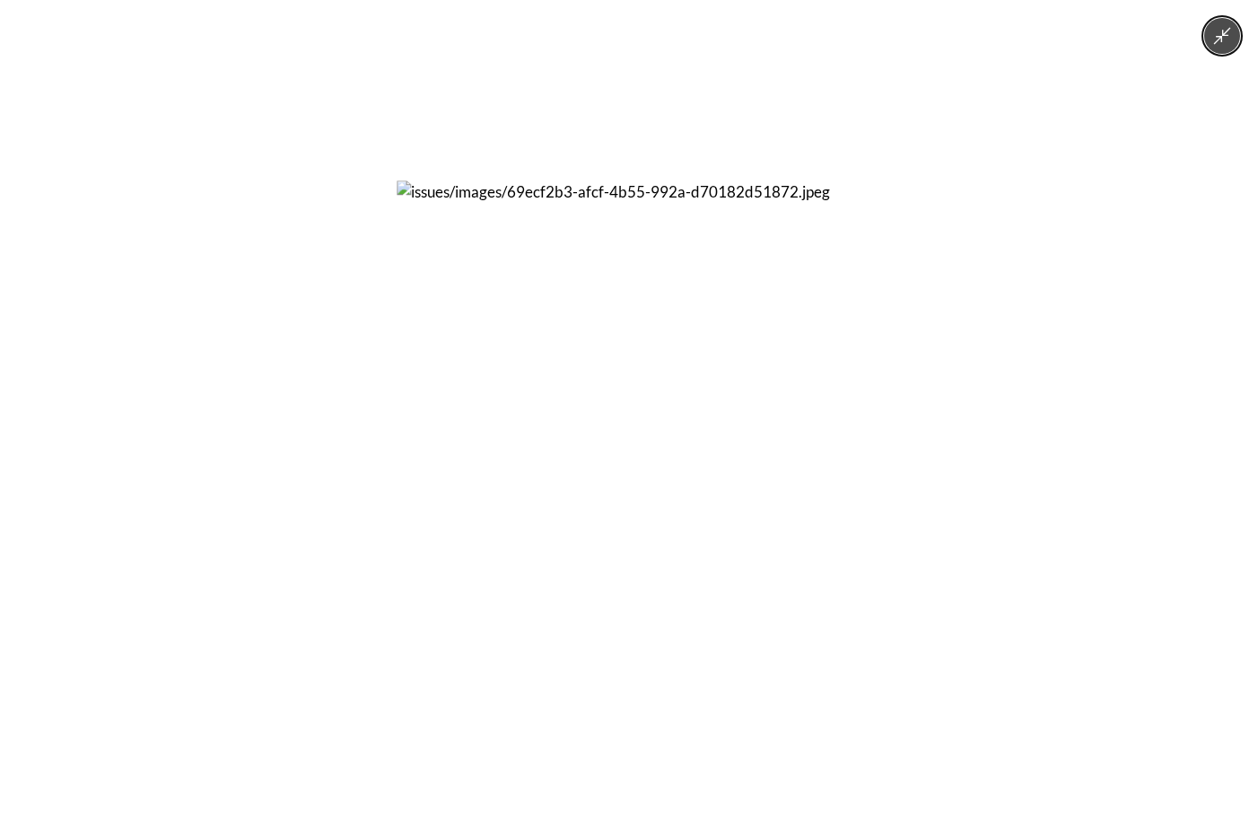
click at [599, 360] on img at bounding box center [629, 412] width 465 height 465
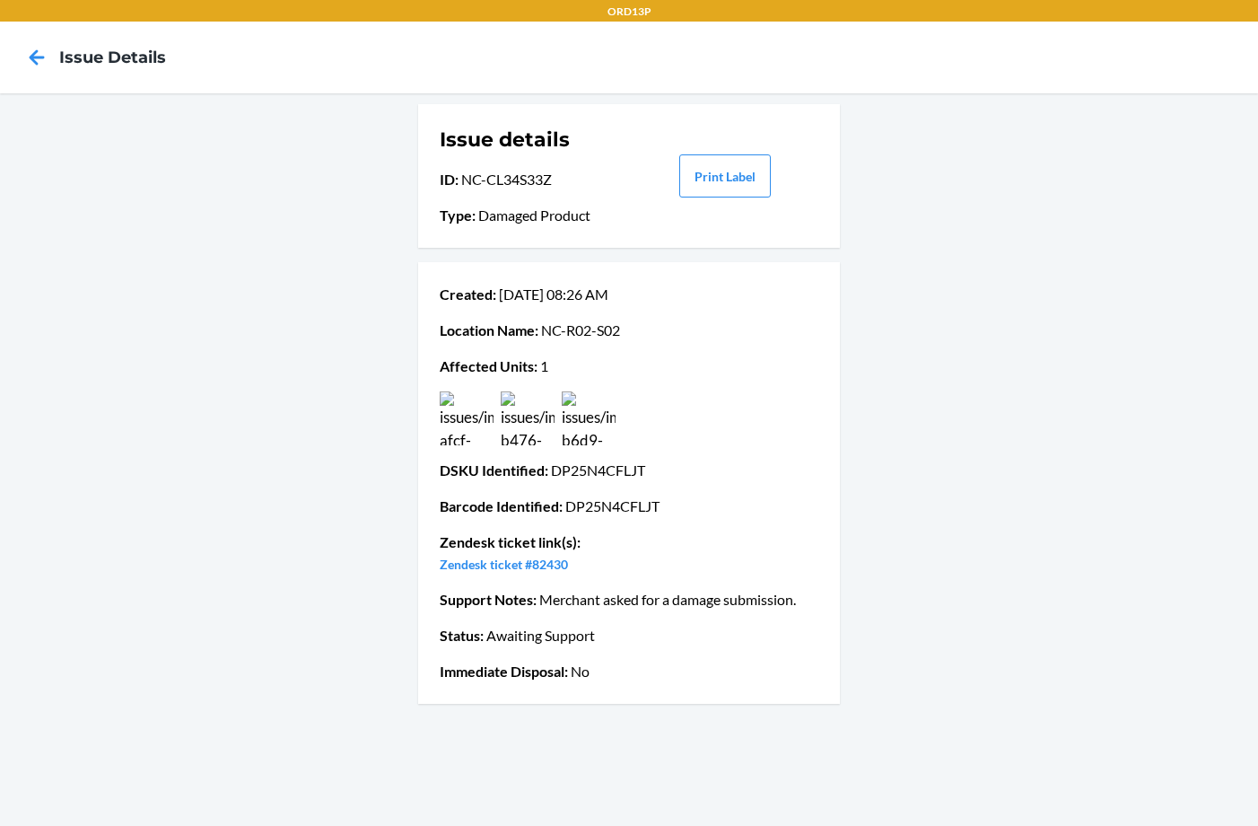
click at [547, 398] on img at bounding box center [528, 418] width 54 height 54
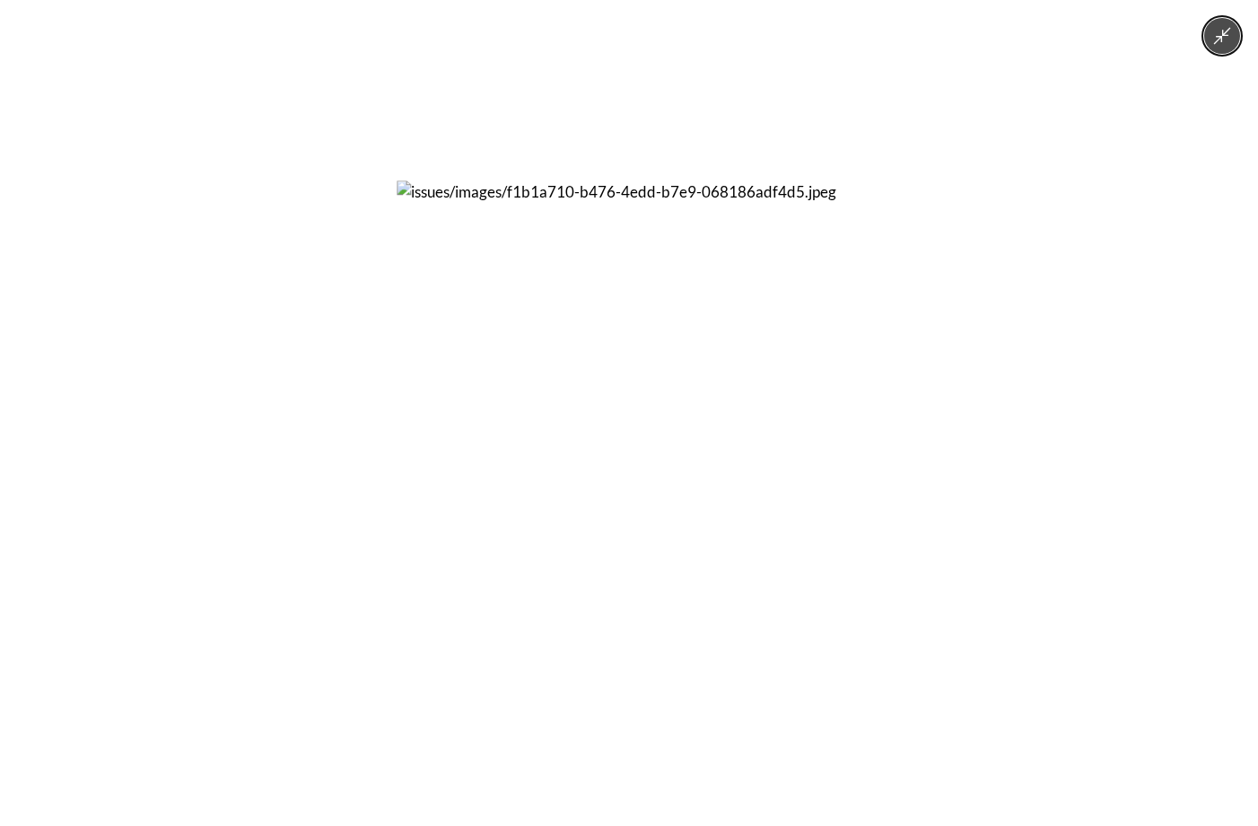
click at [657, 378] on img at bounding box center [629, 412] width 465 height 465
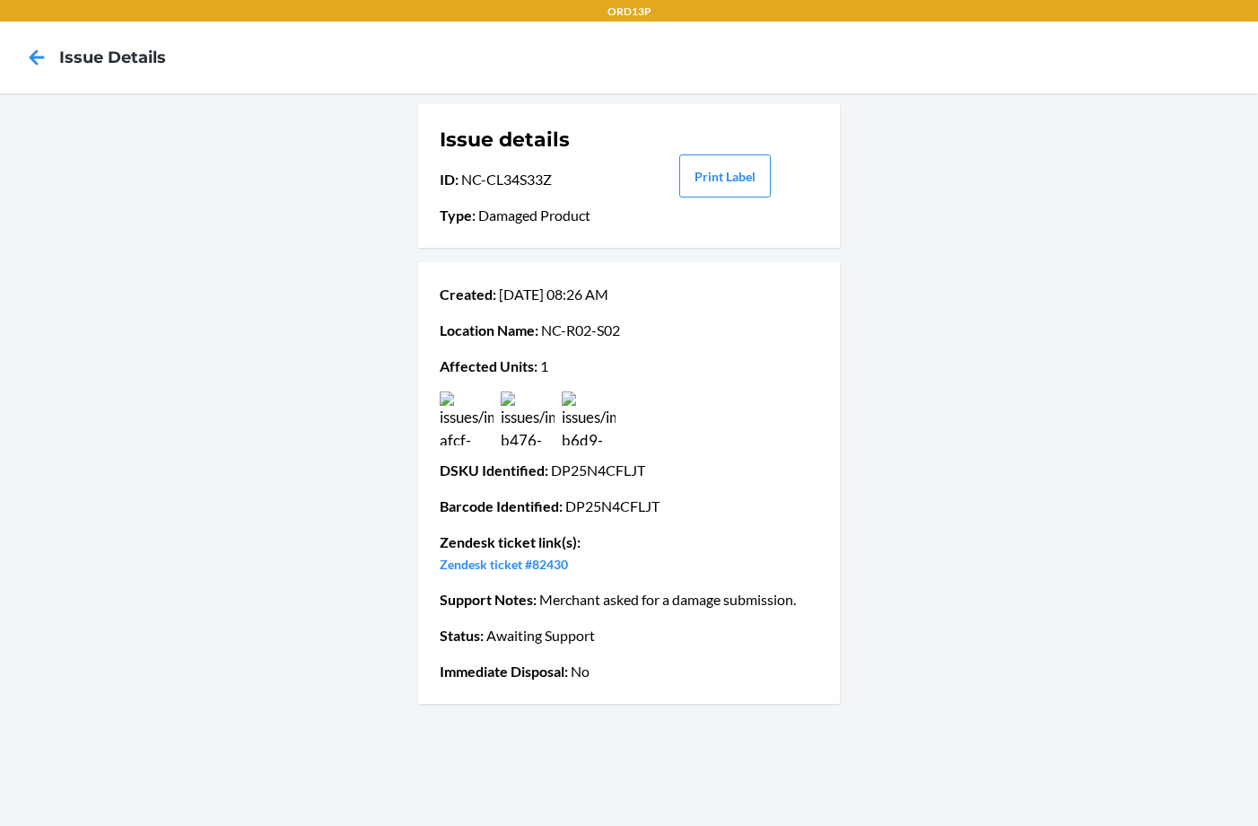
click at [590, 417] on img at bounding box center [589, 418] width 54 height 54
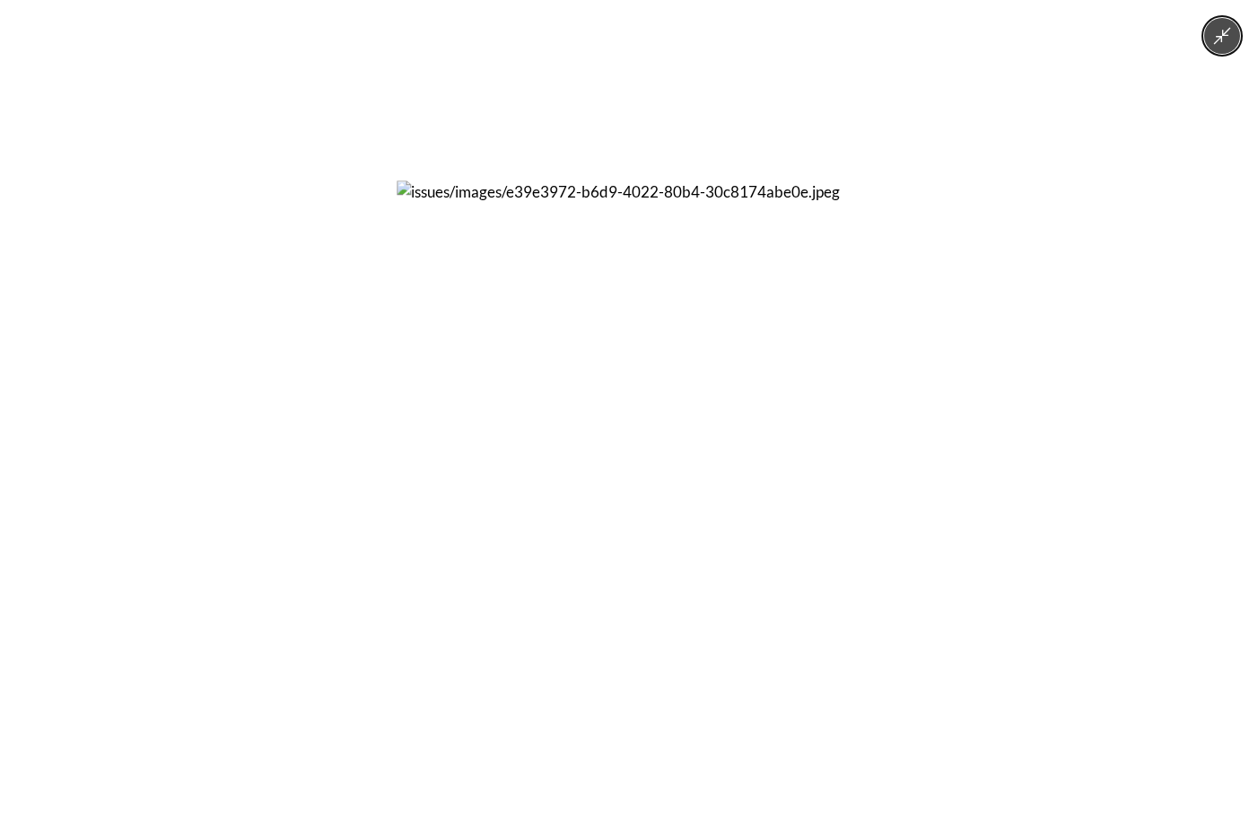
click at [590, 417] on img at bounding box center [629, 412] width 465 height 465
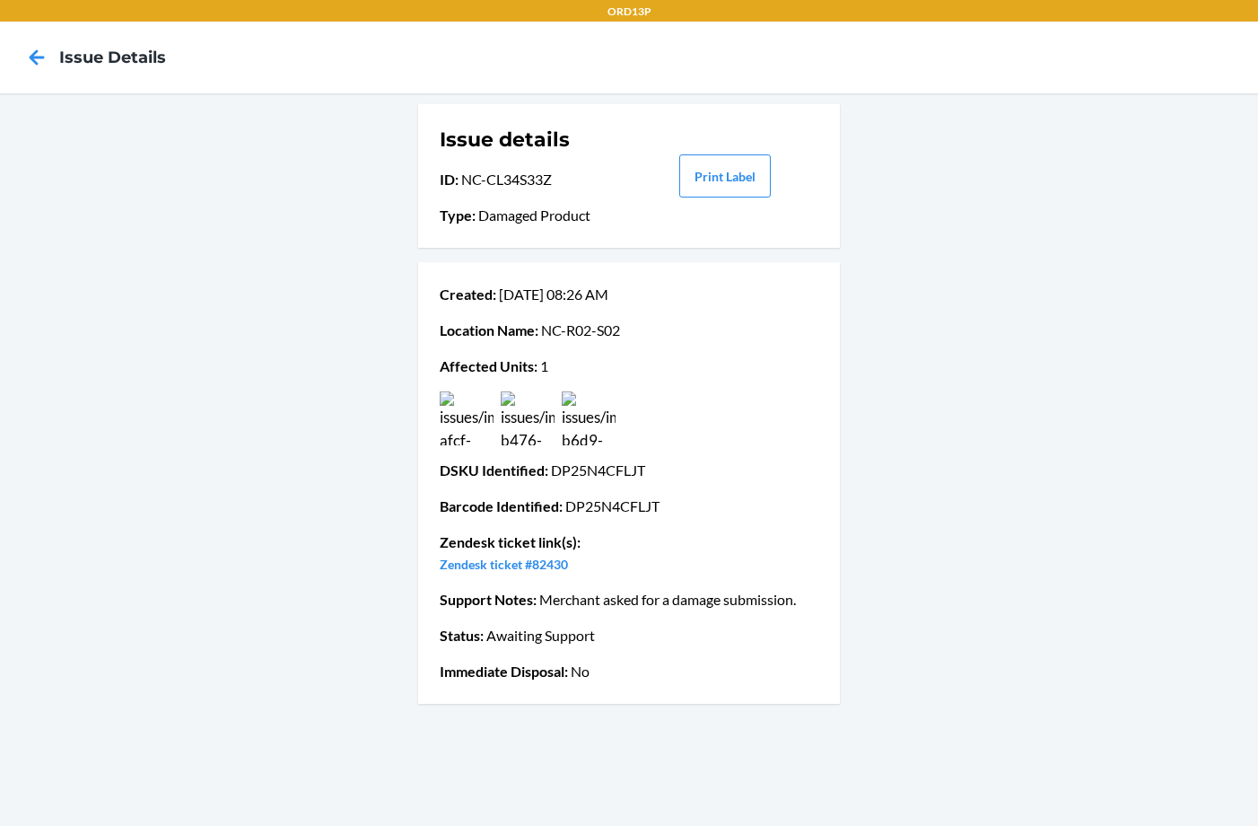
click at [544, 568] on link "Zendesk ticket #82430" at bounding box center [504, 563] width 128 height 15
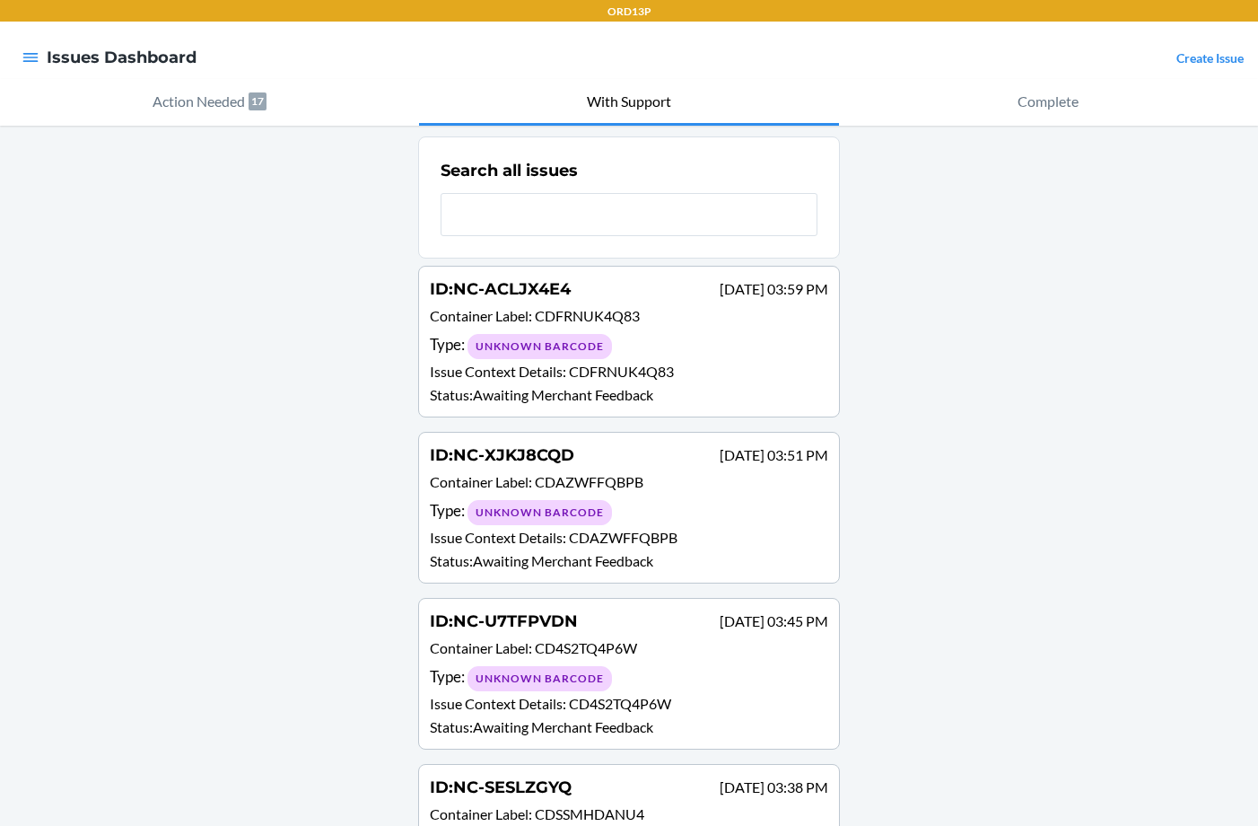
click at [30, 58] on icon "button" at bounding box center [30, 57] width 15 height 9
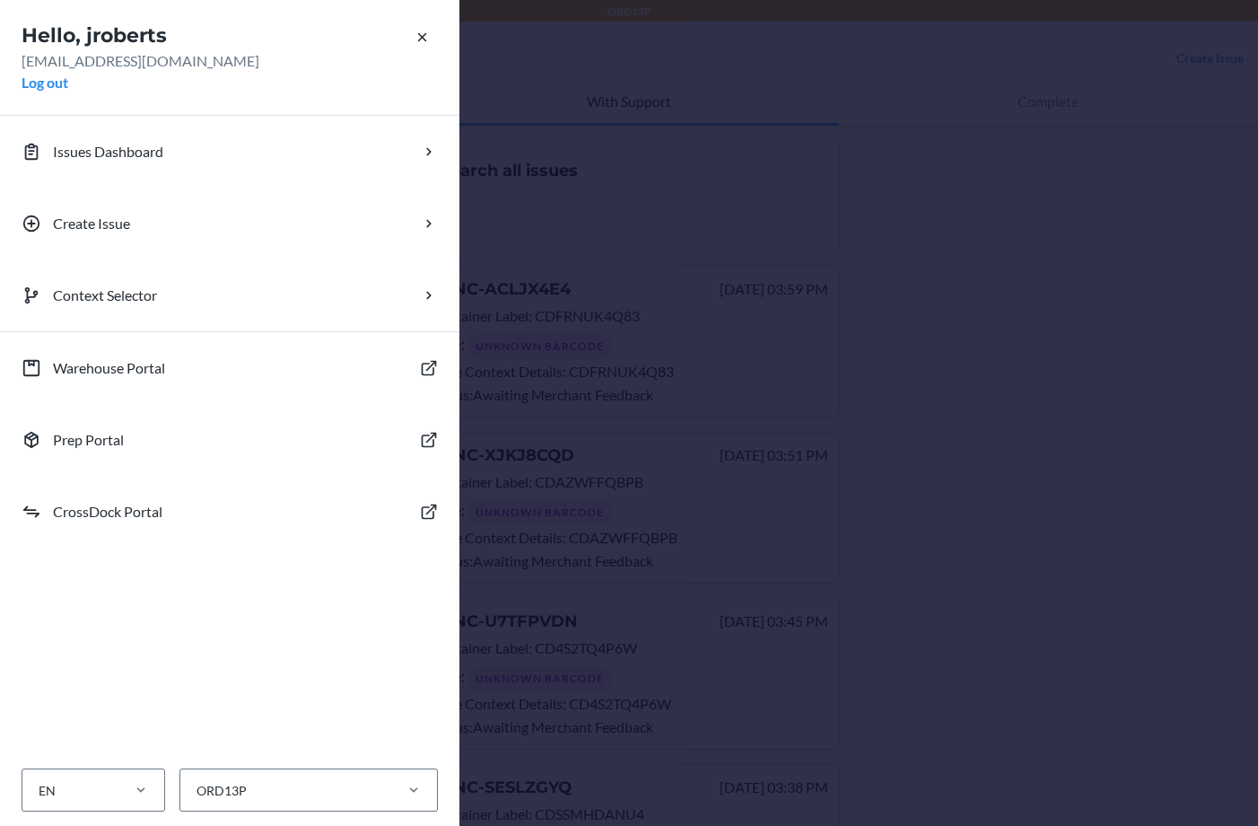
click at [385, 223] on button "Create Issue" at bounding box center [229, 224] width 459 height 72
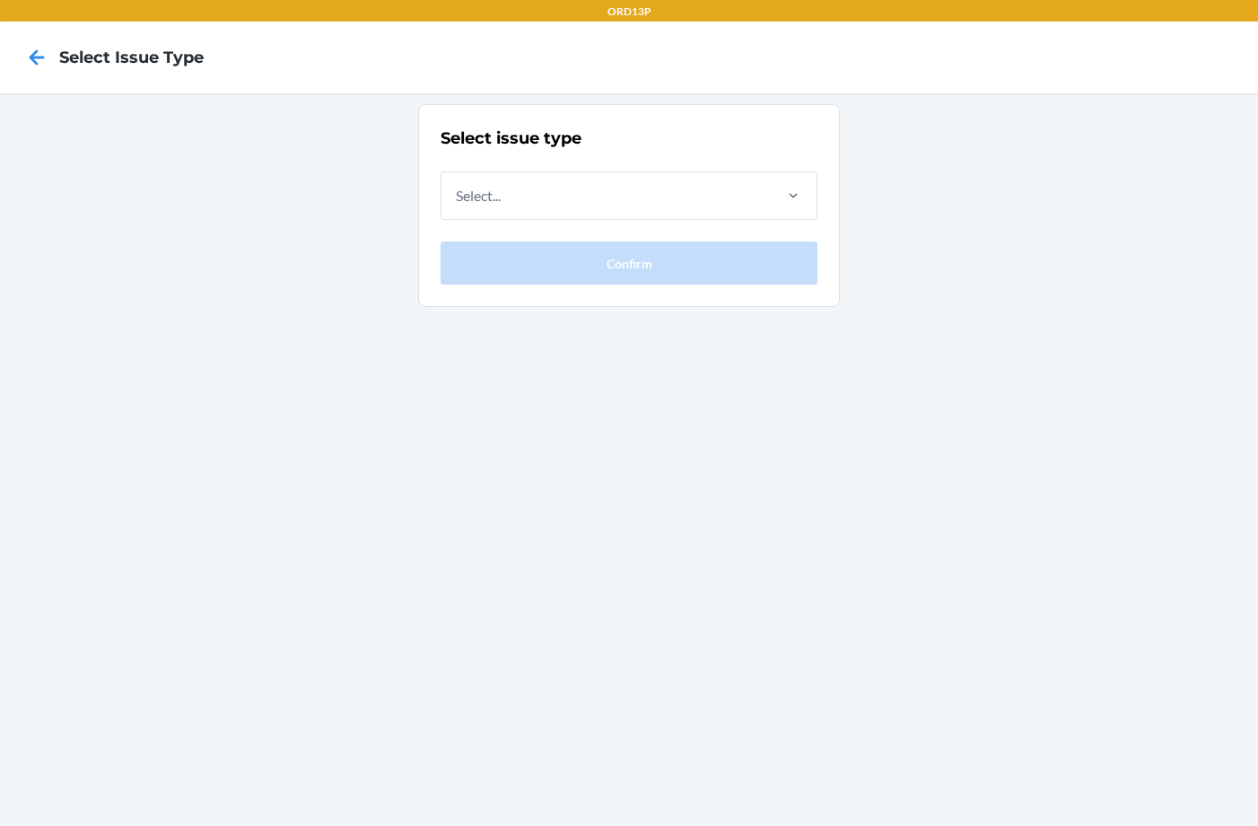
click at [33, 57] on icon at bounding box center [37, 56] width 15 height 15
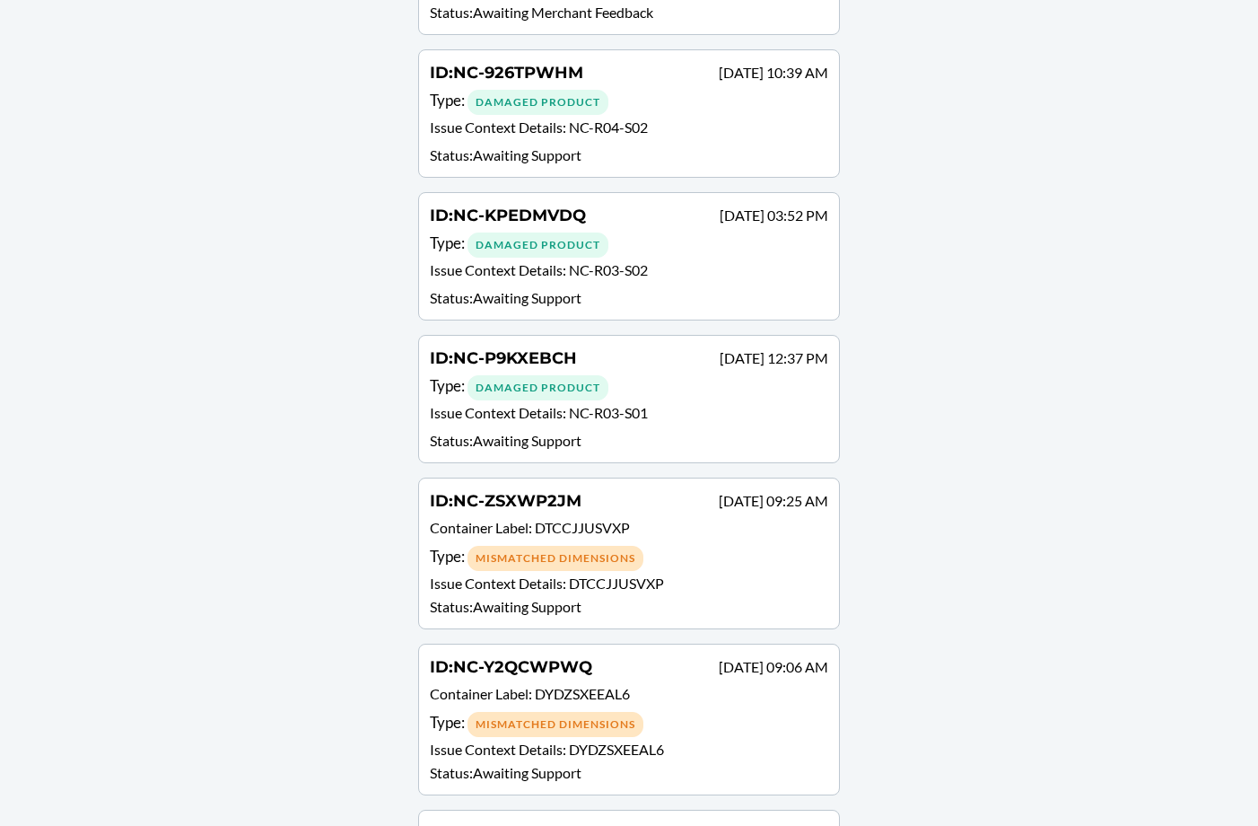
scroll to position [1350, 0]
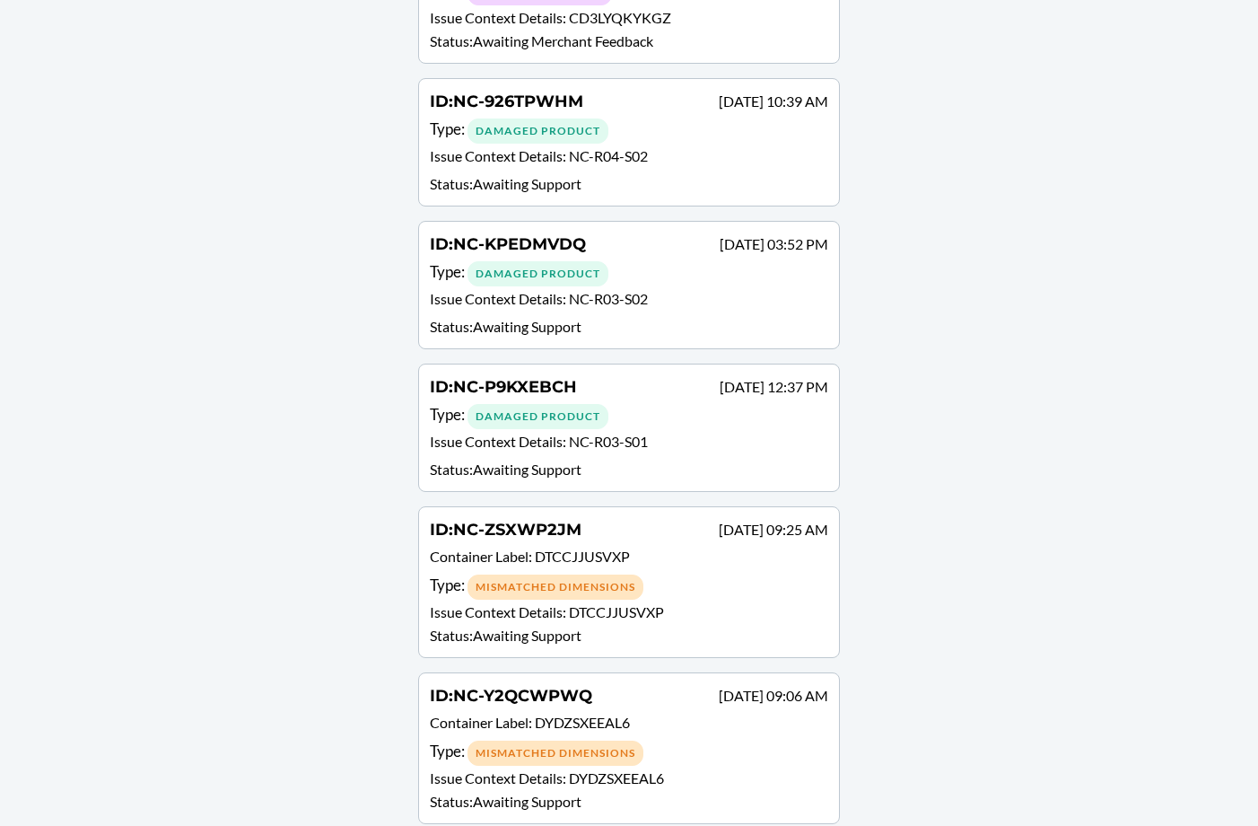
click at [648, 239] on div "ID : NC-KPEDMVDQ [DATE] 03:52 PM" at bounding box center [629, 245] width 398 height 26
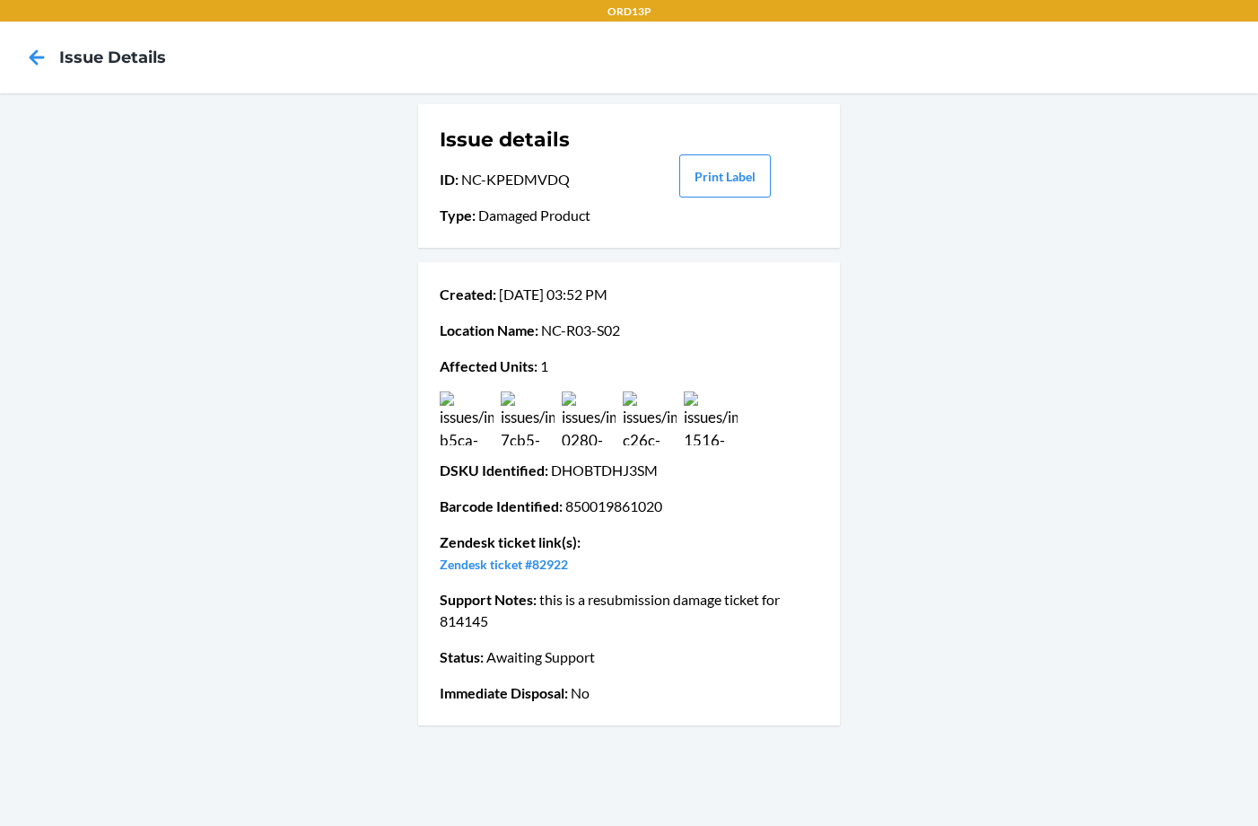
click at [610, 418] on img at bounding box center [589, 418] width 54 height 54
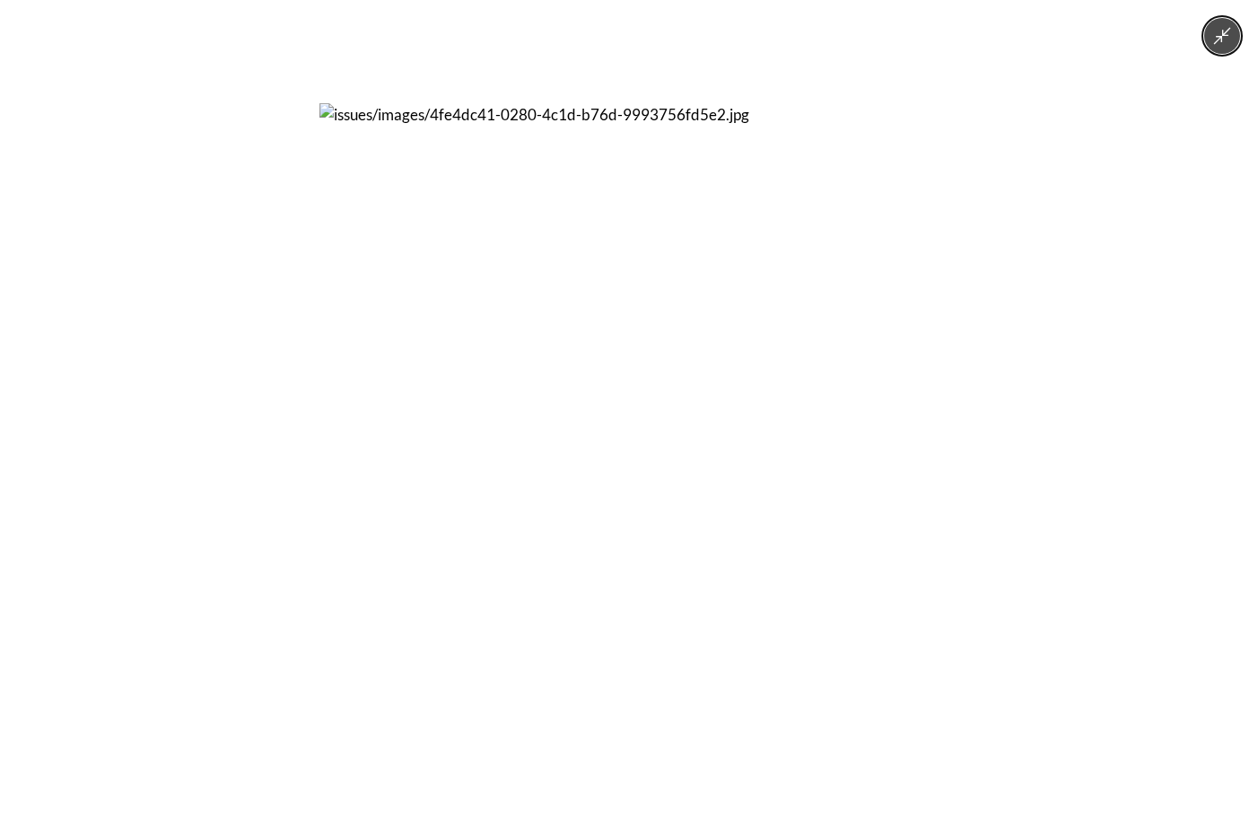
click at [601, 374] on img at bounding box center [628, 412] width 619 height 619
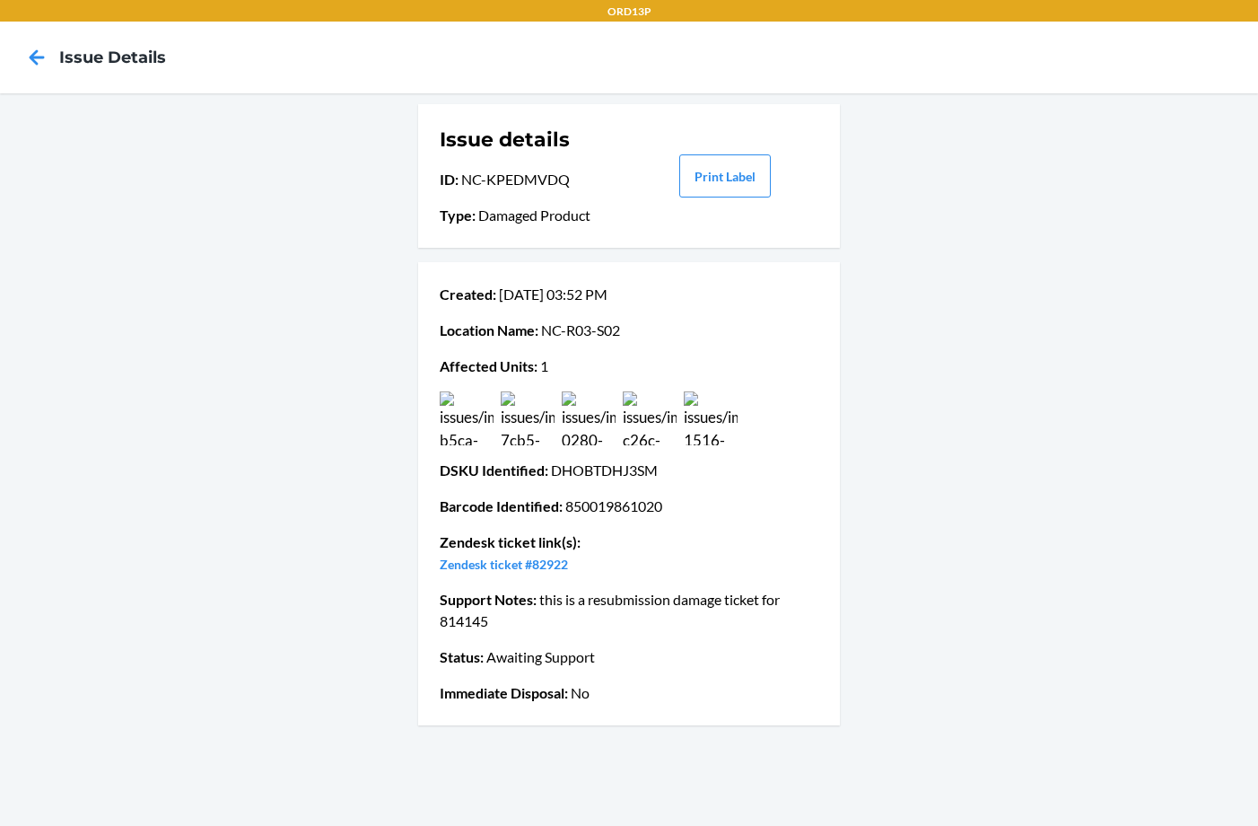
click at [47, 55] on icon at bounding box center [37, 57] width 31 height 31
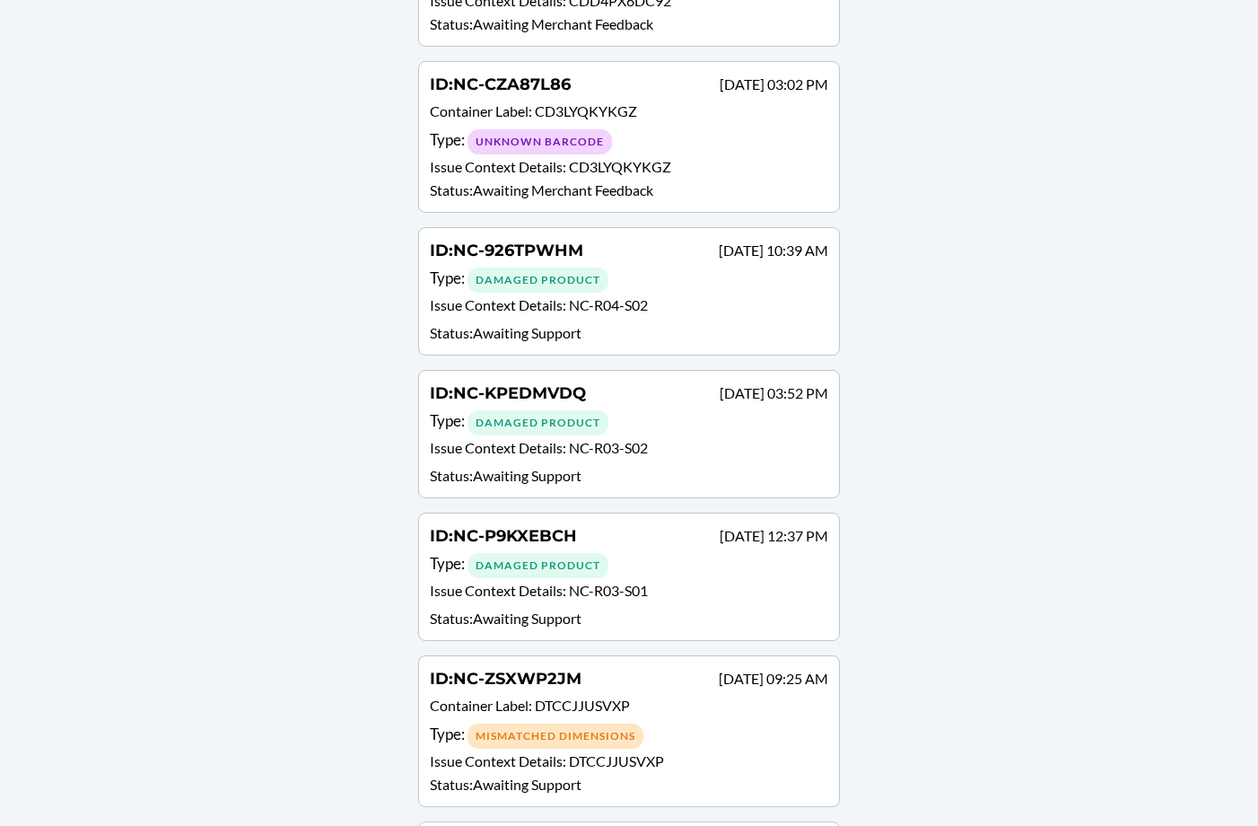
scroll to position [1212, 0]
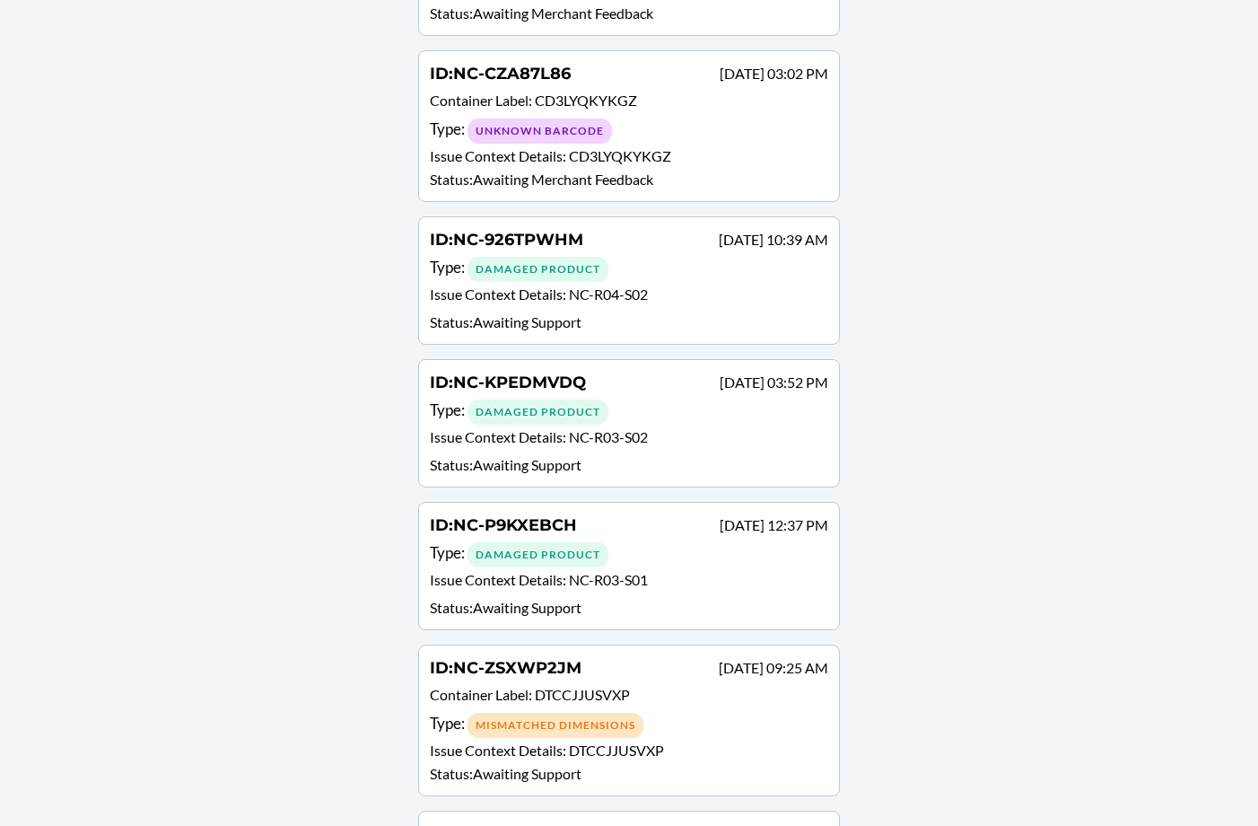
click at [652, 520] on div "ID : NC-P9KXEBCH [DATE] 12:37 PM" at bounding box center [629, 526] width 398 height 26
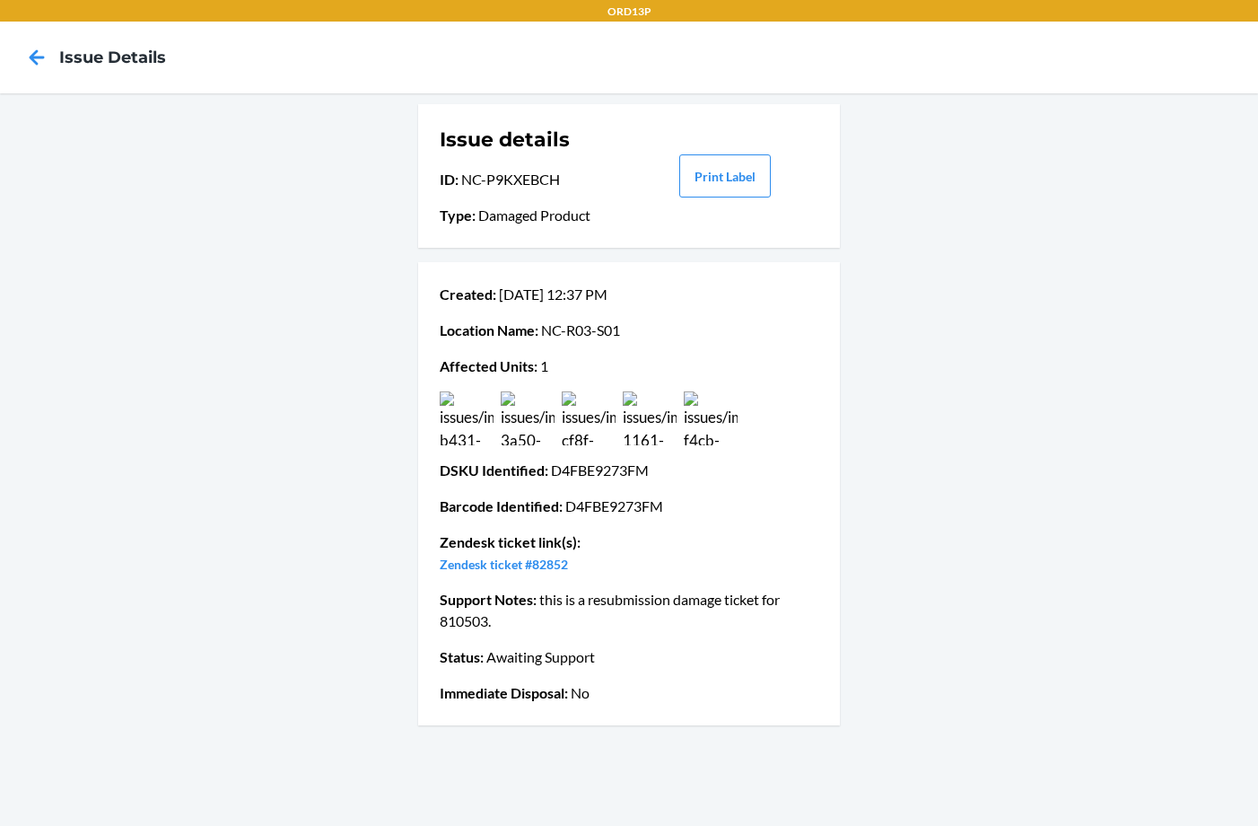
click at [40, 52] on icon at bounding box center [37, 57] width 31 height 31
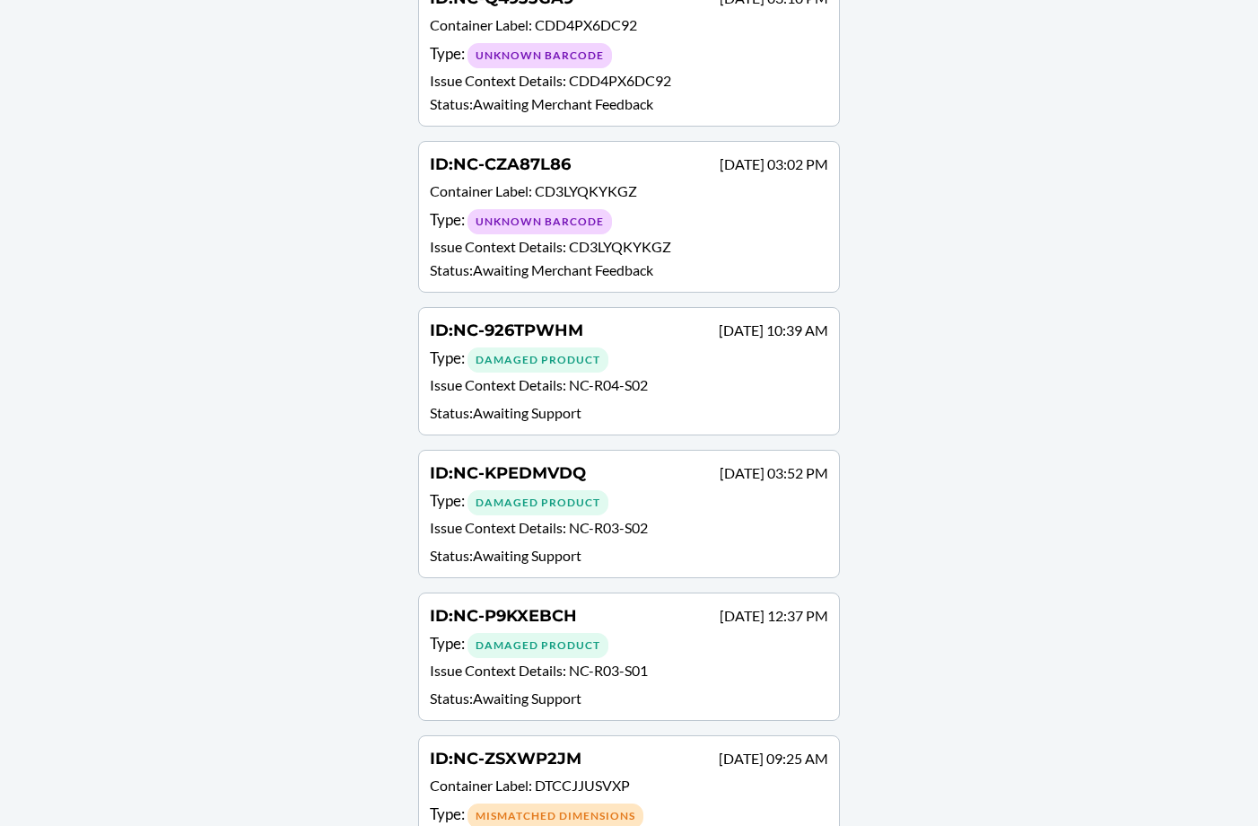
scroll to position [1150, 0]
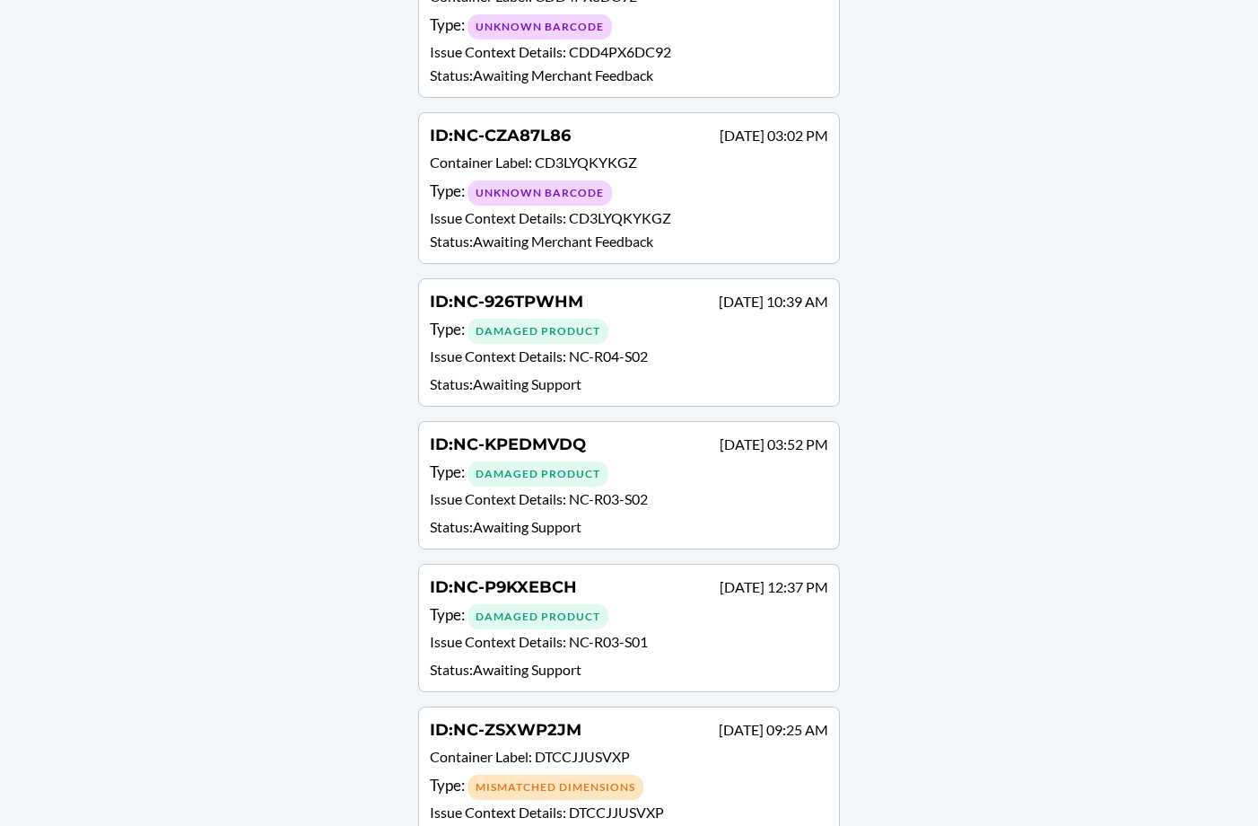
click at [651, 306] on div "ID : NC-926TPWHM [DATE] 10:39 AM" at bounding box center [629, 303] width 398 height 26
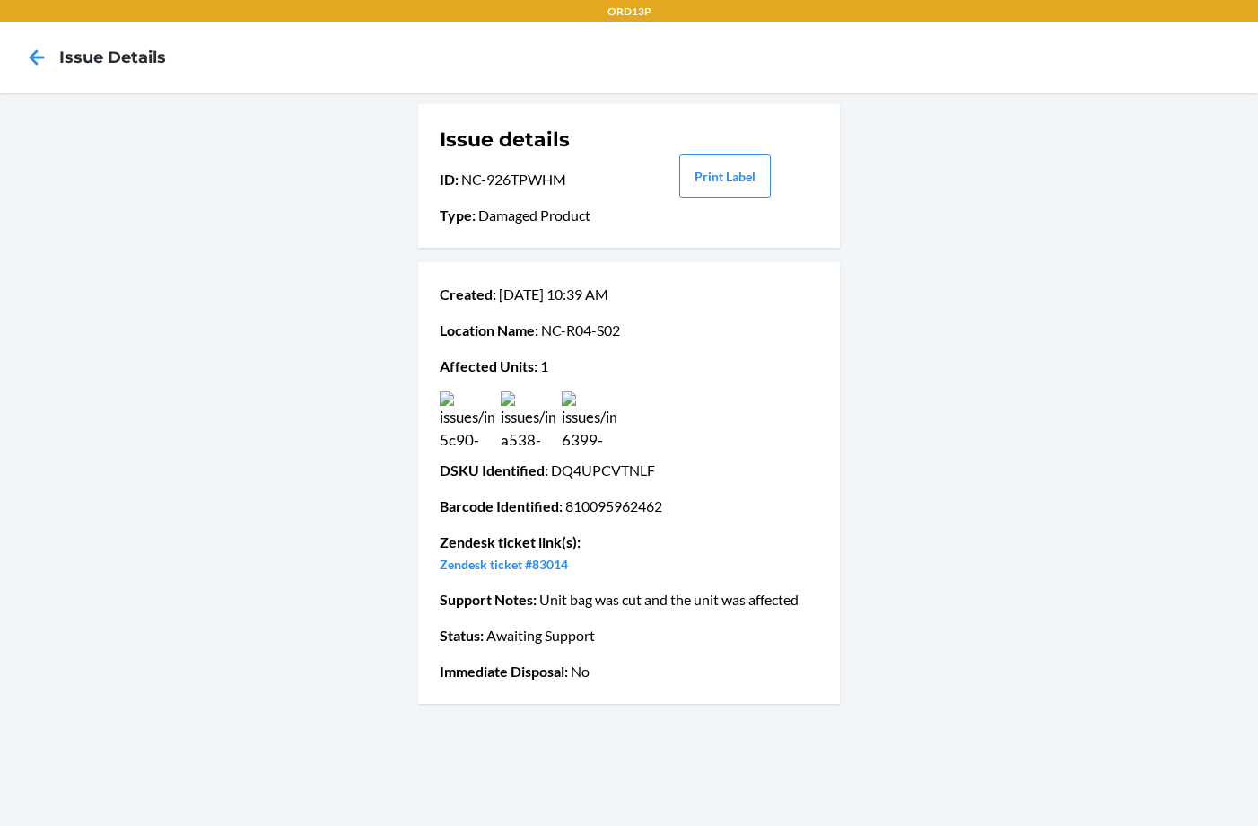
click at [588, 429] on img at bounding box center [589, 418] width 54 height 54
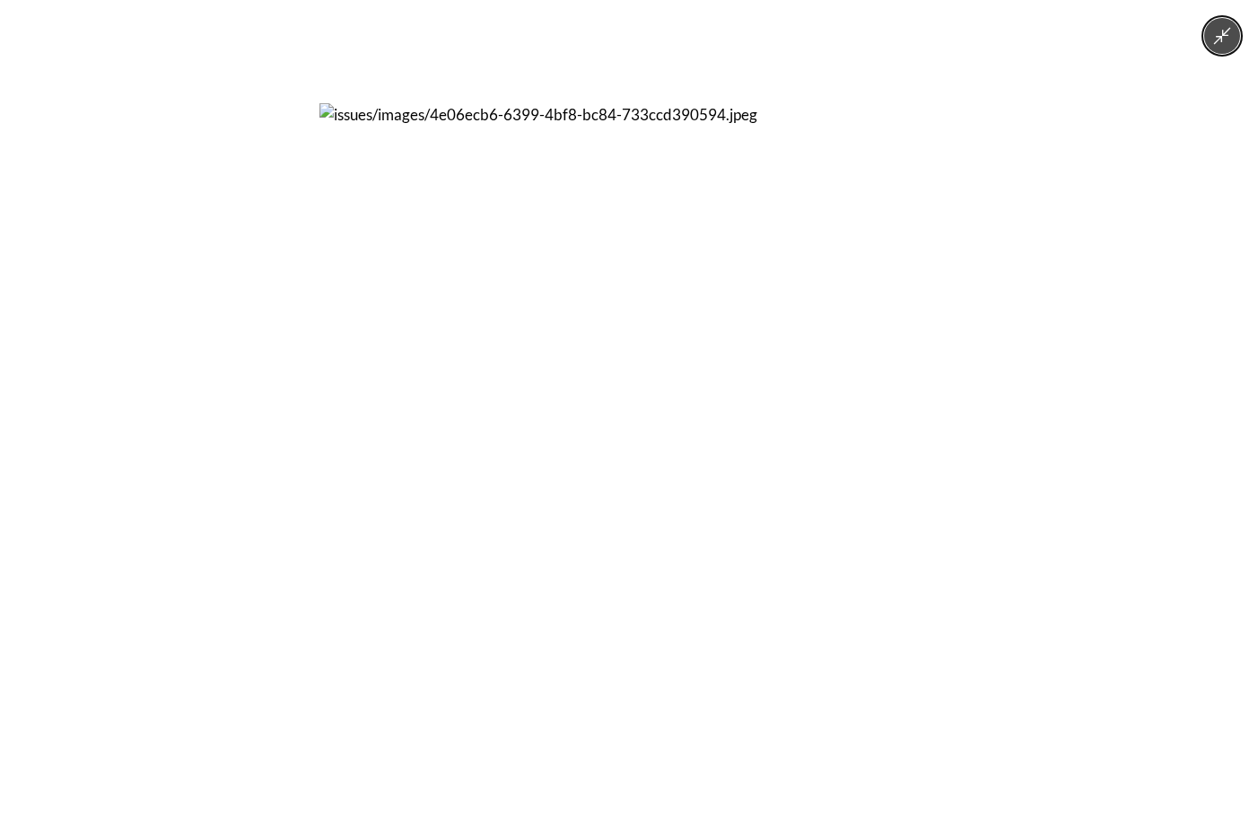
click at [560, 387] on img at bounding box center [628, 412] width 619 height 619
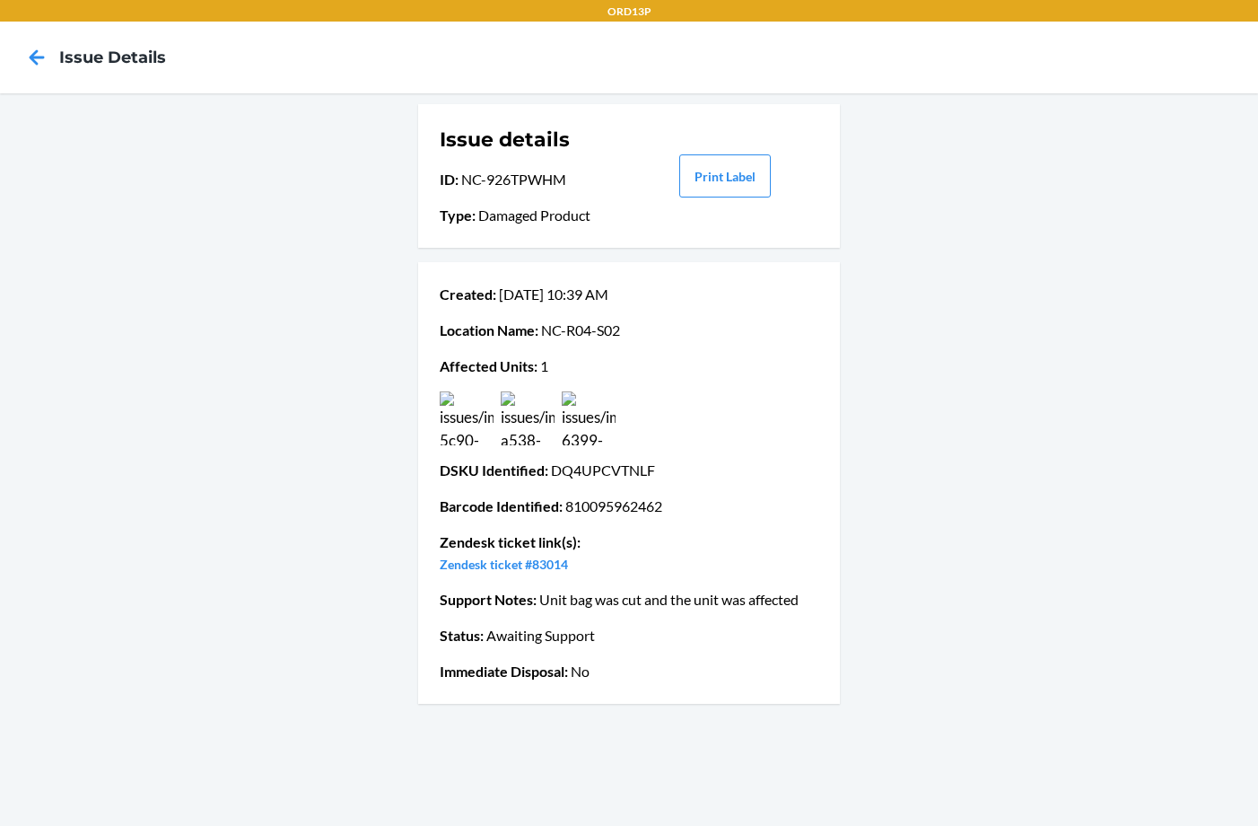
click at [40, 55] on icon at bounding box center [37, 57] width 31 height 31
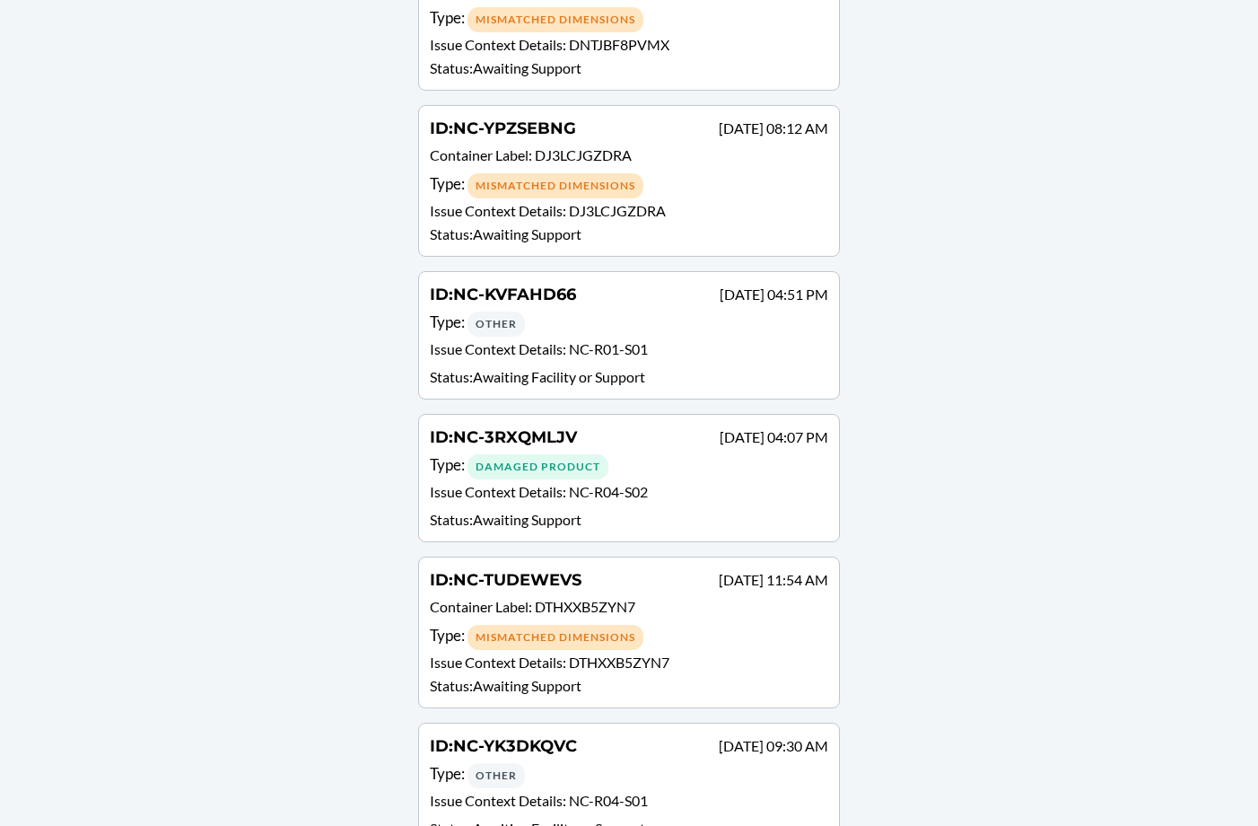
scroll to position [2259, 0]
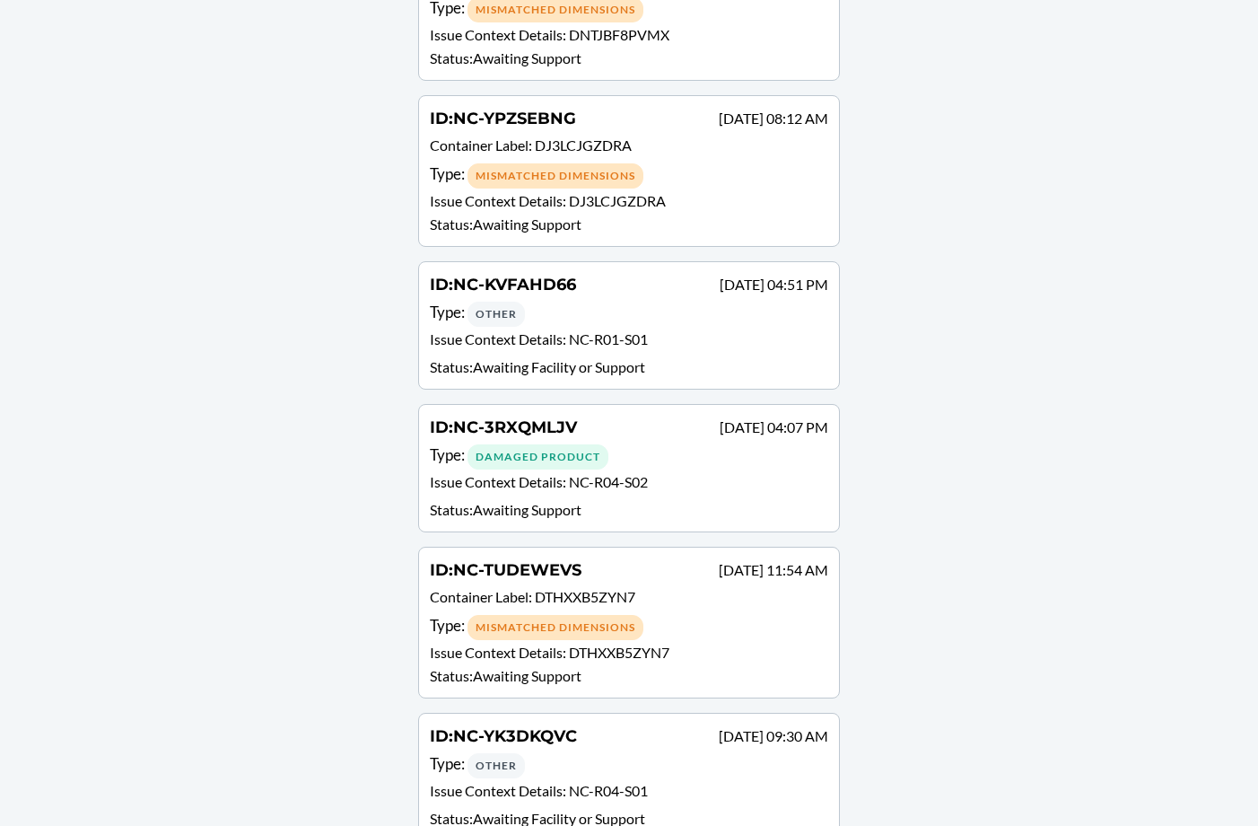
click at [646, 470] on div "ID : NC-3RXQMLJV [DATE] 04:07 PM Type : Damaged Product Issue Context Details :…" at bounding box center [629, 468] width 398 height 105
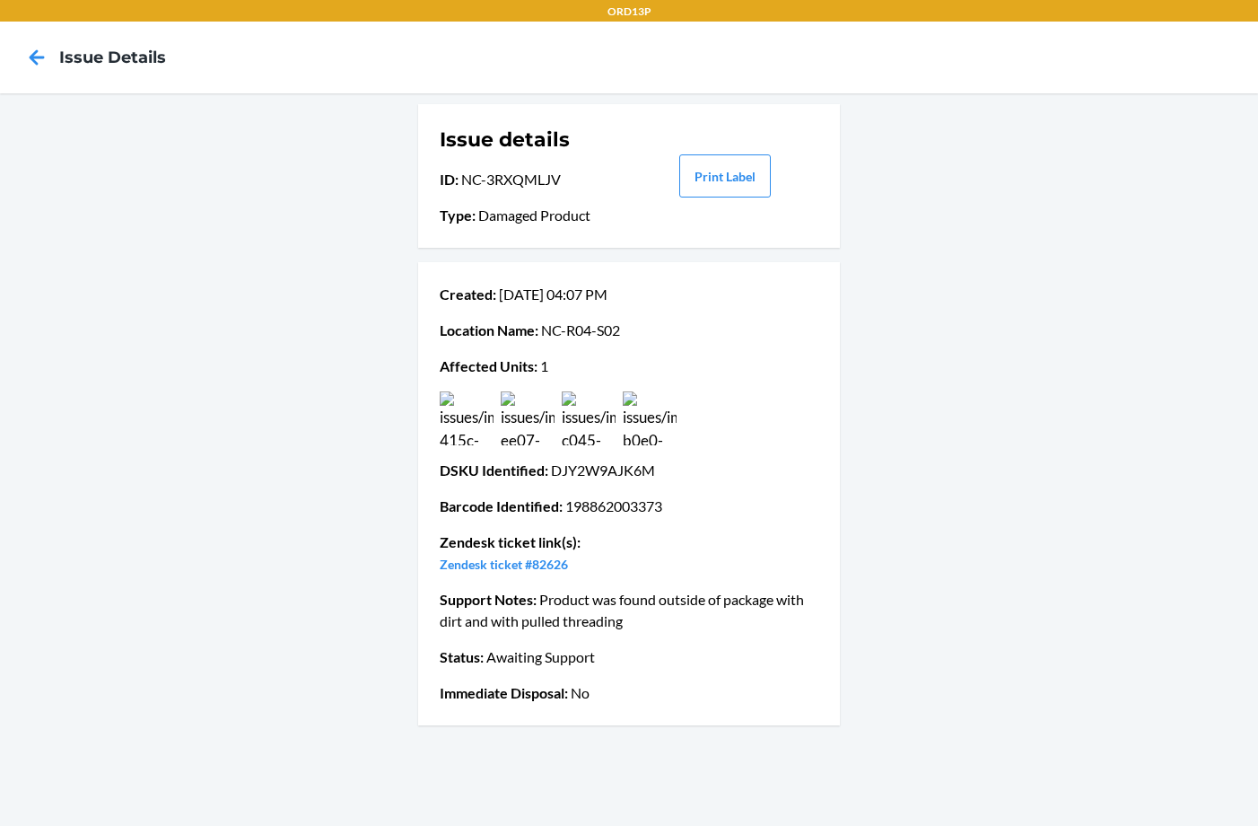
click at [533, 409] on img at bounding box center [528, 418] width 54 height 54
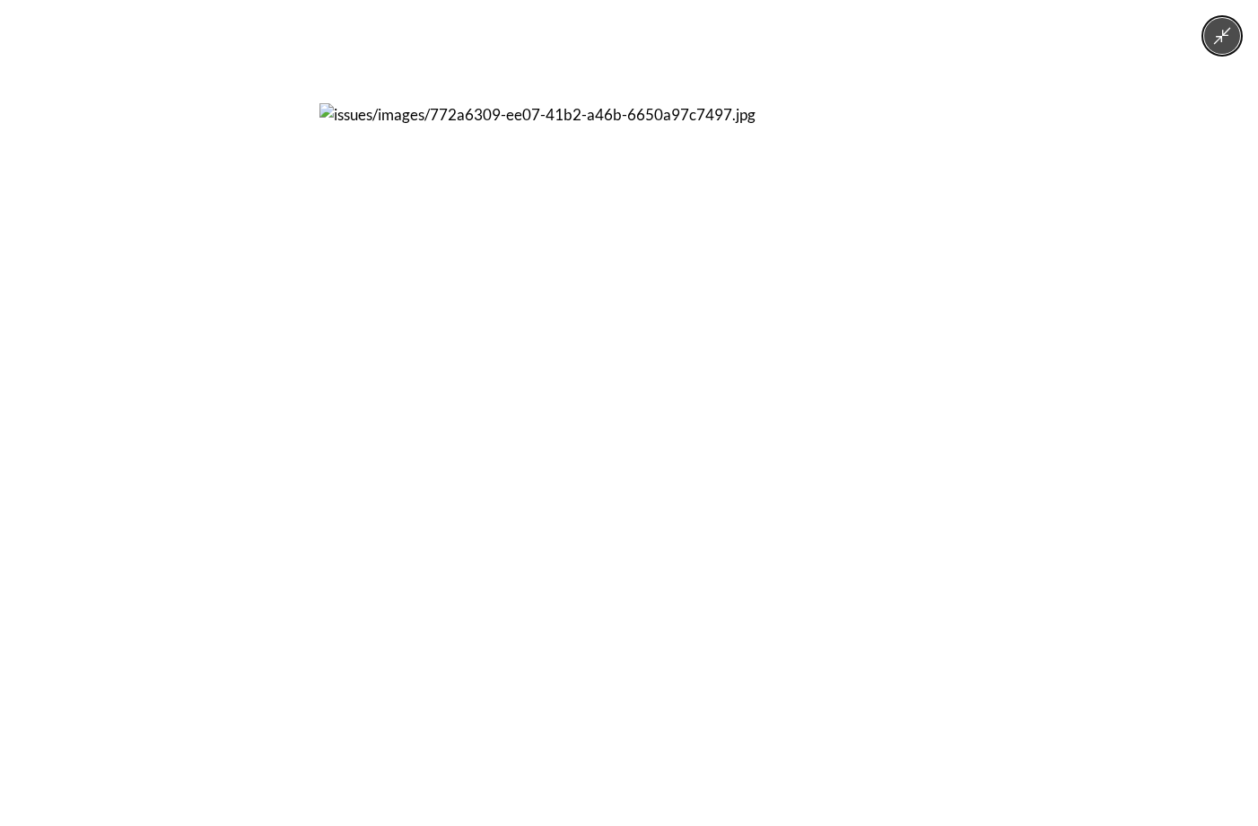
click at [538, 393] on img at bounding box center [628, 412] width 619 height 619
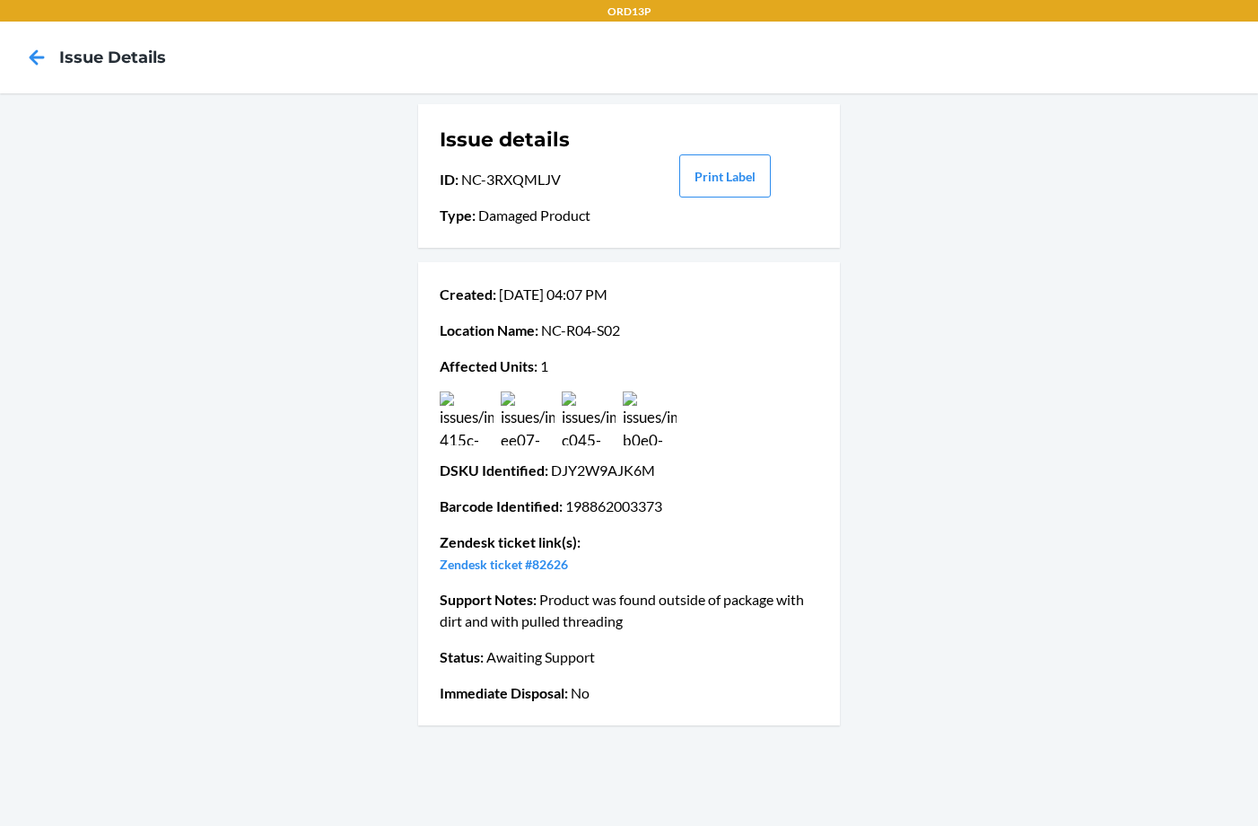
click at [582, 435] on img at bounding box center [589, 418] width 54 height 54
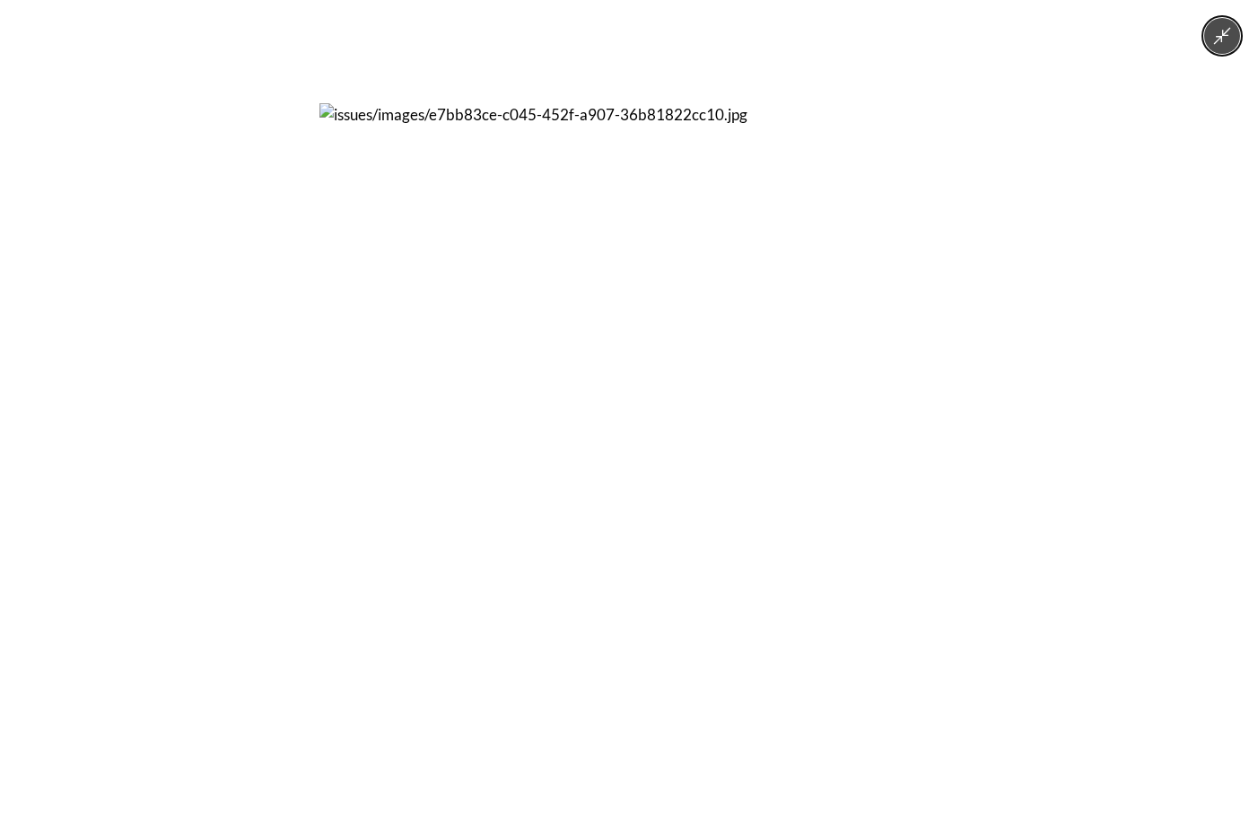
click at [524, 412] on img at bounding box center [628, 412] width 619 height 619
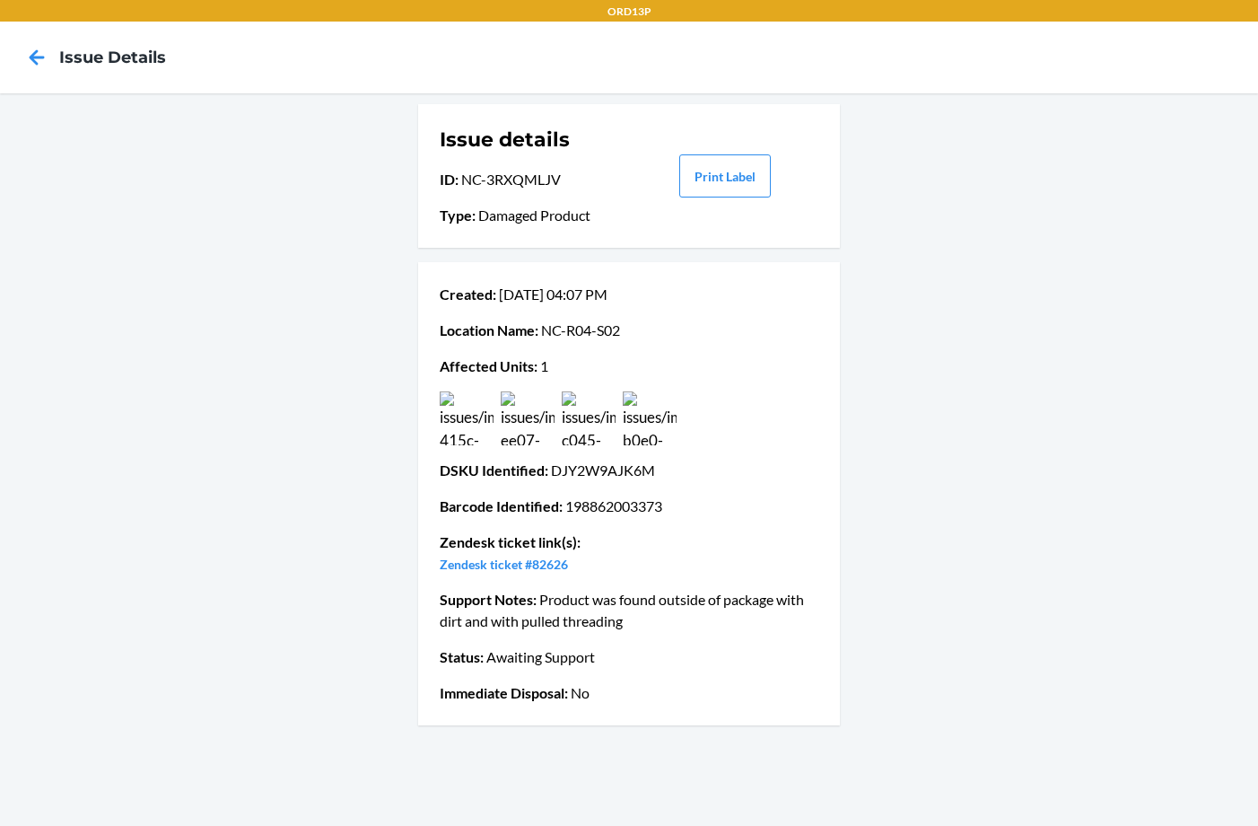
click at [450, 425] on img at bounding box center [467, 418] width 54 height 54
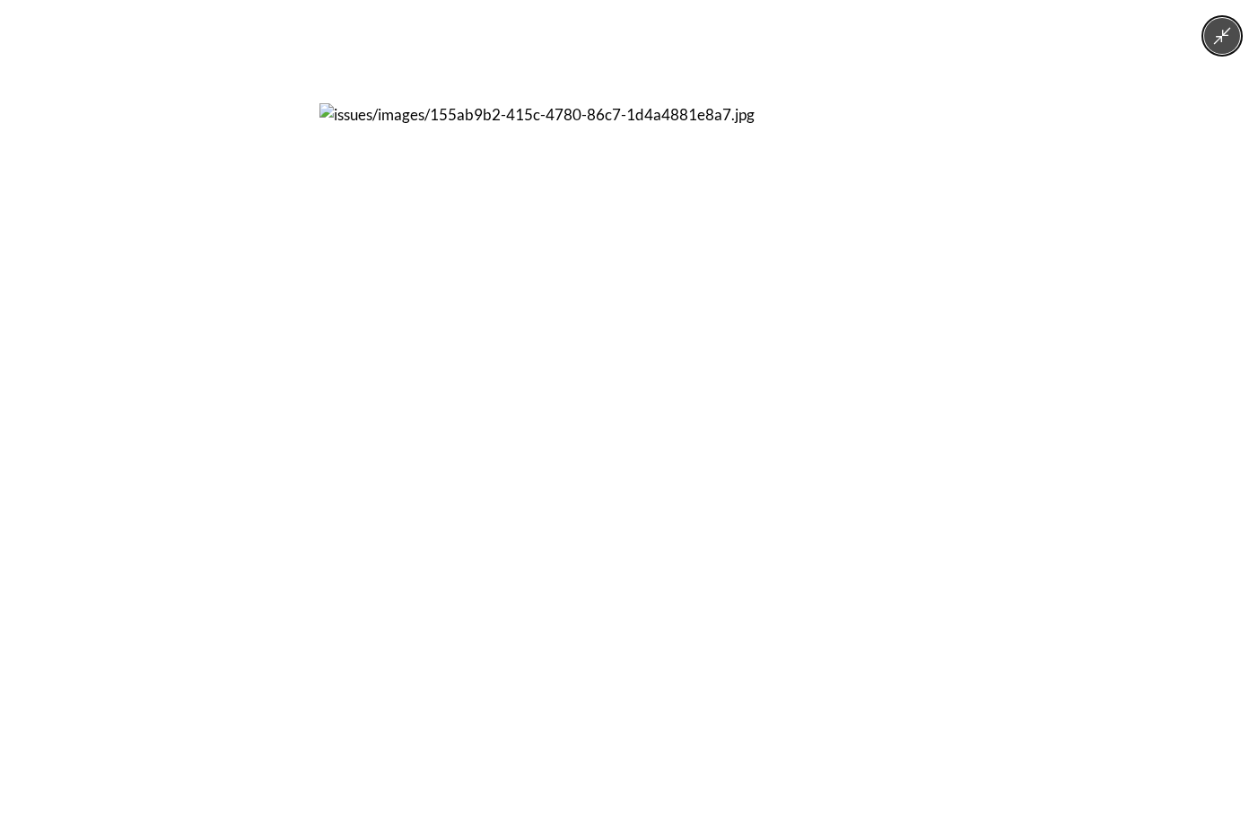
click at [689, 355] on img at bounding box center [628, 412] width 619 height 619
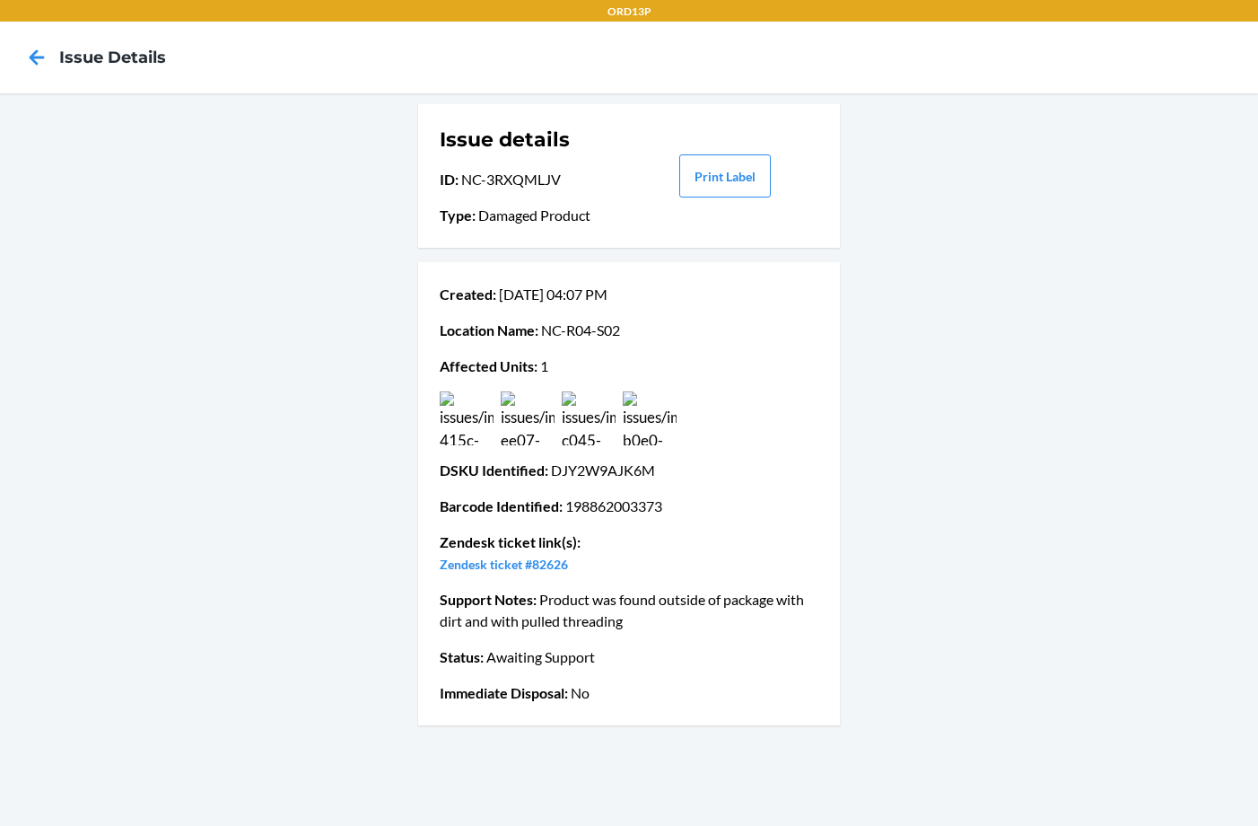
click at [670, 418] on img at bounding box center [650, 418] width 54 height 54
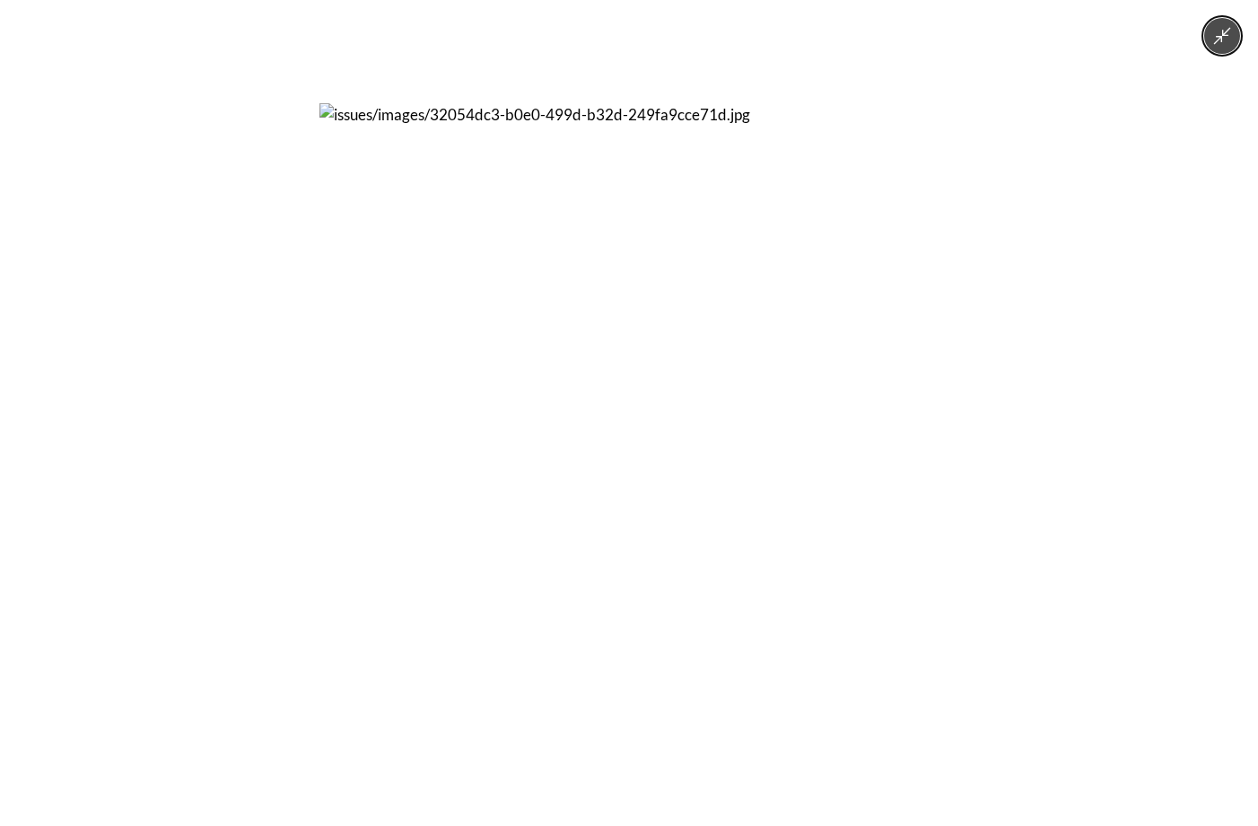
click at [590, 386] on img at bounding box center [628, 412] width 619 height 619
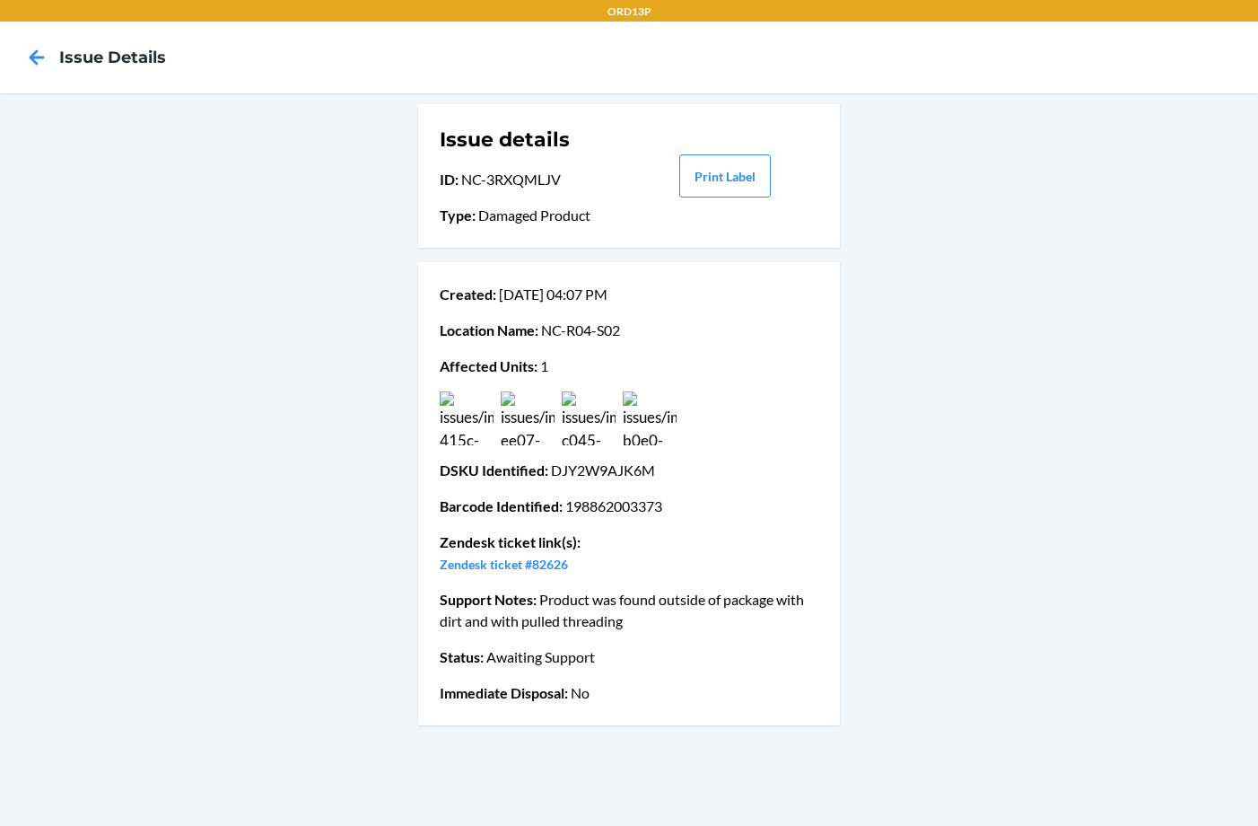
click at [487, 430] on img at bounding box center [467, 418] width 54 height 54
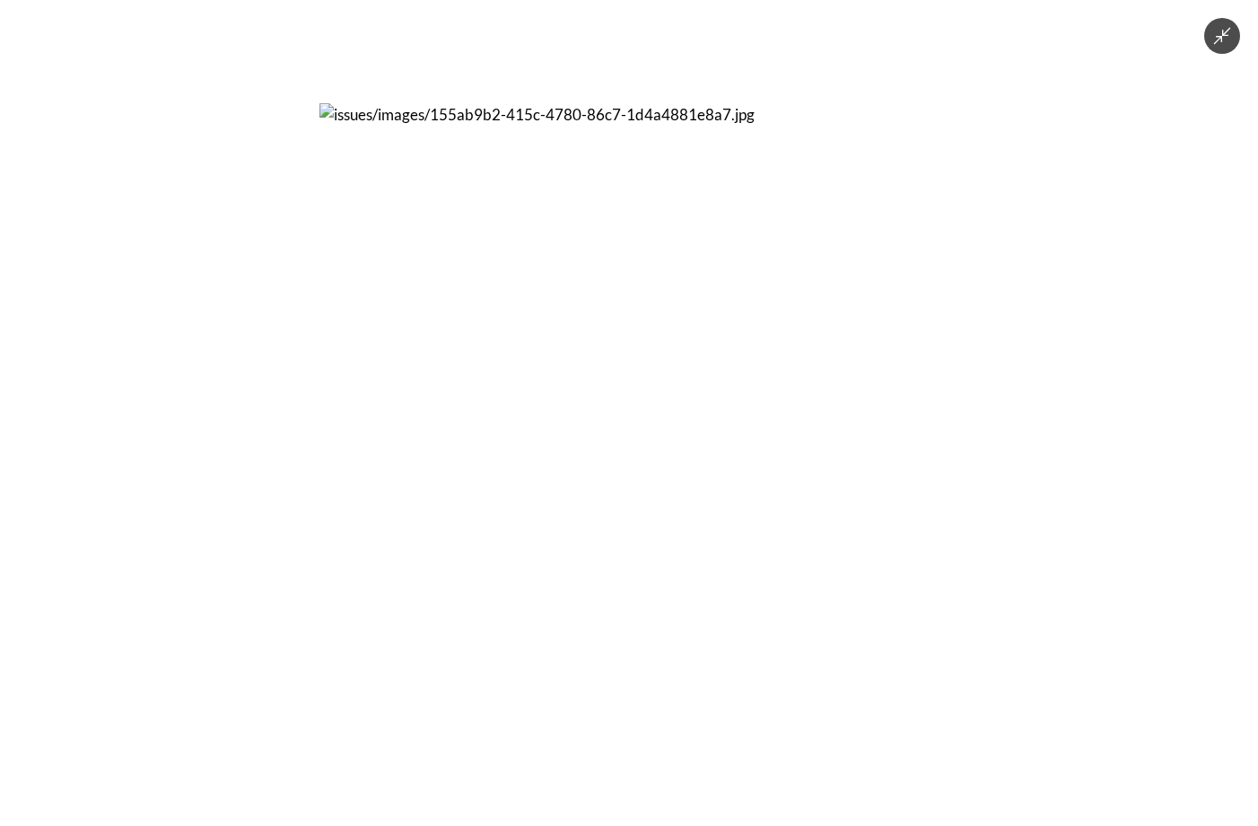
click at [599, 416] on img at bounding box center [628, 412] width 619 height 619
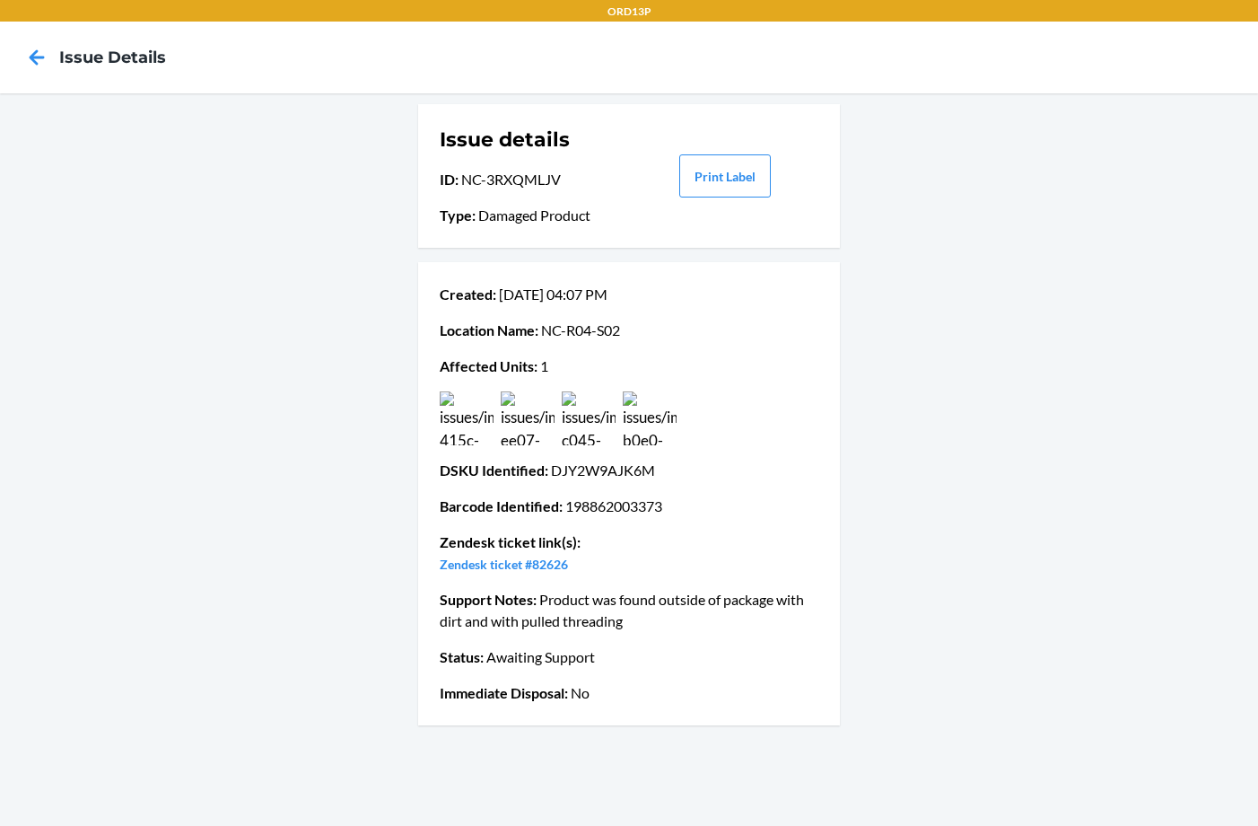
click at [580, 427] on img at bounding box center [589, 418] width 54 height 54
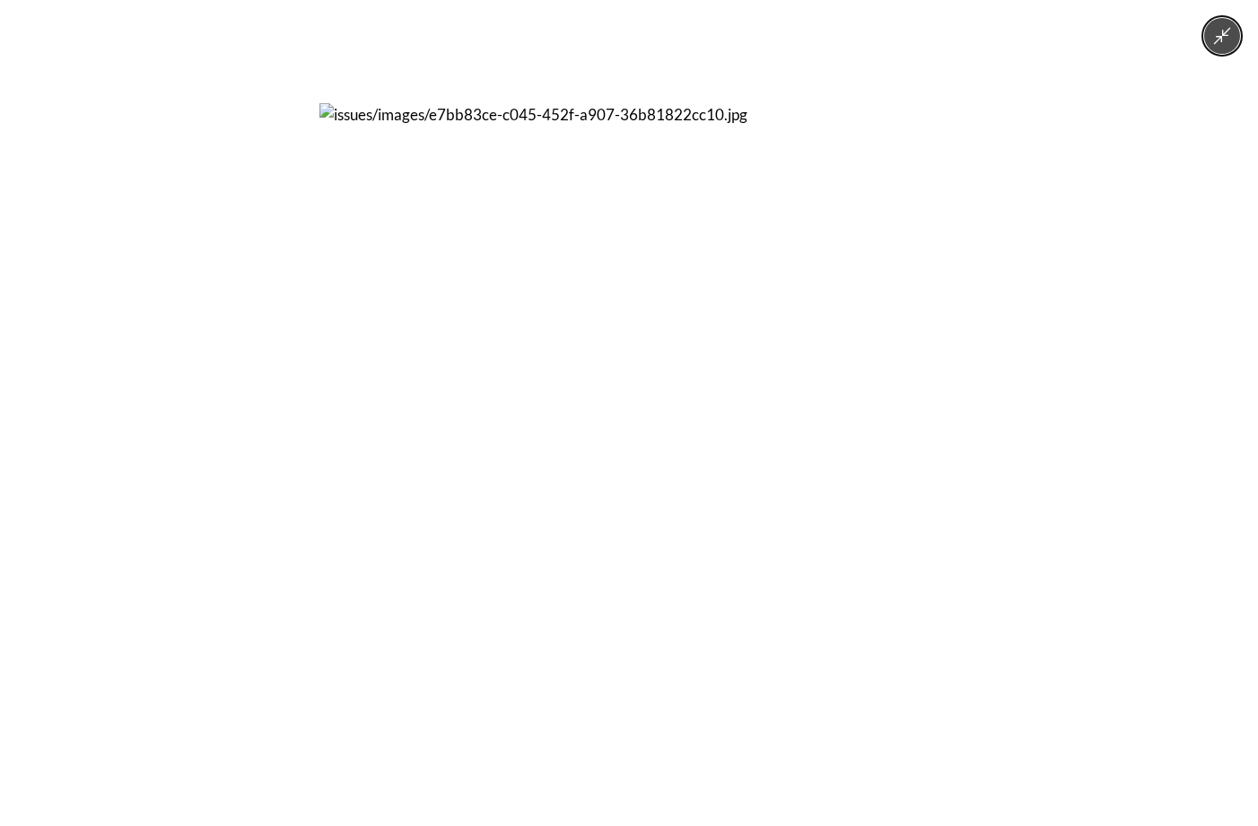
click at [534, 421] on img at bounding box center [628, 412] width 619 height 619
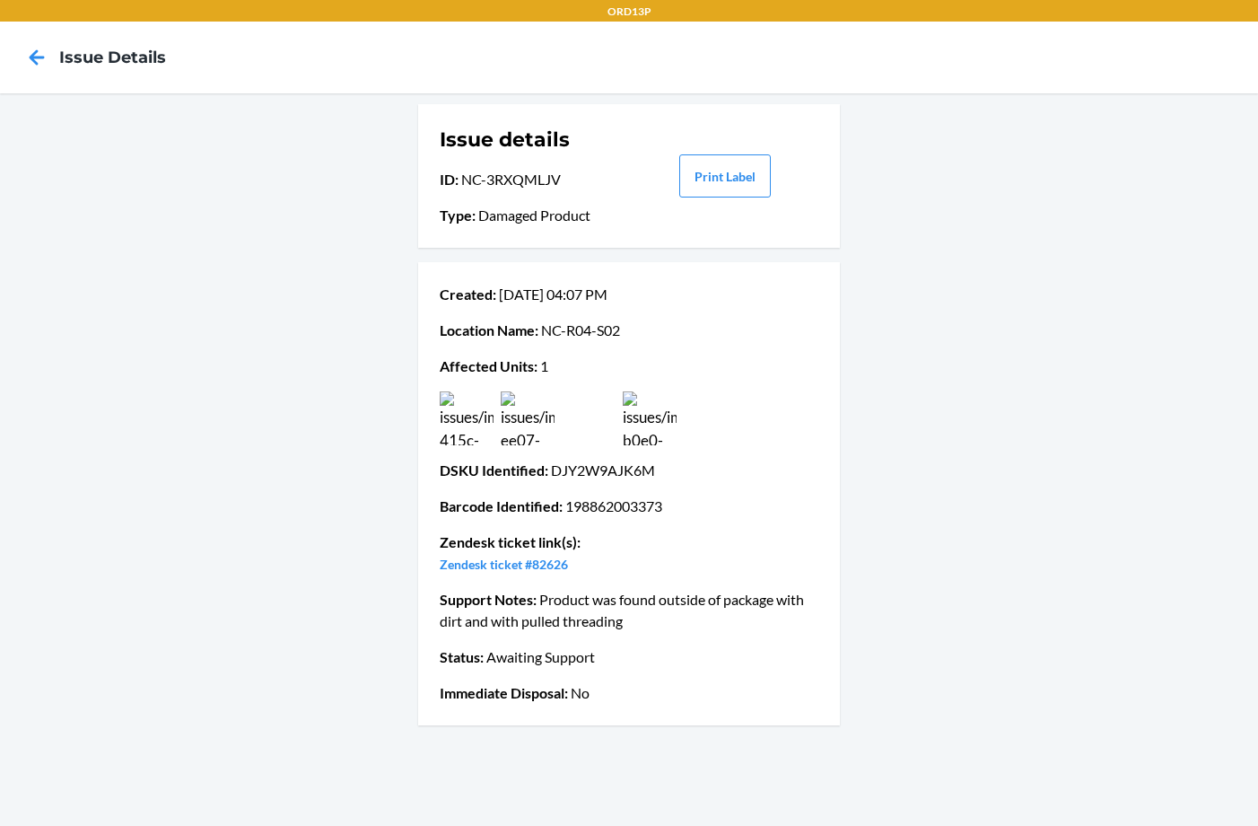
click at [520, 429] on img at bounding box center [528, 418] width 54 height 54
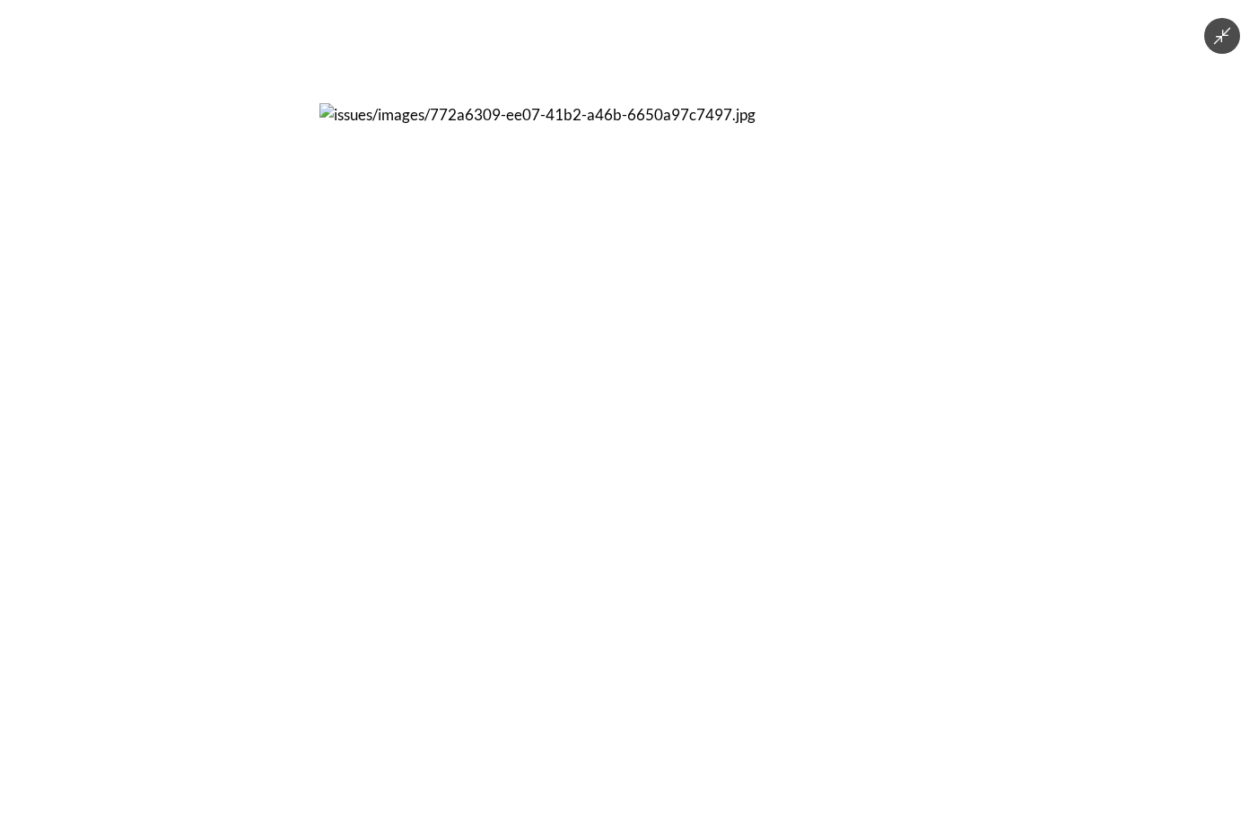
click at [520, 429] on img at bounding box center [628, 412] width 619 height 619
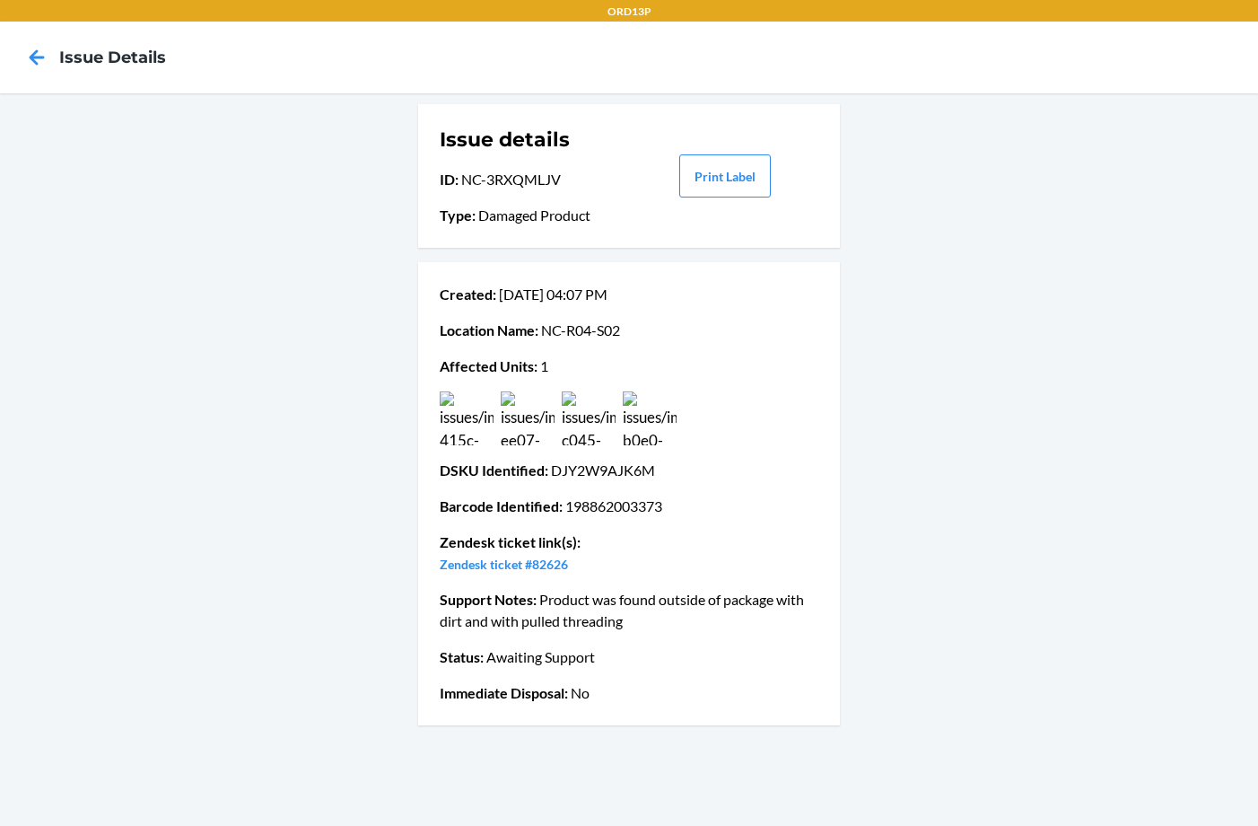
click at [47, 54] on icon at bounding box center [37, 57] width 31 height 31
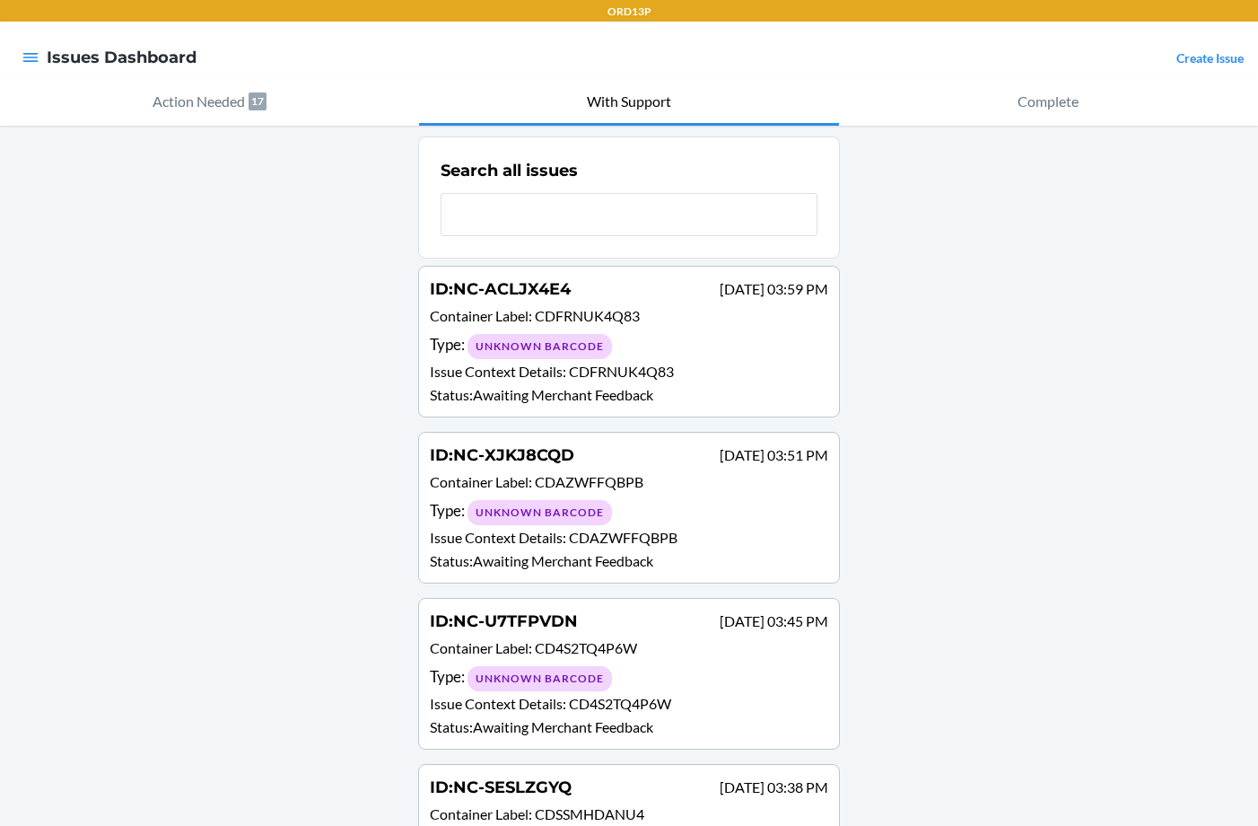
click at [969, 110] on button "Complete" at bounding box center [1048, 102] width 419 height 47
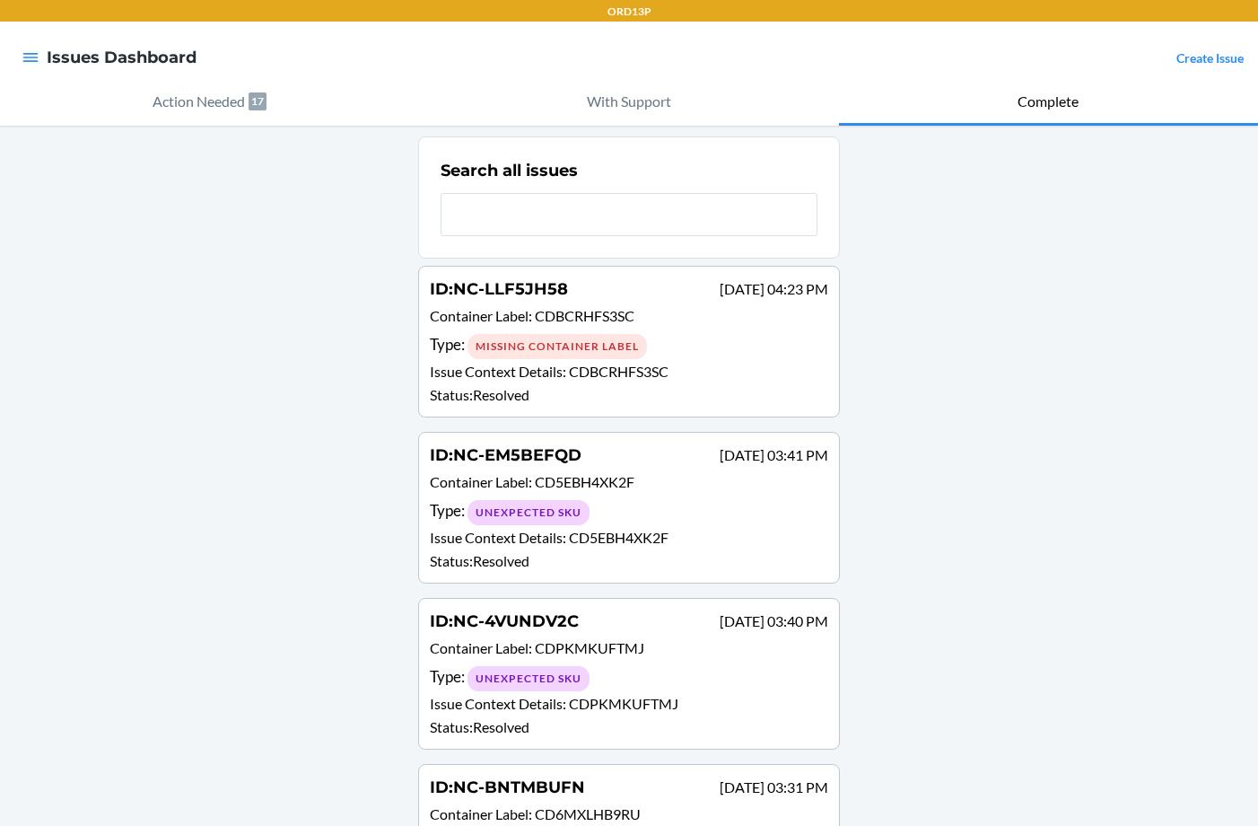
click at [1039, 101] on p "Complete" at bounding box center [1048, 102] width 61 height 22
click at [28, 68] on button "button" at bounding box center [31, 57] width 18 height 23
